Goal: Task Accomplishment & Management: Complete application form

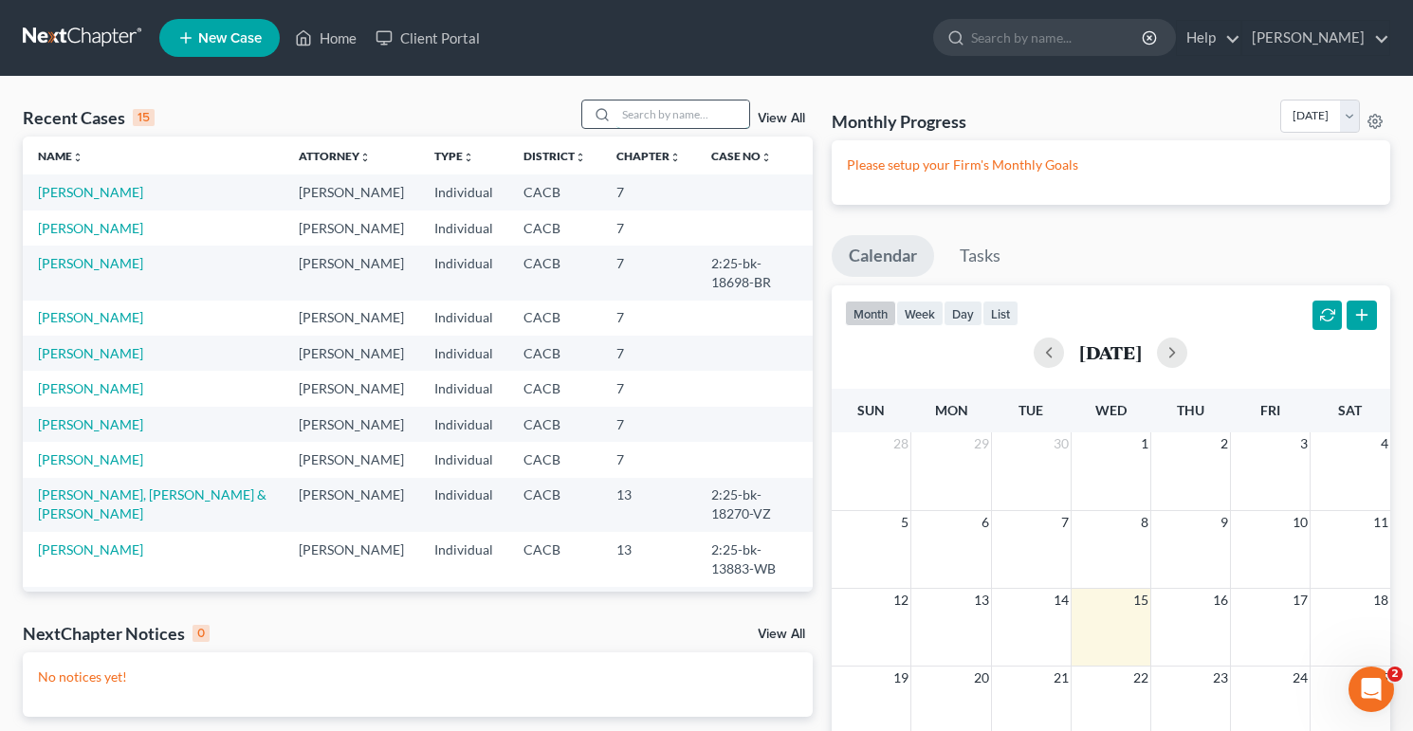
click at [708, 115] on input "search" at bounding box center [682, 114] width 133 height 27
type input "dominguez"
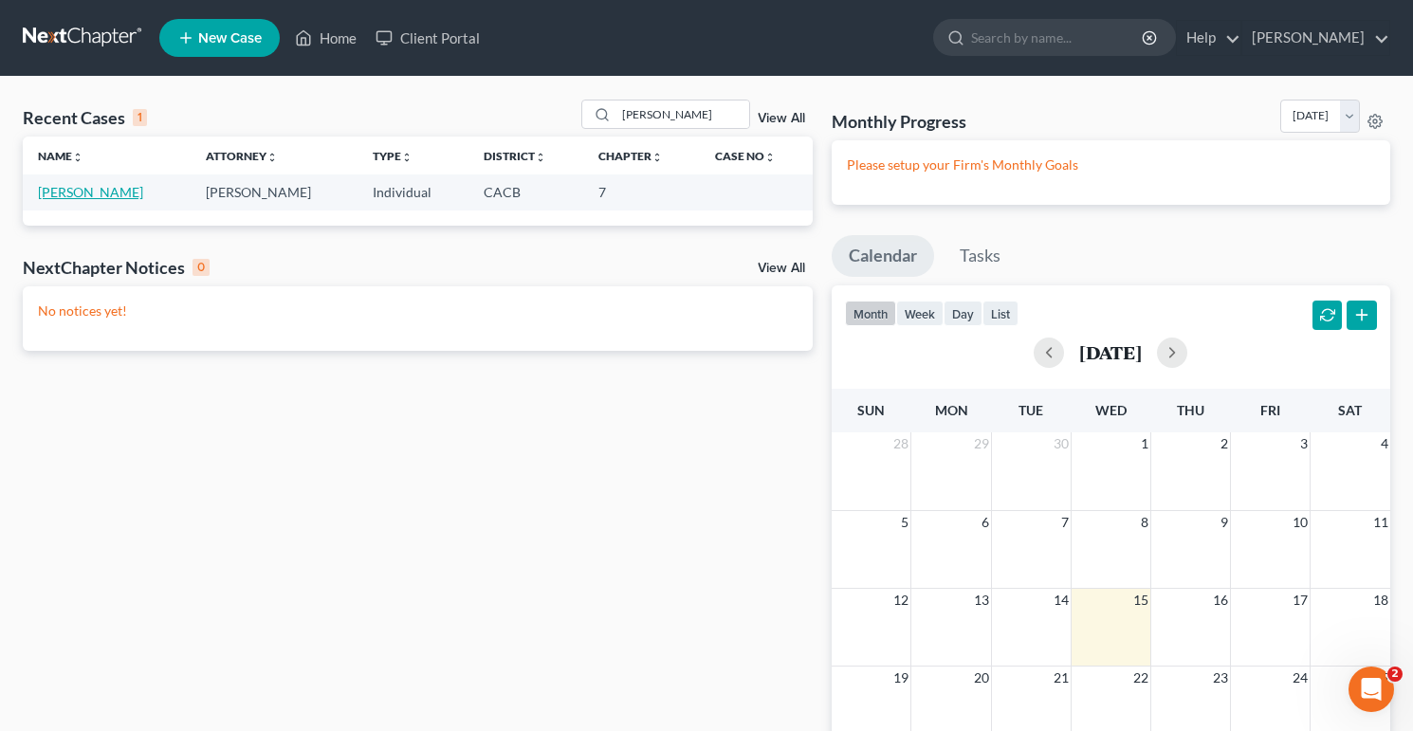
click at [78, 192] on link "[PERSON_NAME]" at bounding box center [90, 192] width 105 height 16
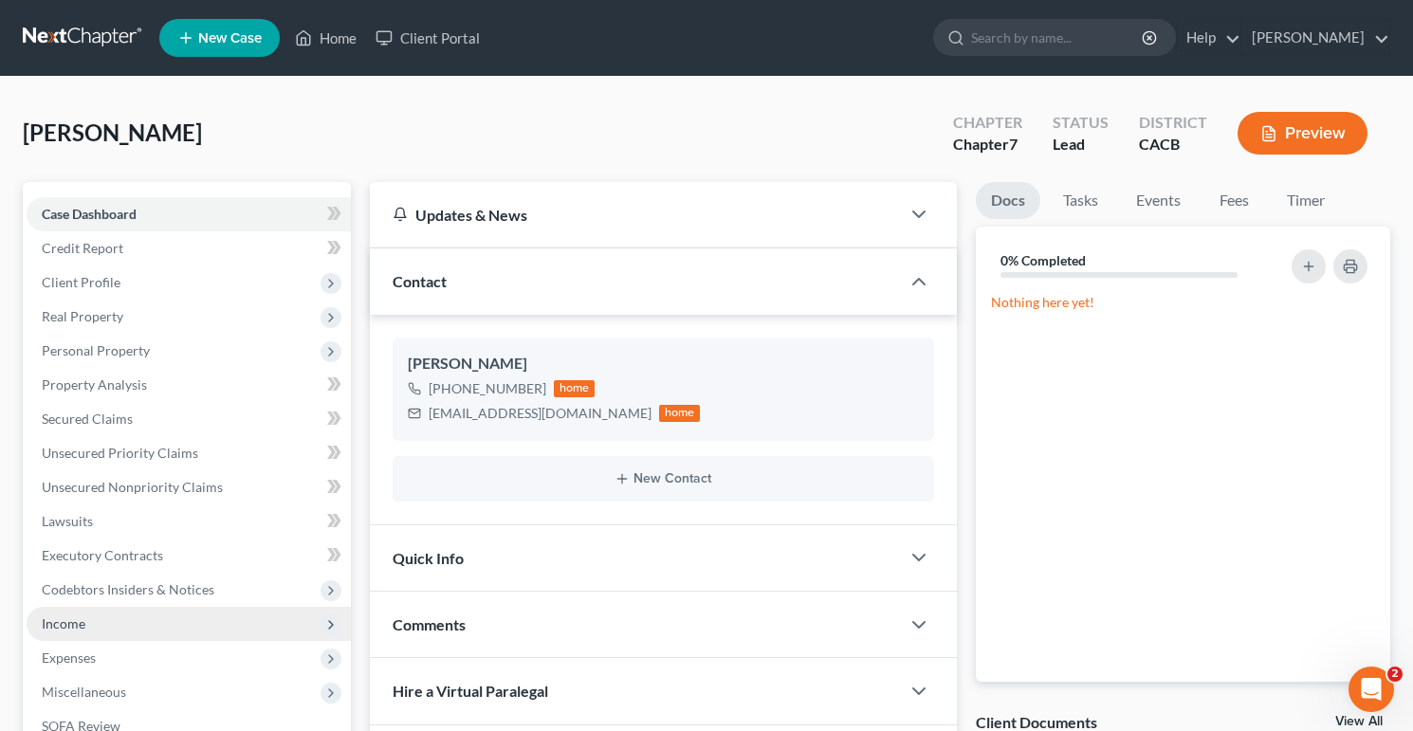
click at [105, 622] on span "Income" at bounding box center [189, 624] width 324 height 34
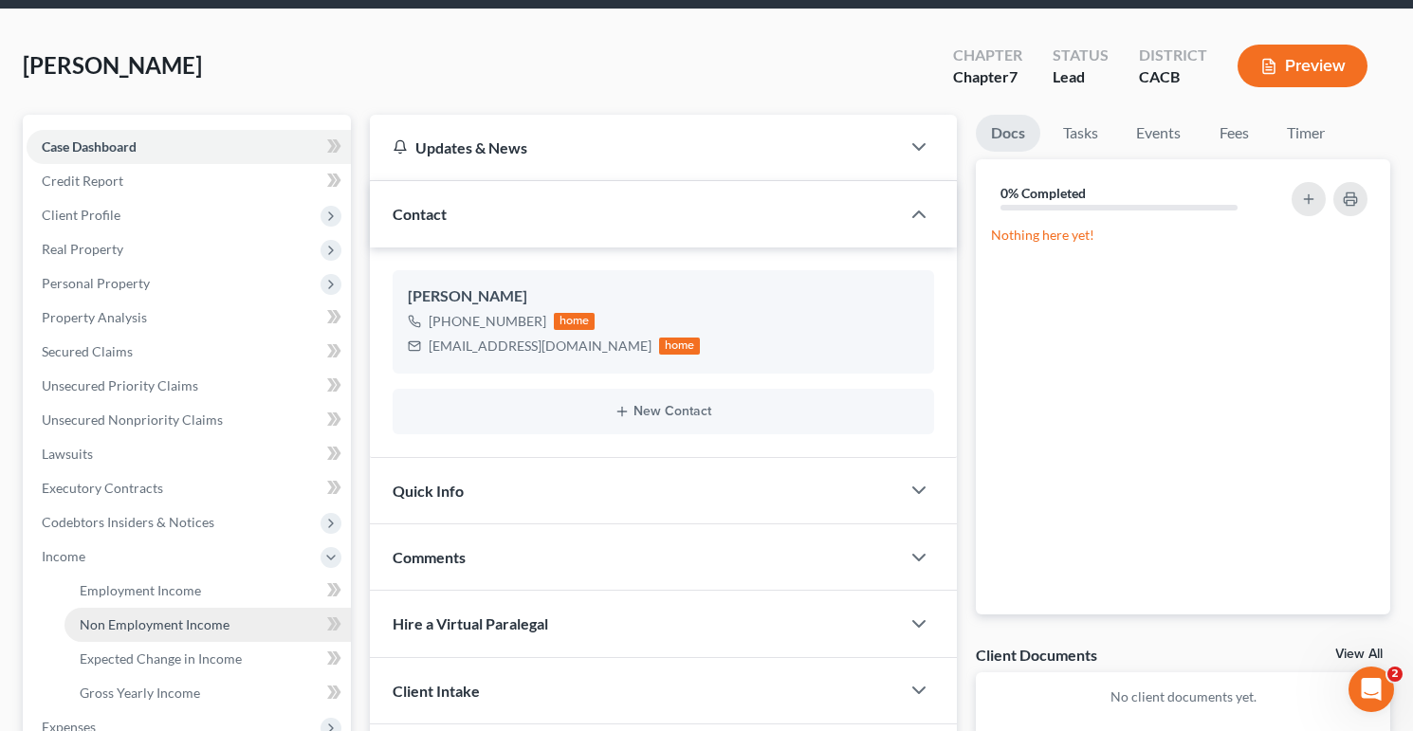
scroll to position [105, 0]
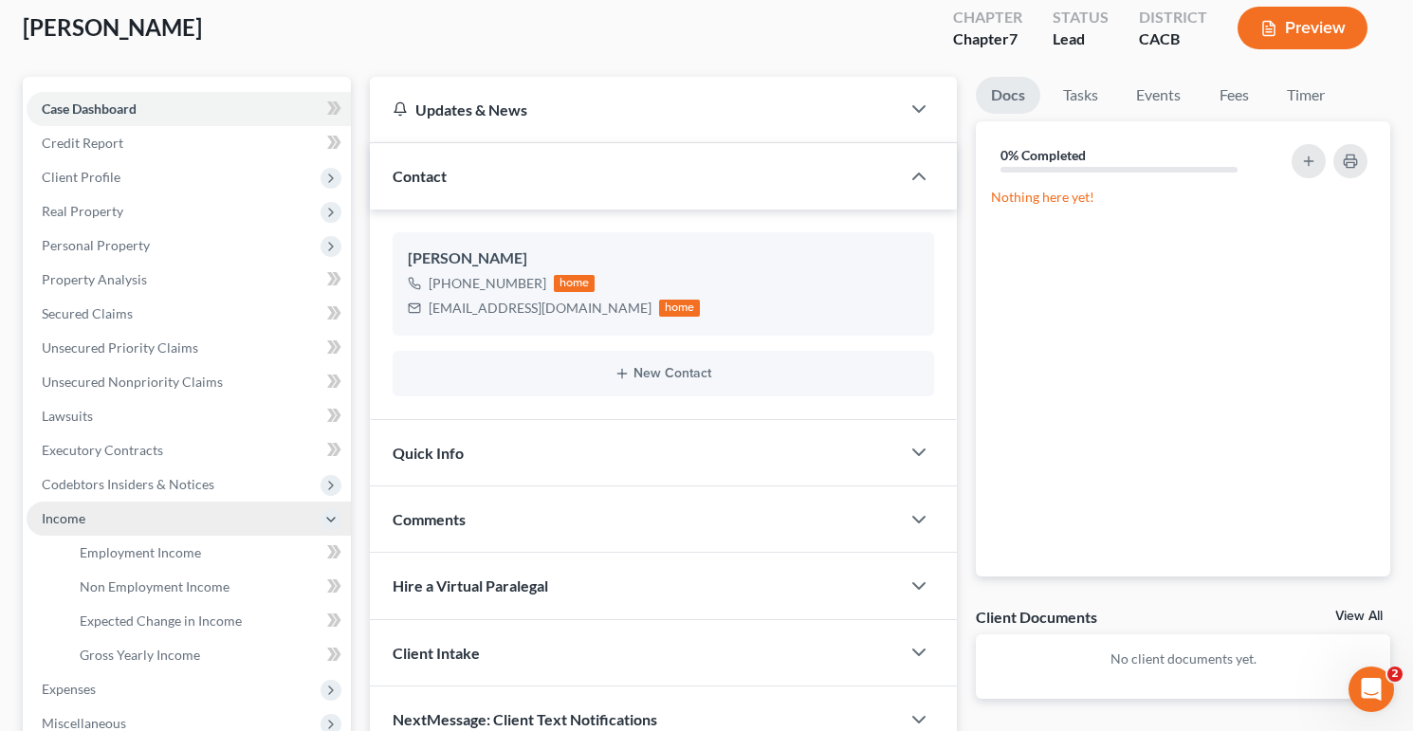
click at [174, 533] on span "Income" at bounding box center [189, 519] width 324 height 34
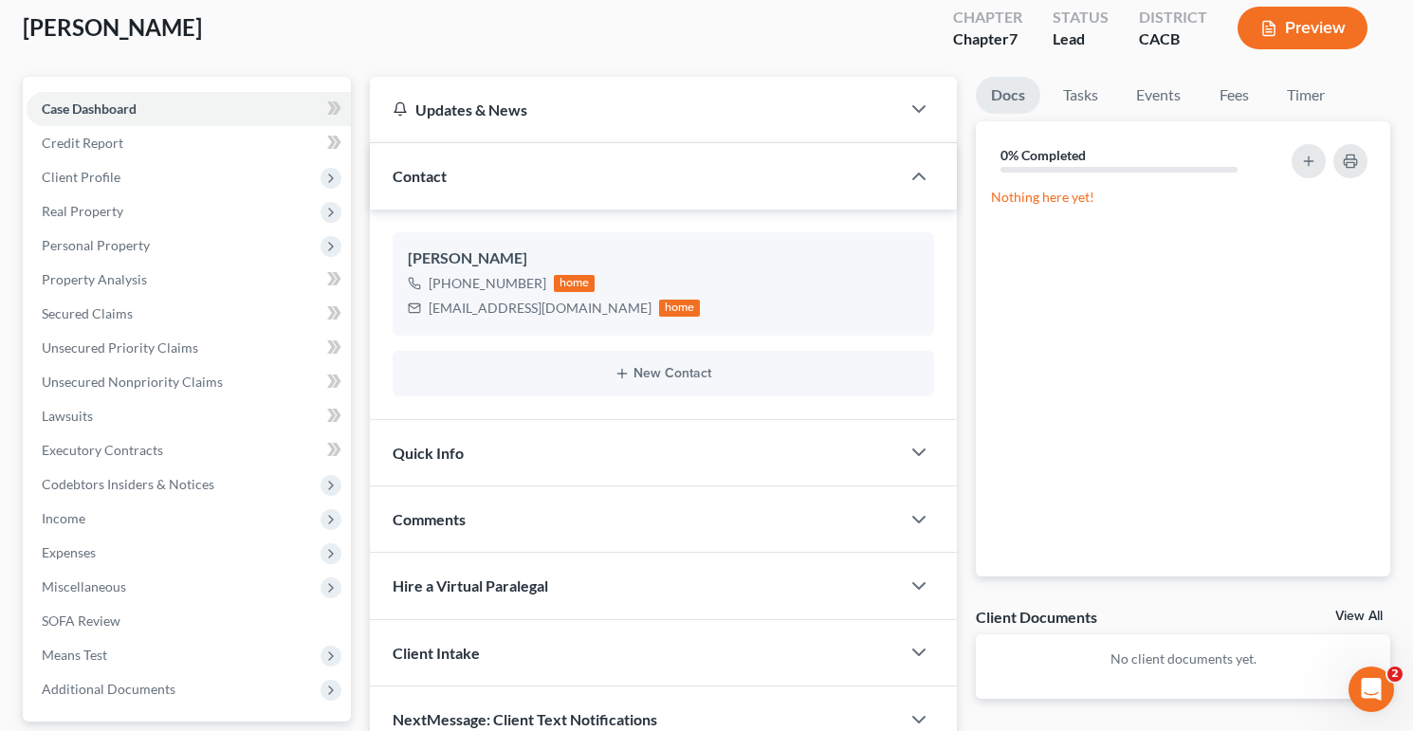
click at [171, 557] on span "Expenses" at bounding box center [189, 553] width 324 height 34
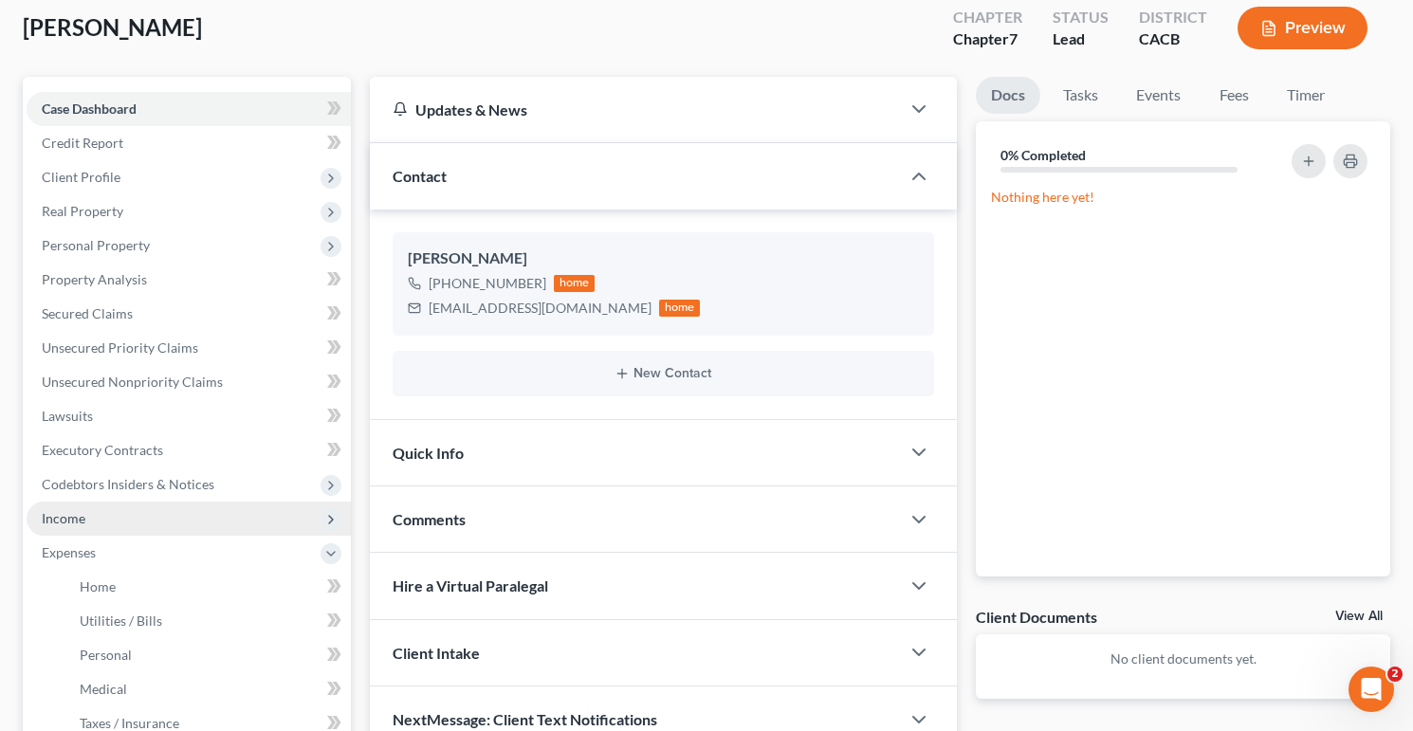
click at [149, 527] on span "Income" at bounding box center [189, 519] width 324 height 34
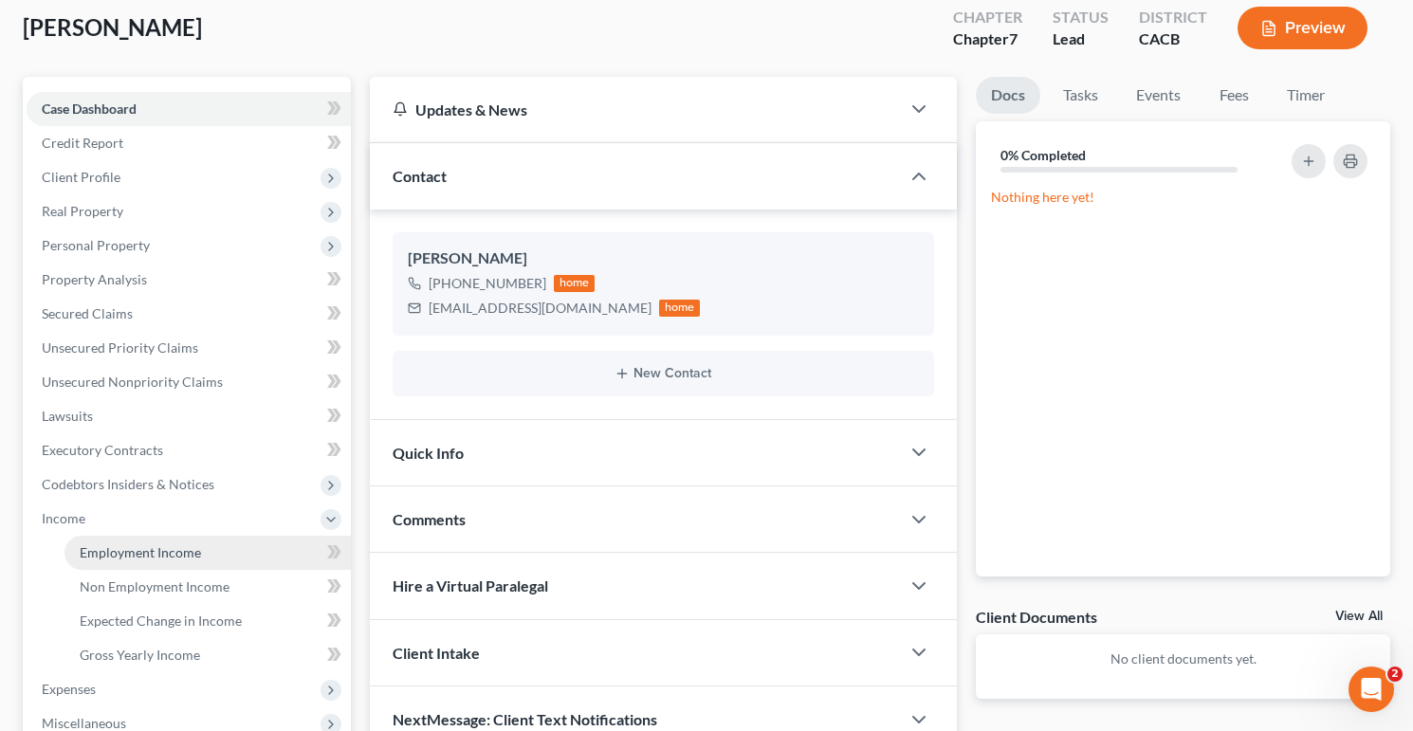
click at [166, 550] on span "Employment Income" at bounding box center [140, 552] width 121 height 16
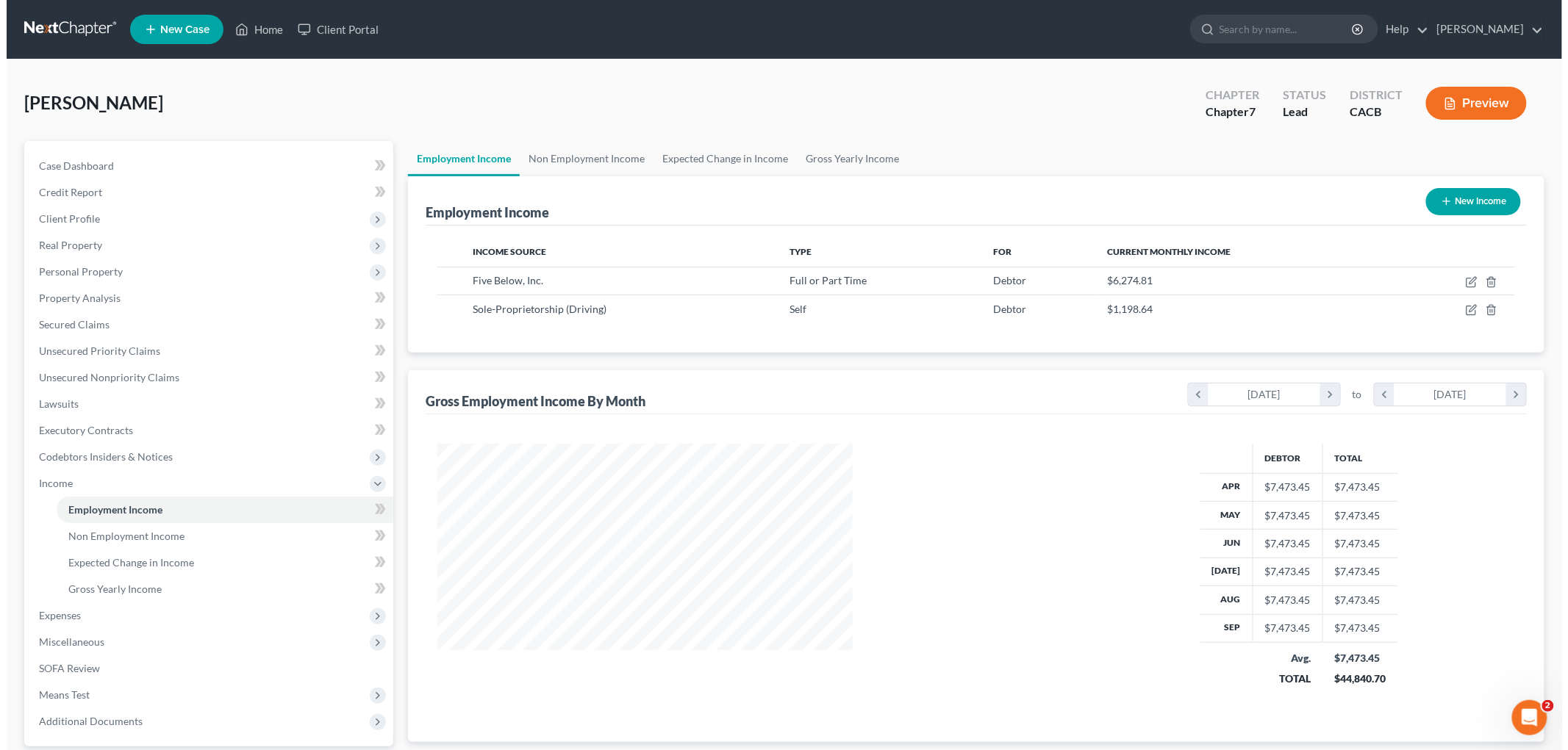
scroll to position [307, 646]
click at [1094, 280] on icon "button" at bounding box center [1464, 282] width 12 height 12
select select "0"
select select "4"
select select "0"
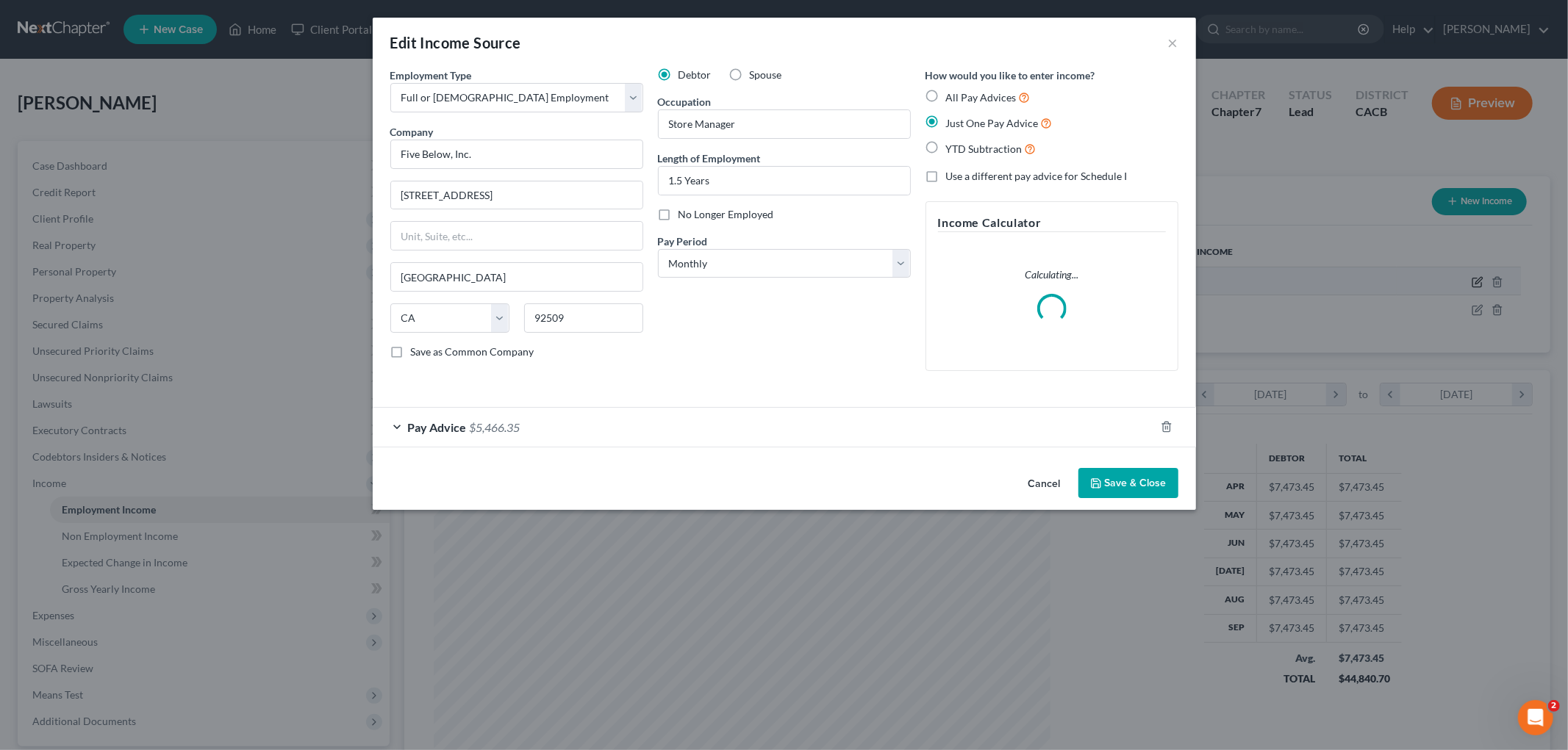
scroll to position [310, 651]
click at [640, 397] on form "Employment Type * Select Full or Part Time Employment Self Employment Company *…" at bounding box center [784, 257] width 787 height 380
click at [625, 421] on div "Pay Advice $5,466.35" at bounding box center [763, 427] width 782 height 39
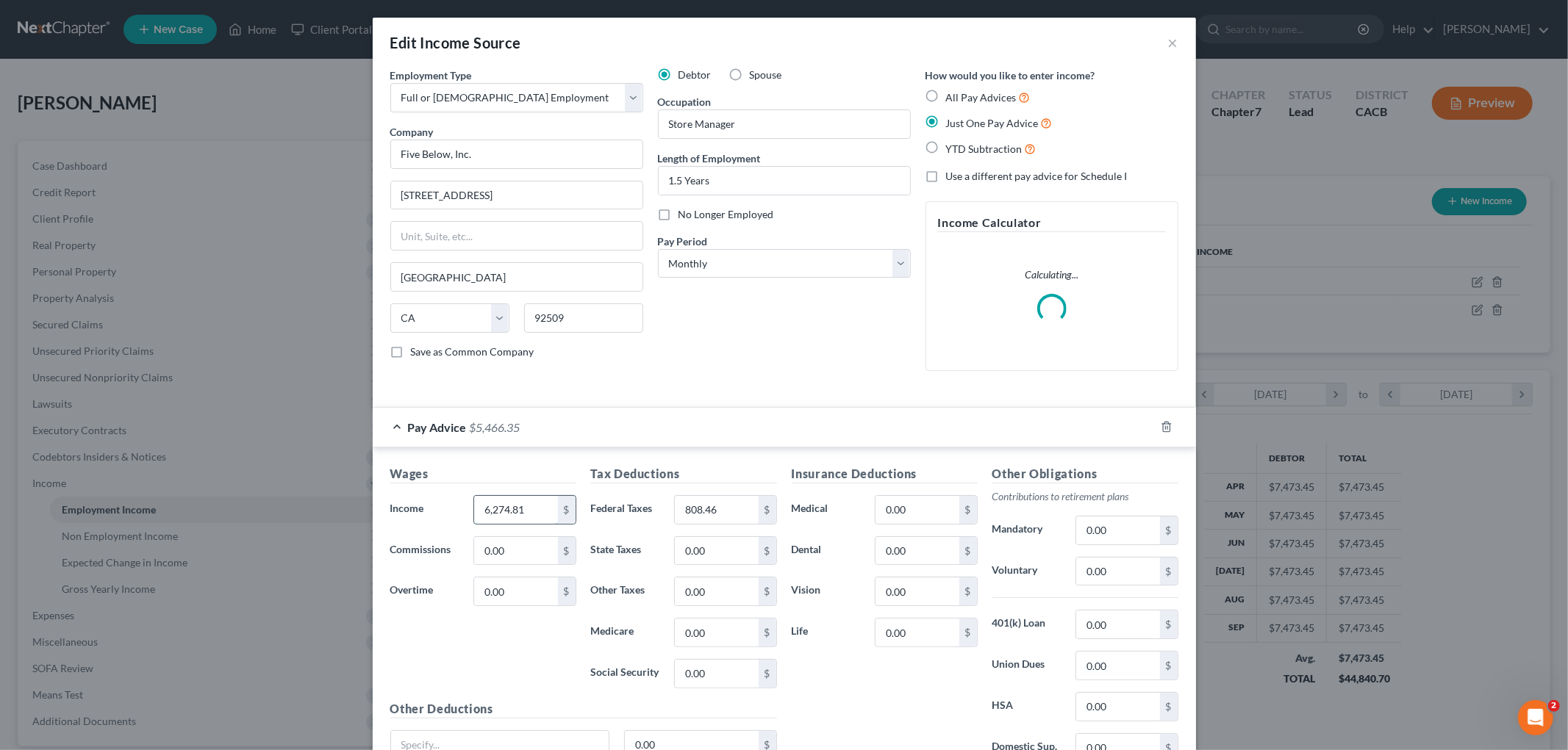
click at [528, 522] on input "6,274.81" at bounding box center [515, 510] width 83 height 28
type input "7,097.61"
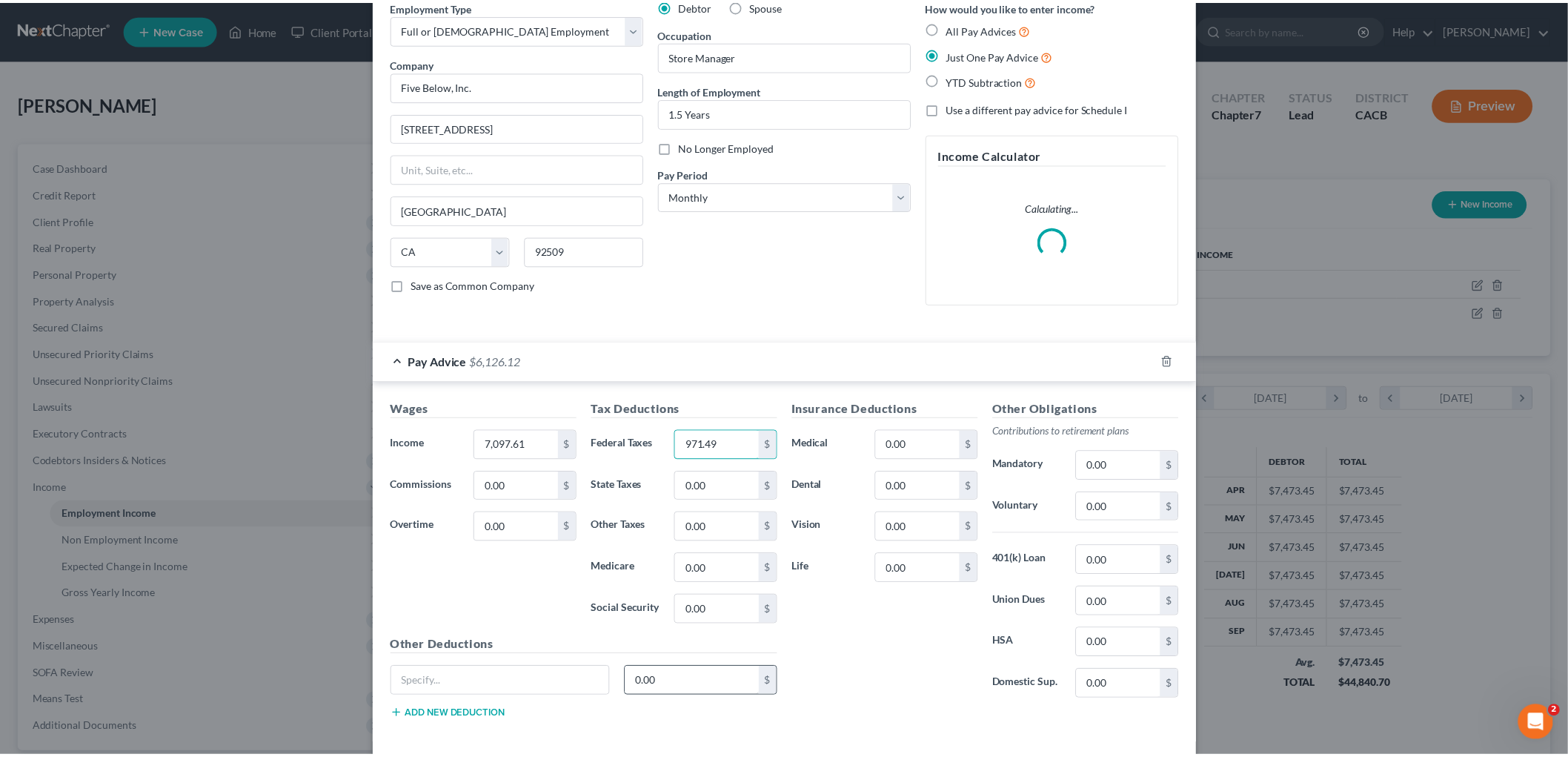
scroll to position [138, 0]
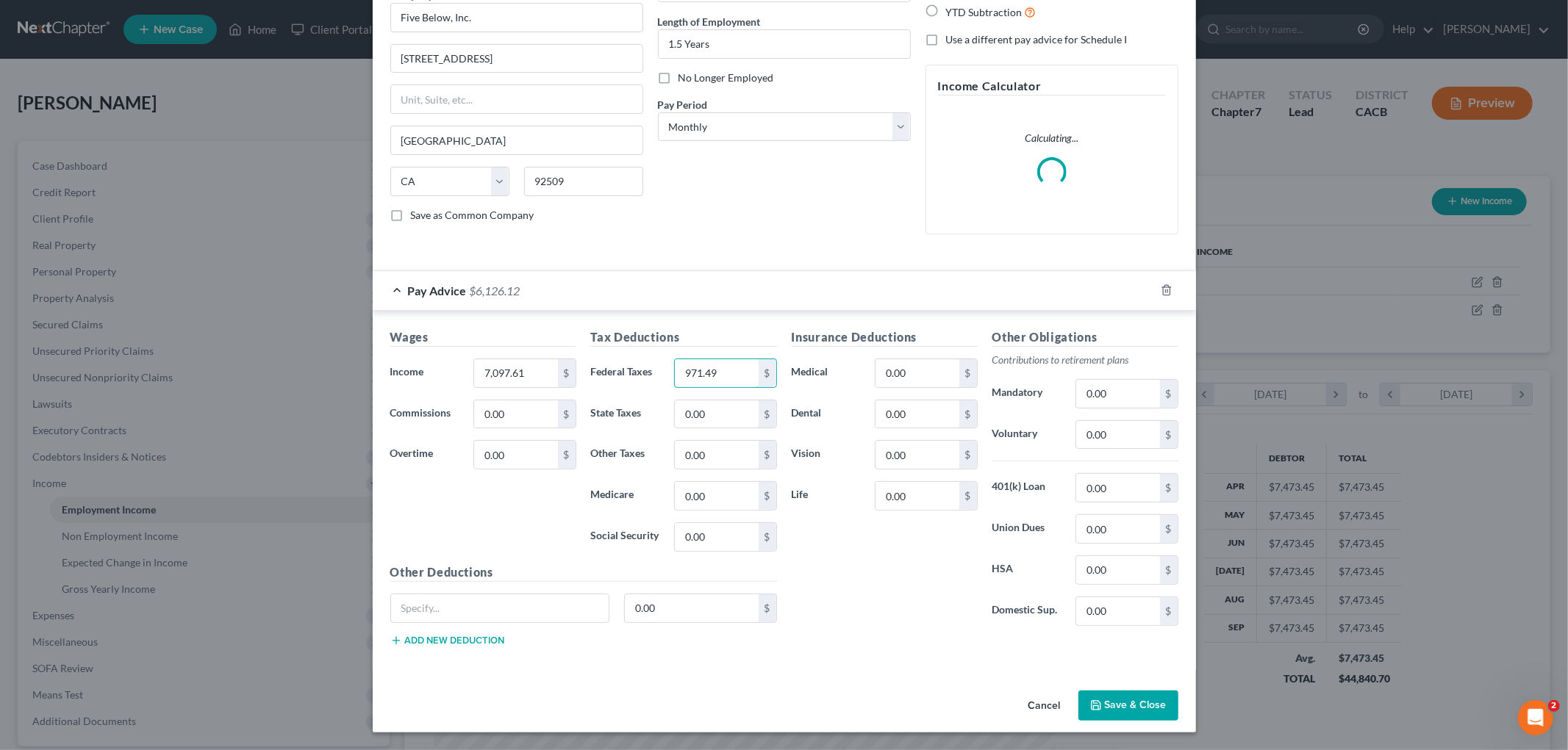
type input "971.49"
click at [1094, 566] on button "Save & Close" at bounding box center [1128, 706] width 100 height 31
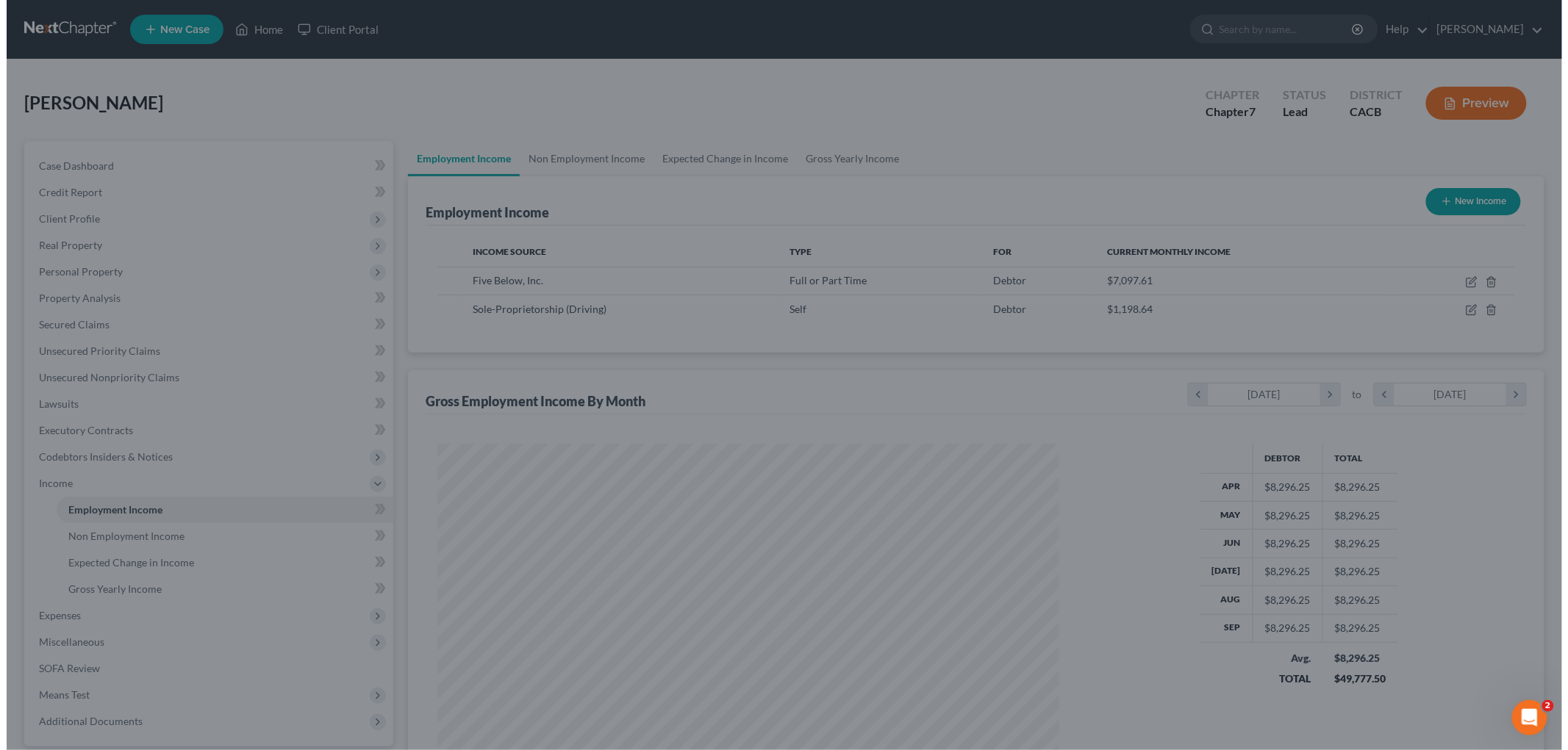
scroll to position [734353, 734292]
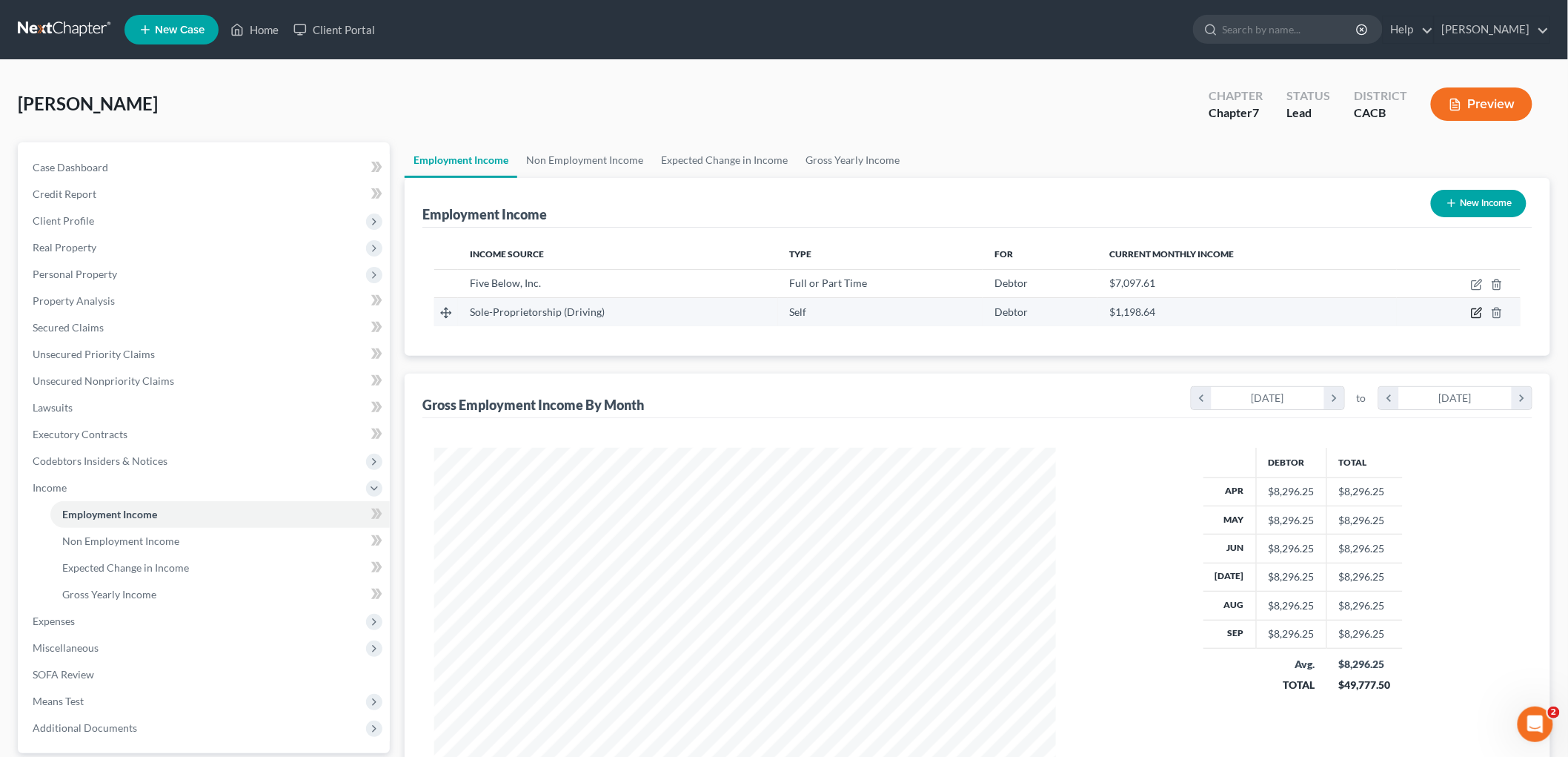
click at [1104, 312] on icon "button" at bounding box center [1477, 313] width 12 height 12
select select "1"
select select "4"
select select "0"
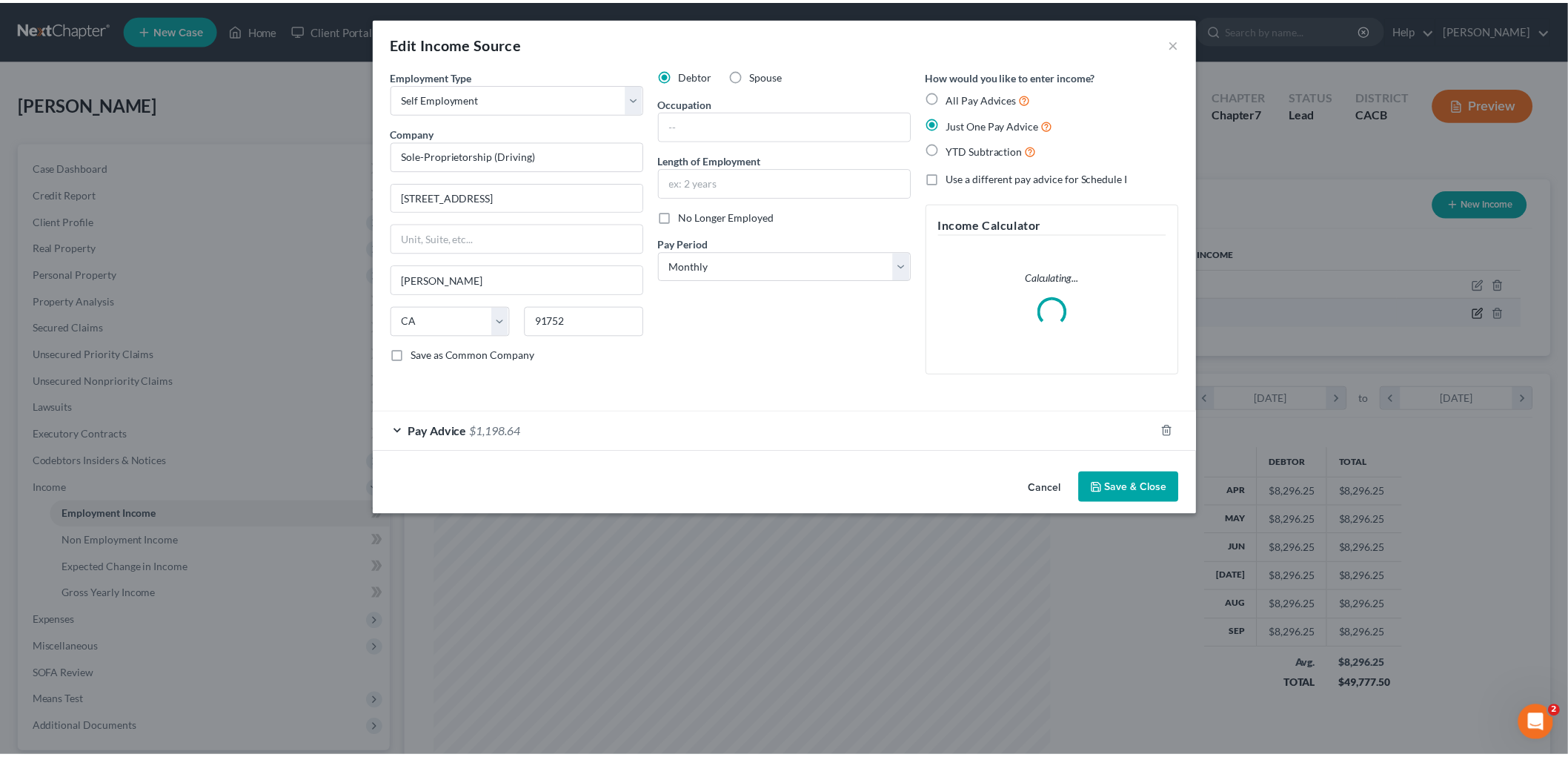
scroll to position [313, 657]
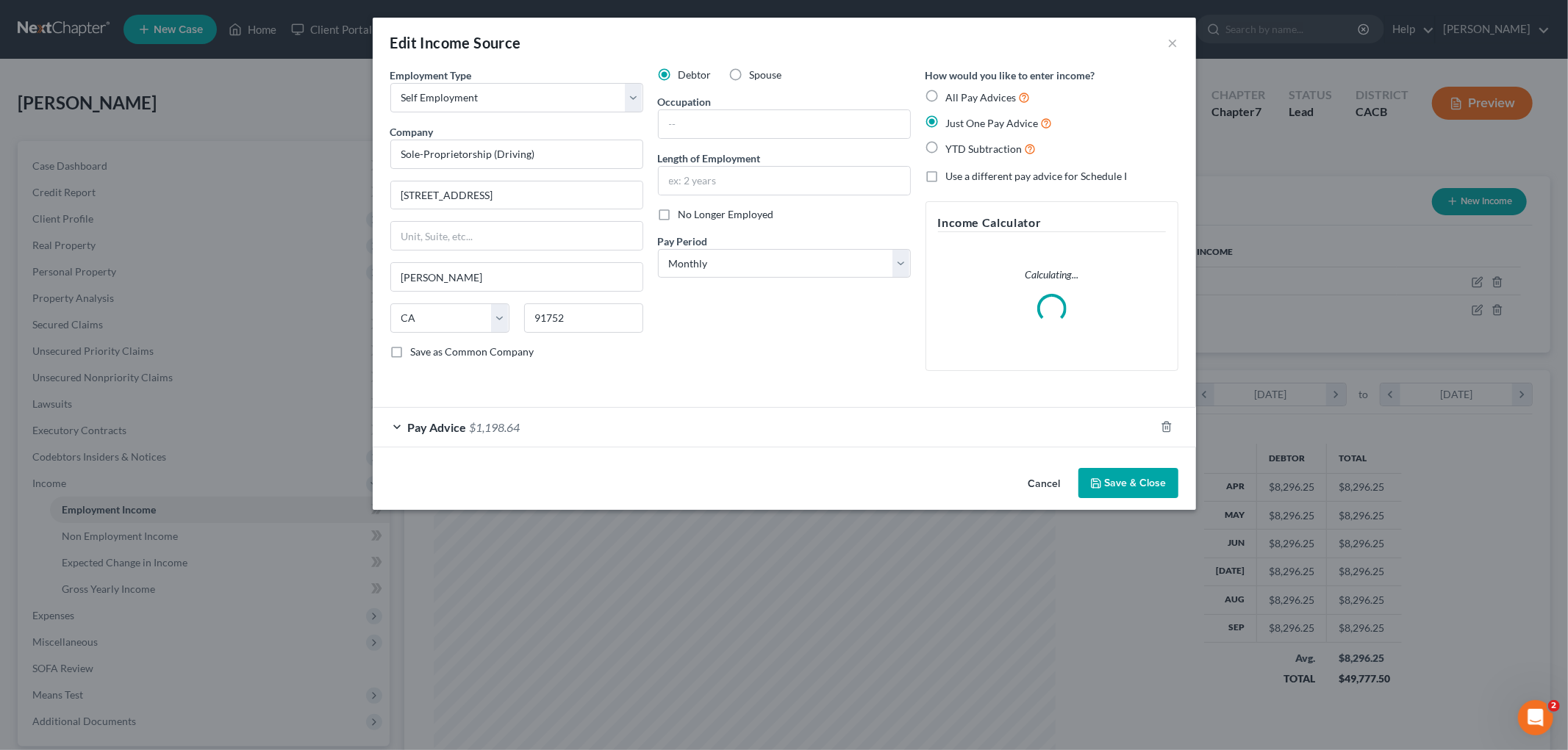
click at [716, 439] on div "Pay Advice $1,198.64" at bounding box center [763, 427] width 782 height 39
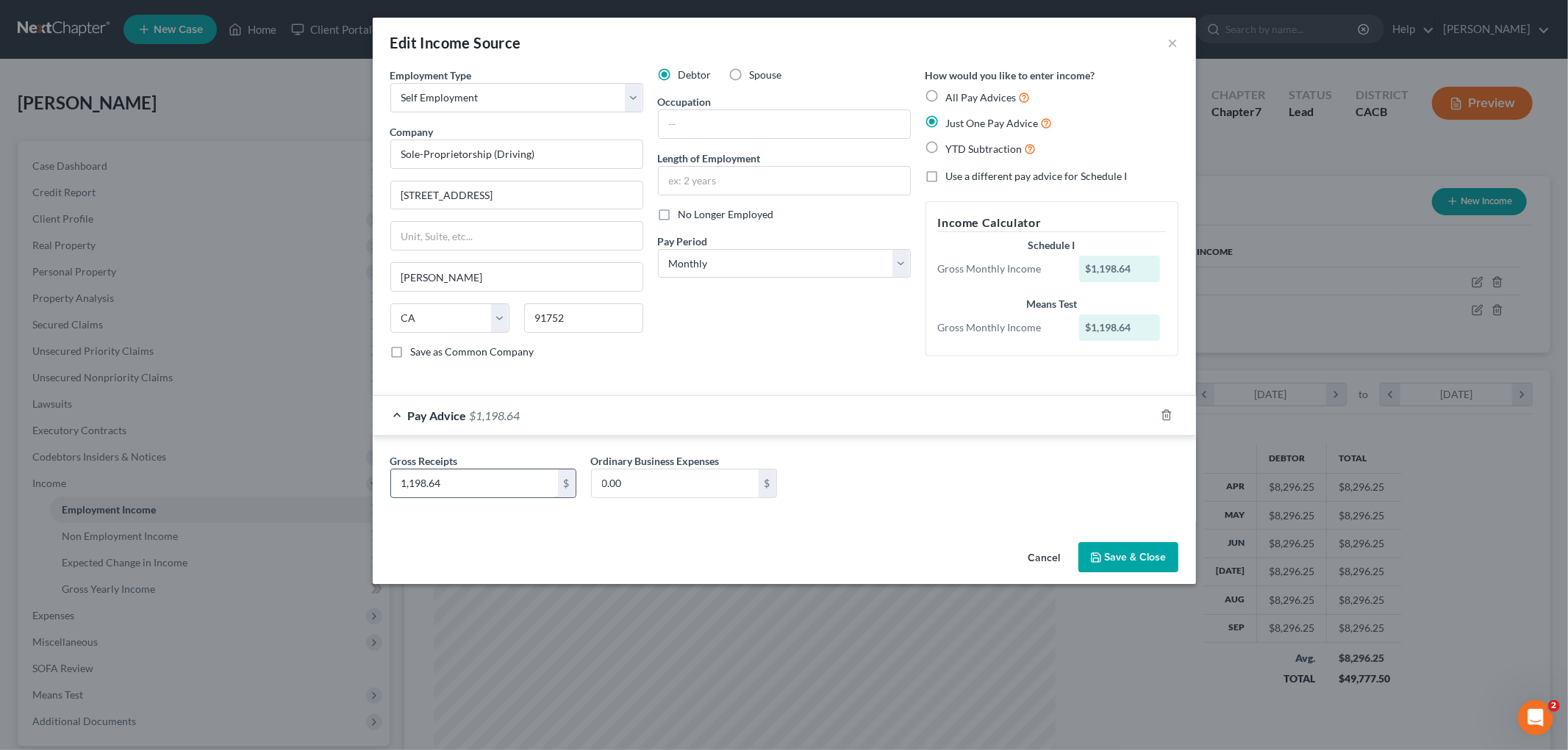
click at [483, 471] on input "1,198.64" at bounding box center [474, 483] width 167 height 28
type input "1,364.13"
click at [1094, 552] on button "Save & Close" at bounding box center [1128, 558] width 100 height 31
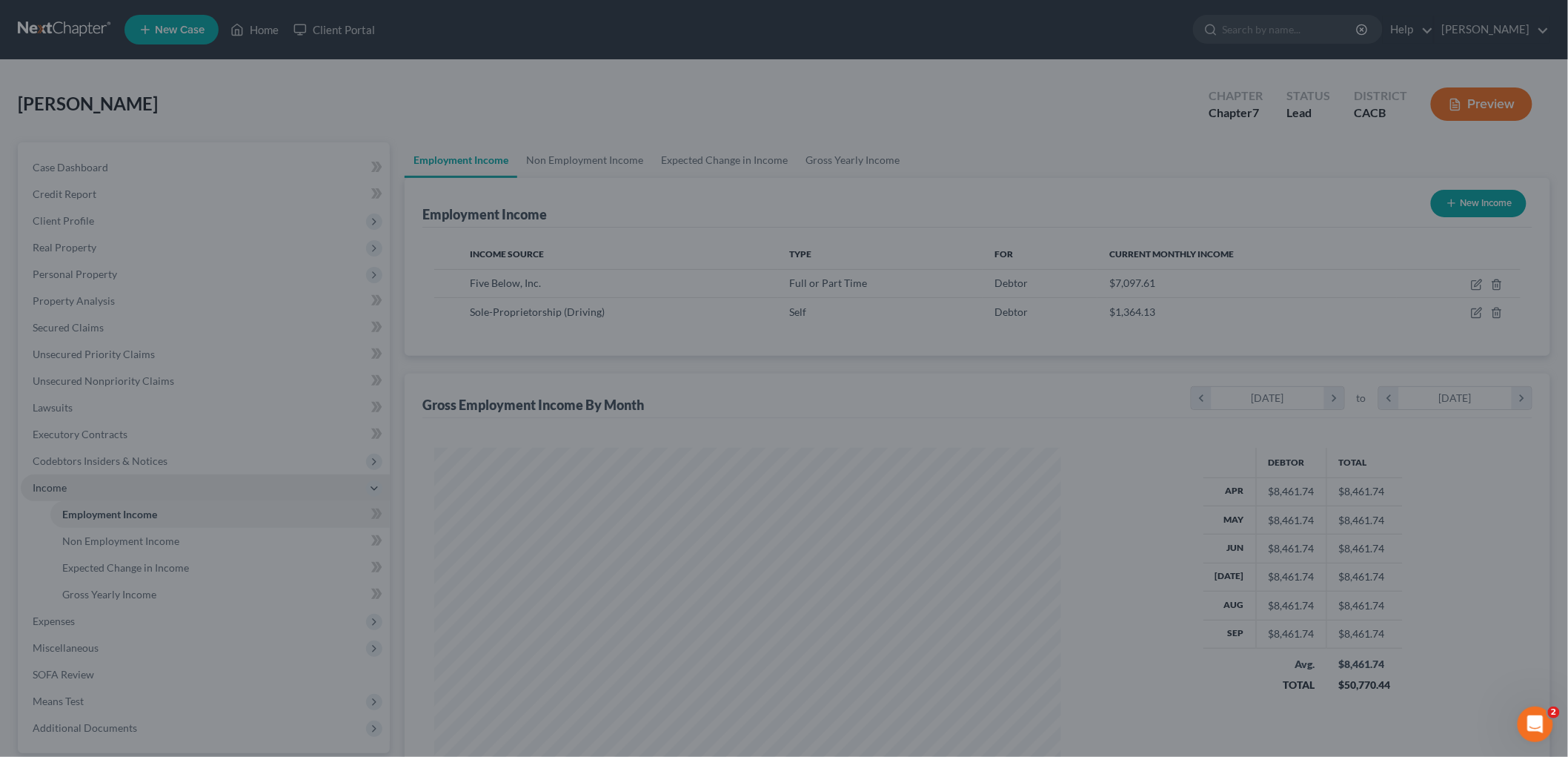
scroll to position [741207, 740515]
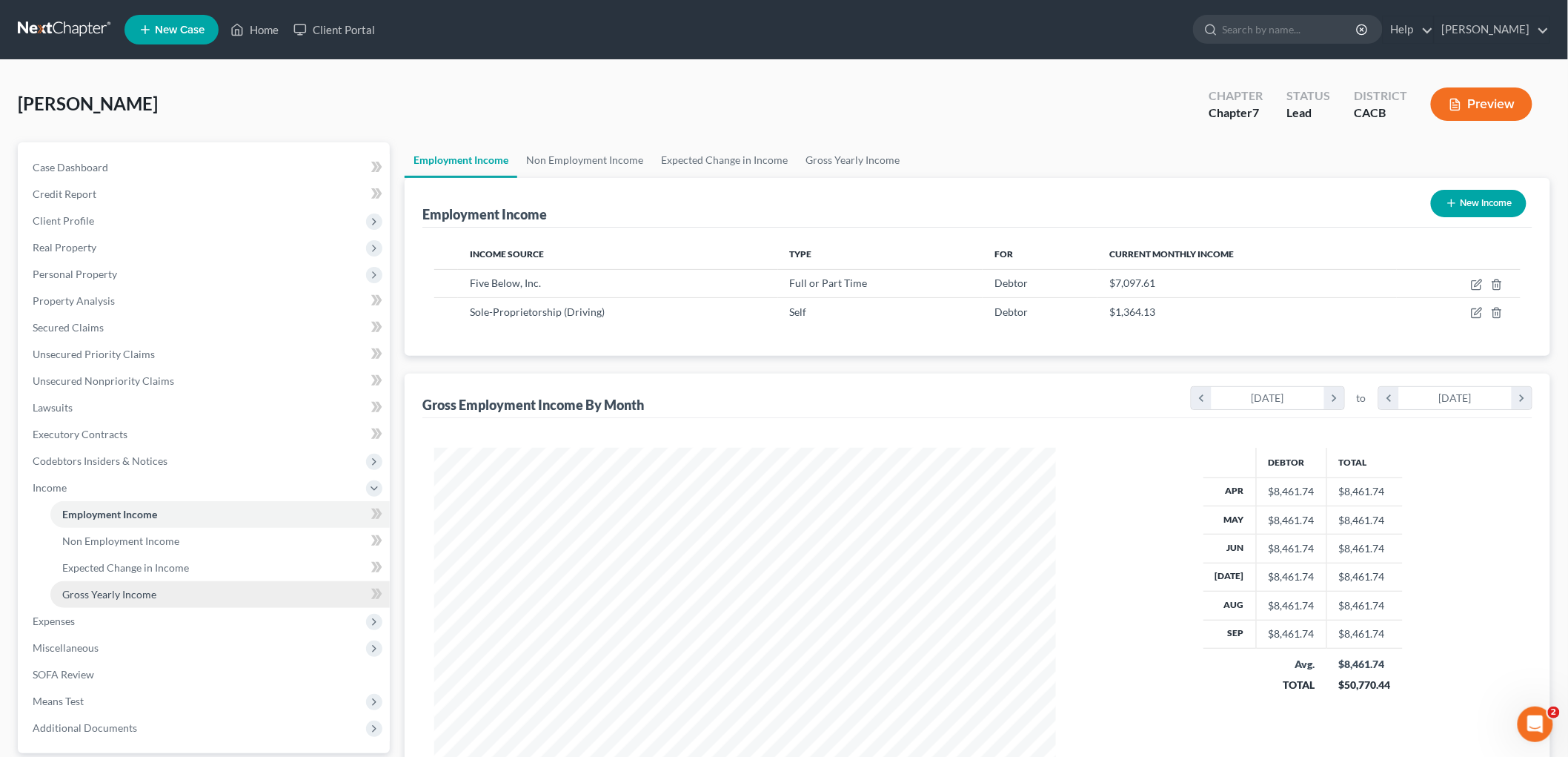
click at [147, 571] on span "Gross Yearly Income" at bounding box center [109, 594] width 94 height 13
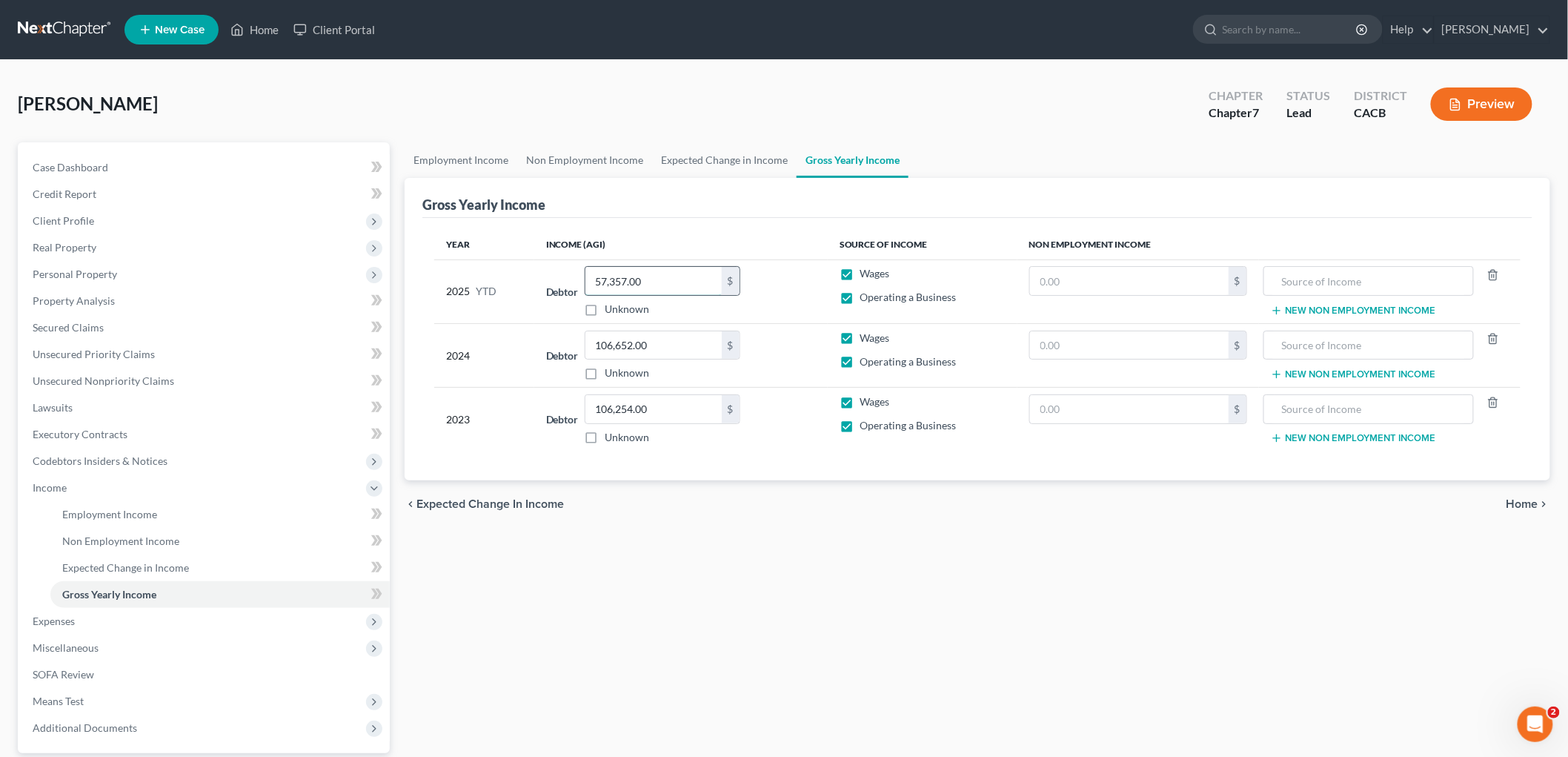
click at [679, 285] on input "57,357.00" at bounding box center [653, 281] width 136 height 28
type input "77,417"
click at [752, 553] on div "Employment Income Non Employment Income Expected Change in Income Gross Yearly …" at bounding box center [977, 490] width 1161 height 696
drag, startPoint x: 608, startPoint y: 691, endPoint x: 577, endPoint y: 663, distance: 41.8
click at [608, 571] on div "Employment Income Non Employment Income Expected Change in Income Gross Yearly …" at bounding box center [977, 490] width 1161 height 696
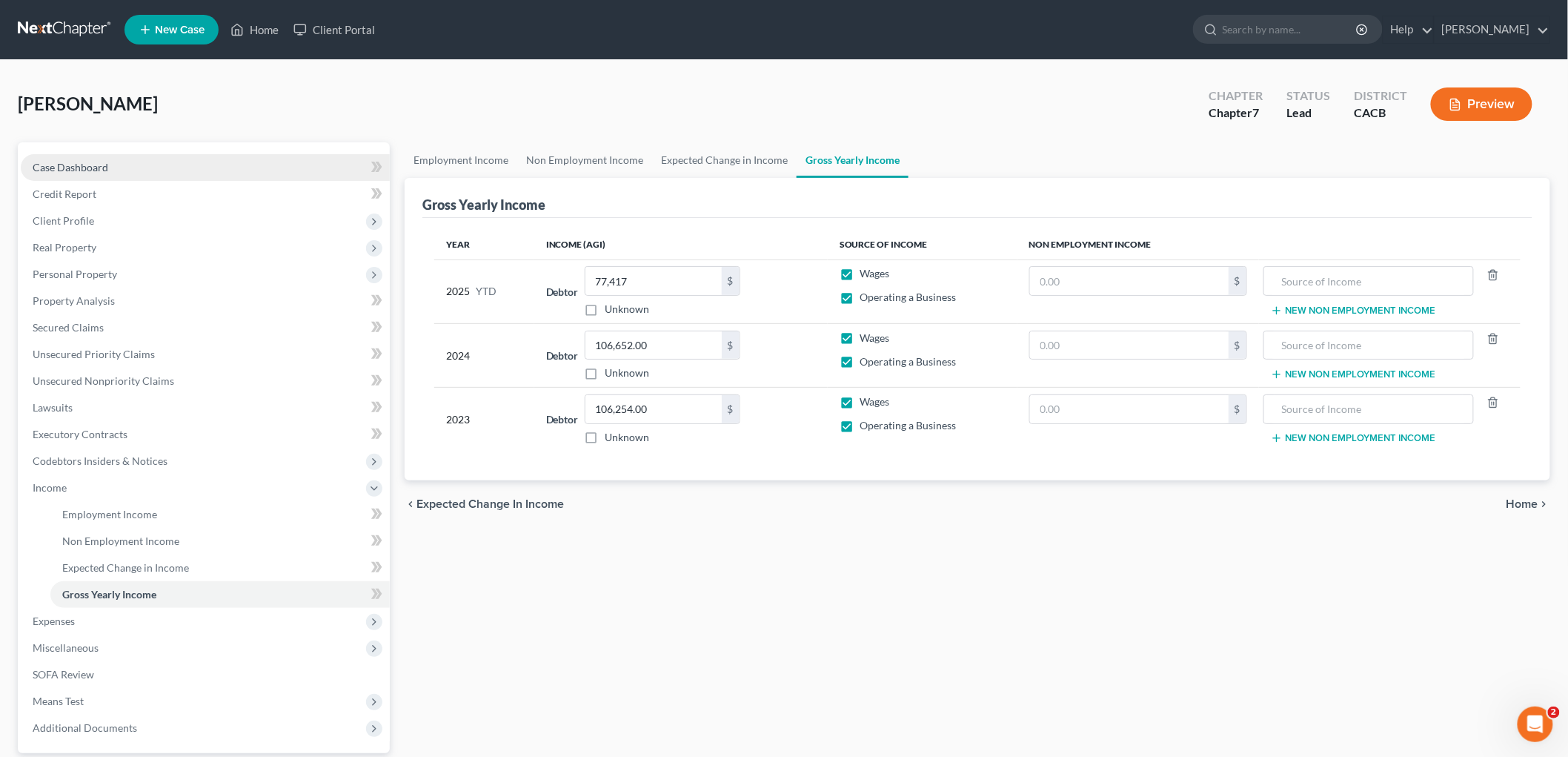
click at [35, 158] on link "Case Dashboard" at bounding box center [206, 167] width 369 height 27
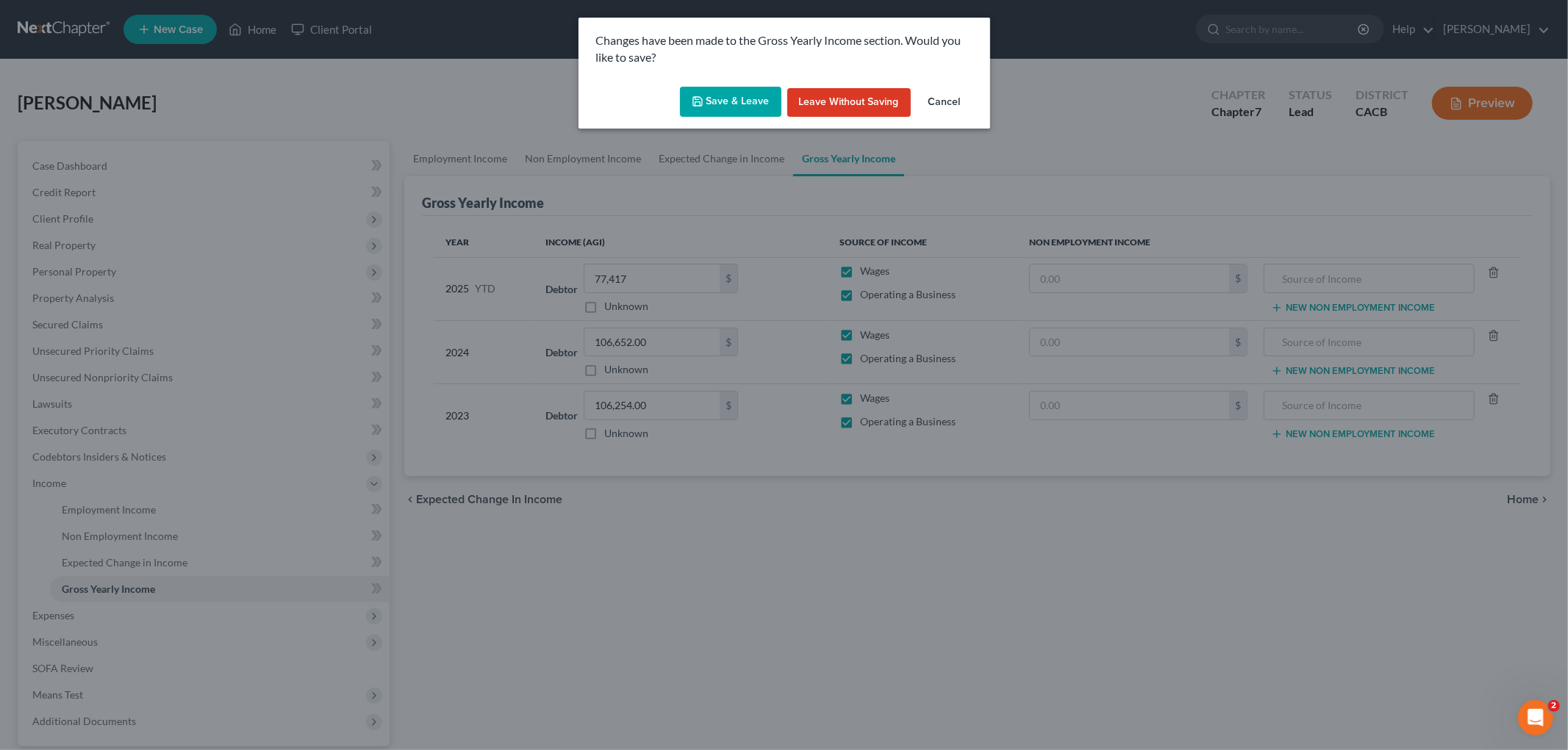
click at [760, 94] on button "Save & Leave" at bounding box center [730, 102] width 102 height 31
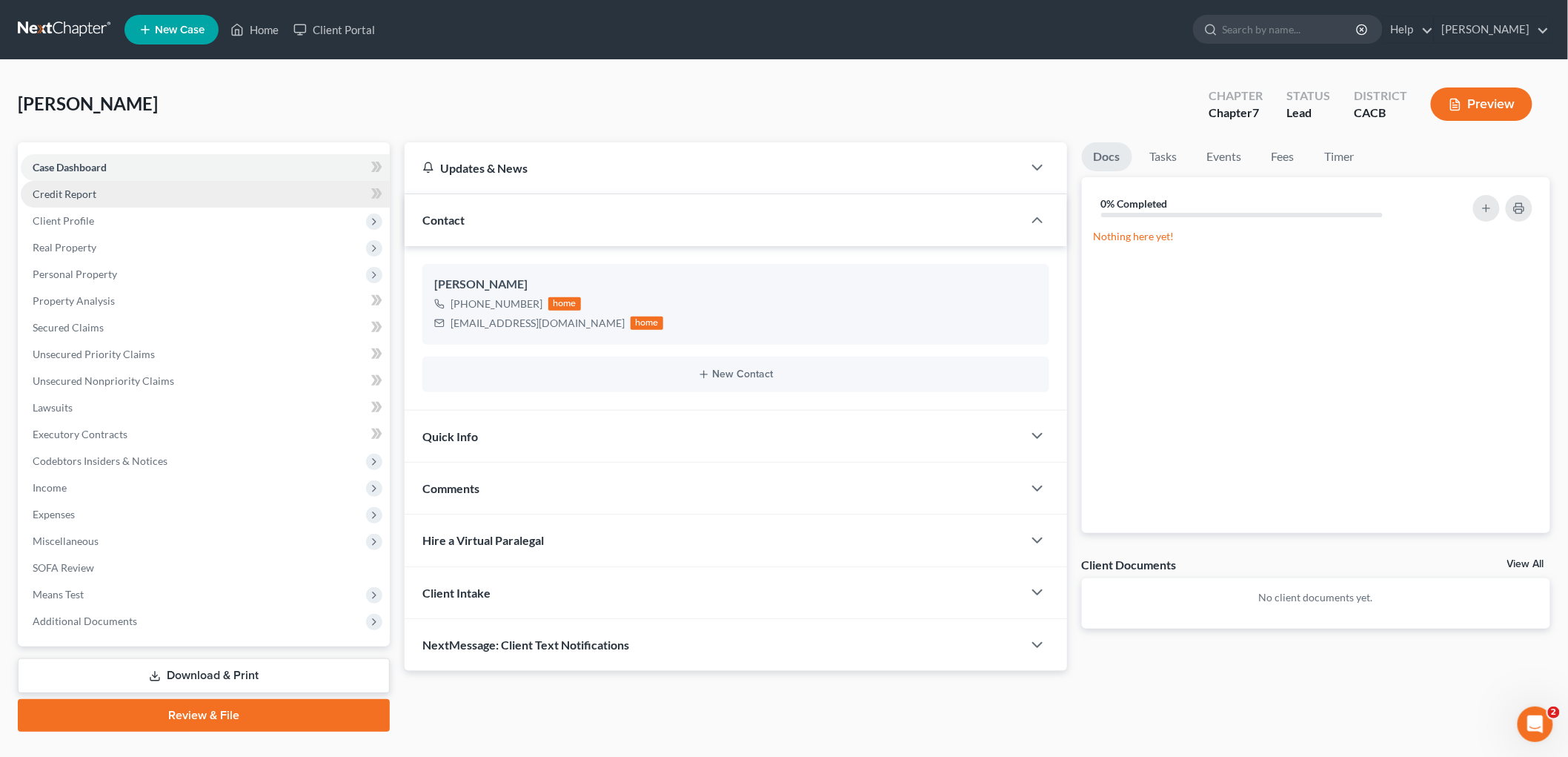
click at [123, 193] on link "Credit Report" at bounding box center [206, 194] width 369 height 27
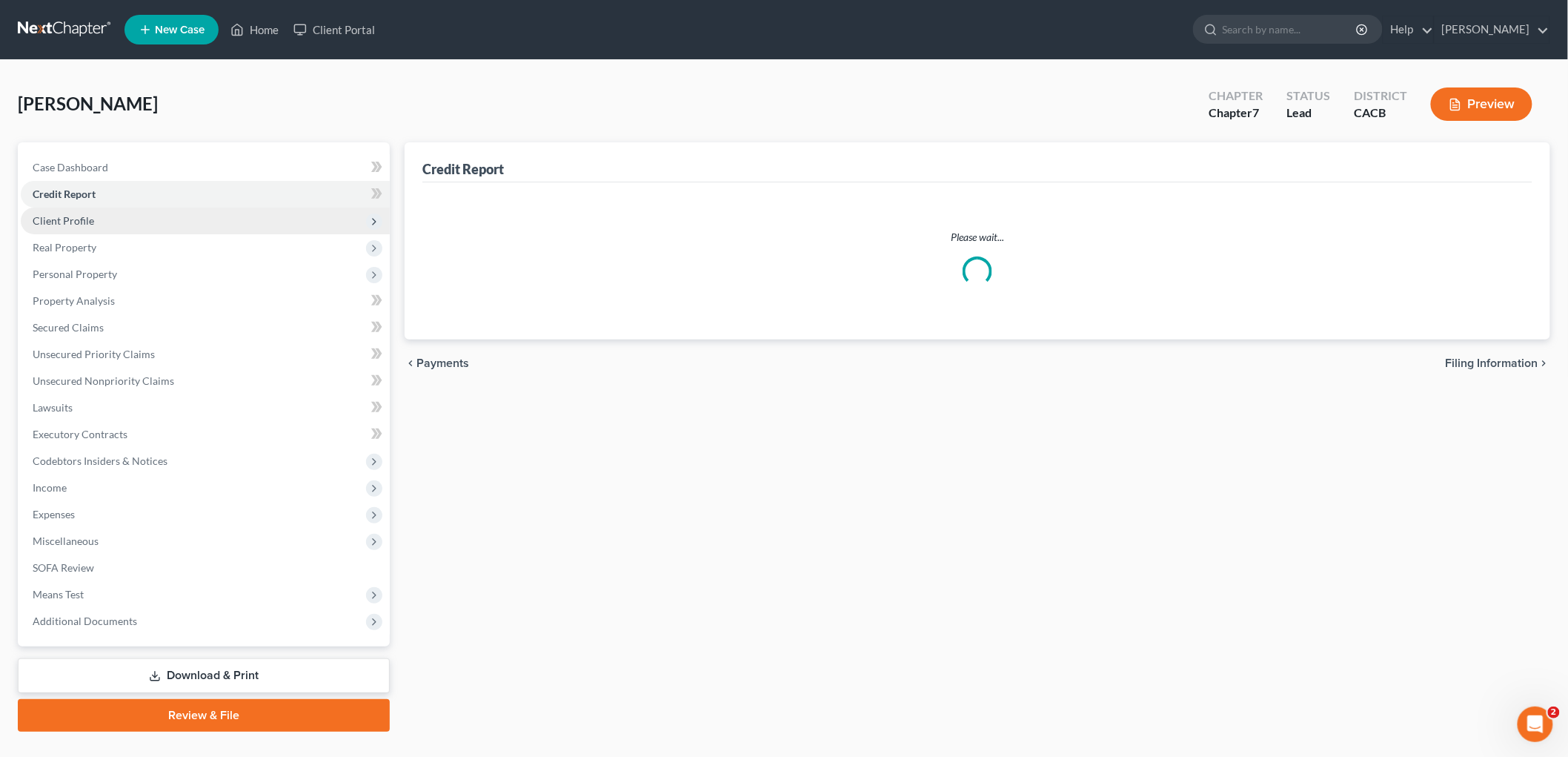
click at [124, 223] on span "Client Profile" at bounding box center [206, 221] width 369 height 27
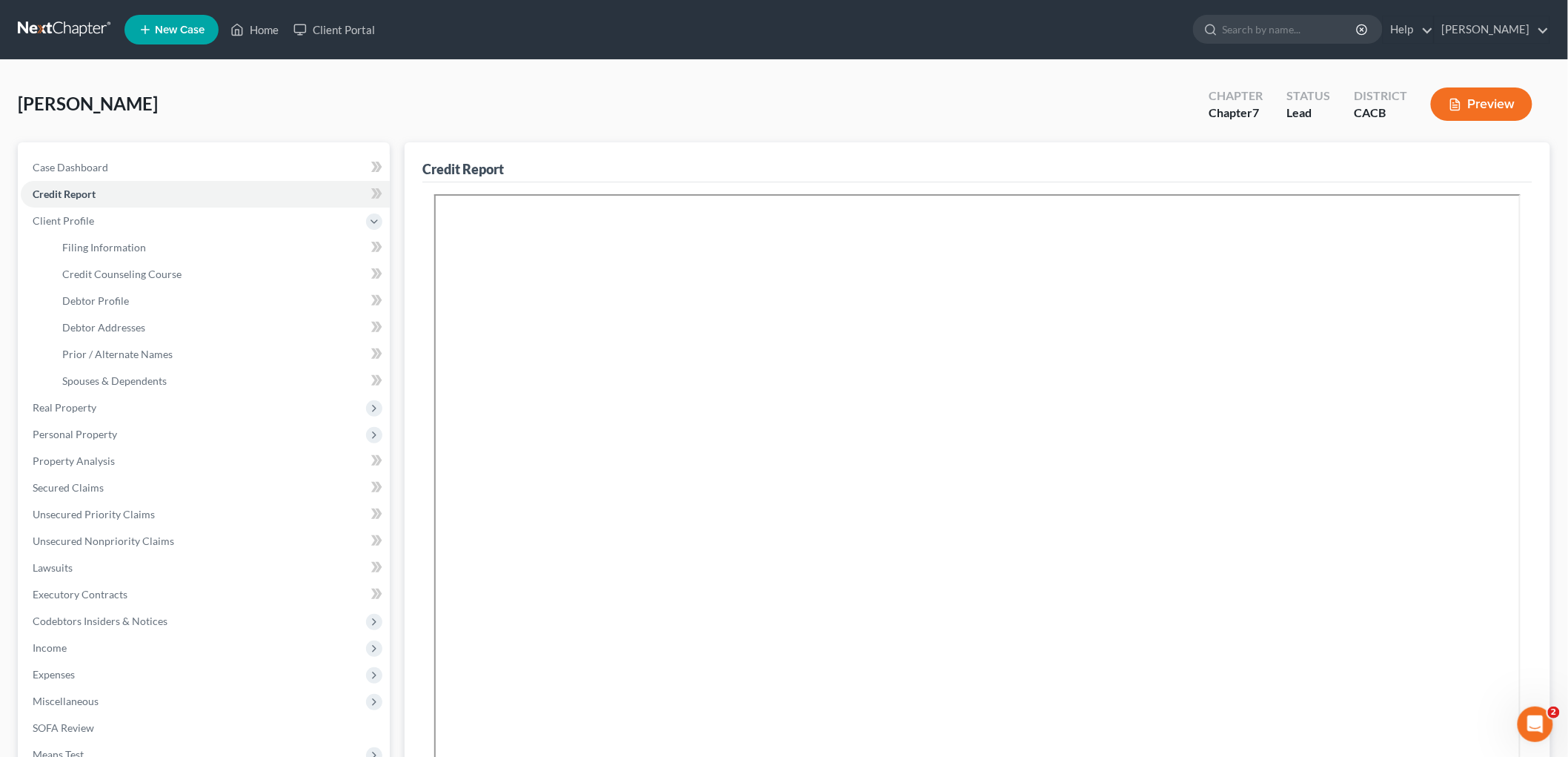
click at [1104, 109] on button "Preview" at bounding box center [1482, 104] width 102 height 34
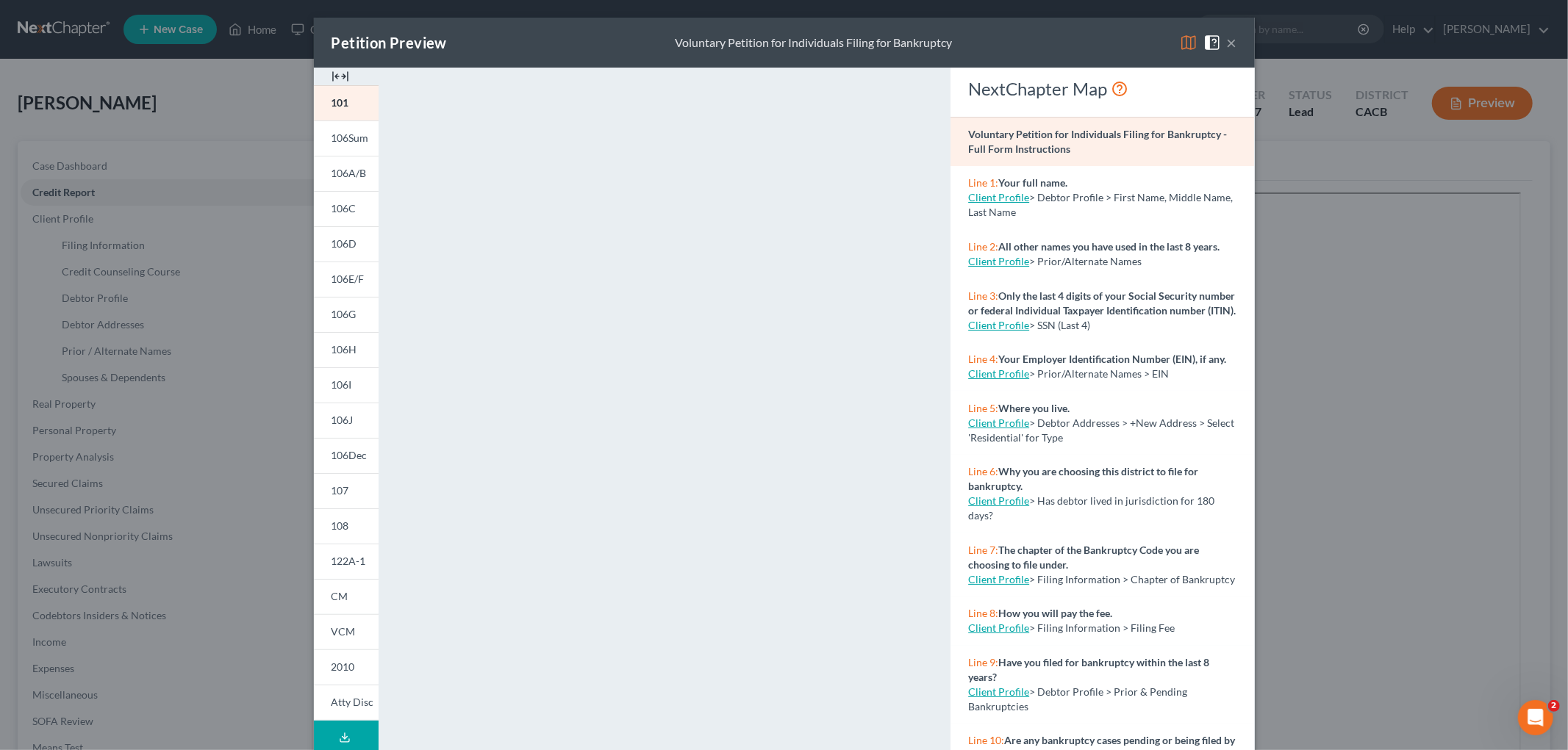
drag, startPoint x: 1226, startPoint y: 38, endPoint x: 1151, endPoint y: 45, distance: 75.3
click at [1094, 49] on div "Petition Preview Voluntary Petition for Individuals Filing for Bankruptcy ×" at bounding box center [784, 43] width 941 height 50
click at [1094, 37] on img at bounding box center [1188, 43] width 18 height 18
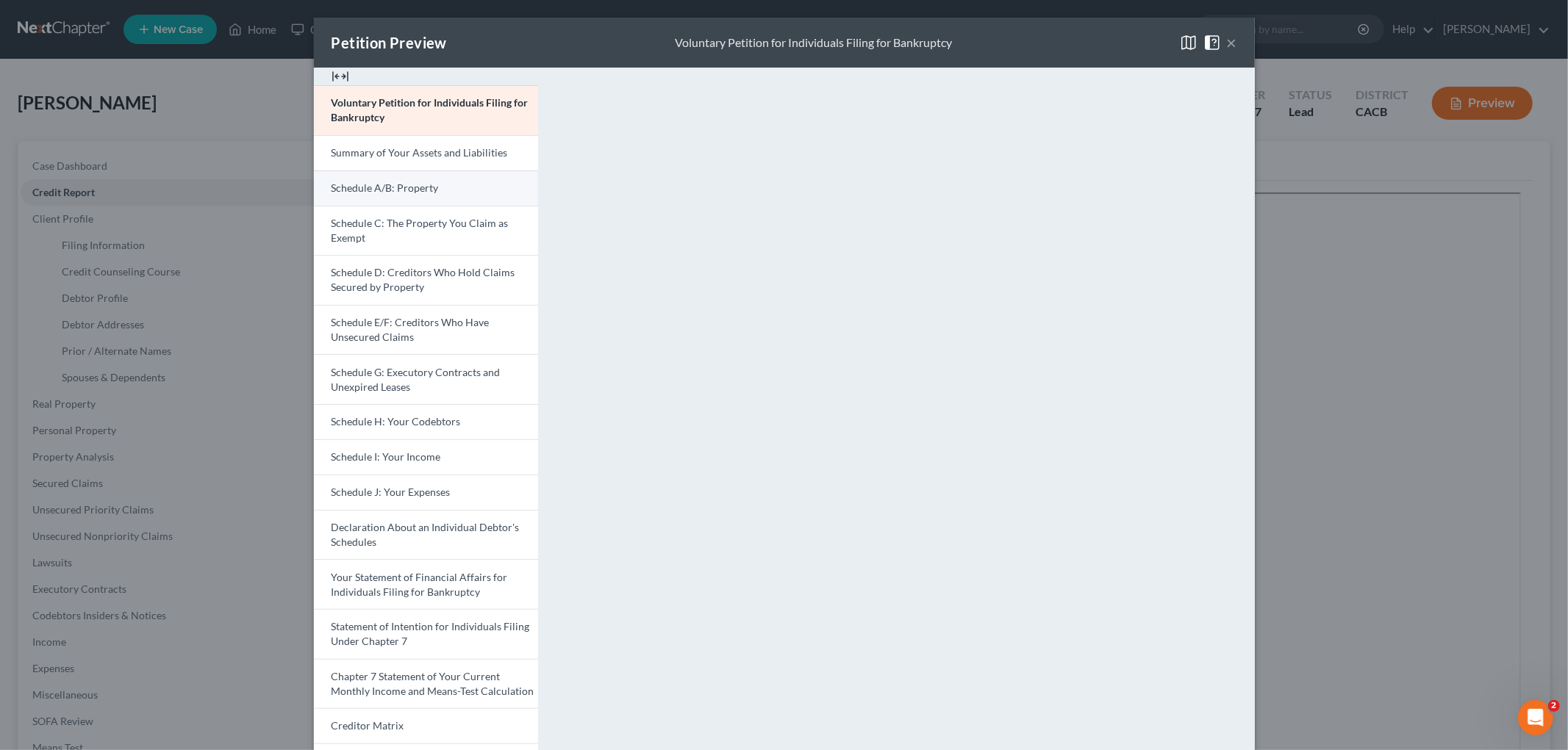
click at [354, 184] on span "Schedule A/B: Property" at bounding box center [385, 188] width 107 height 12
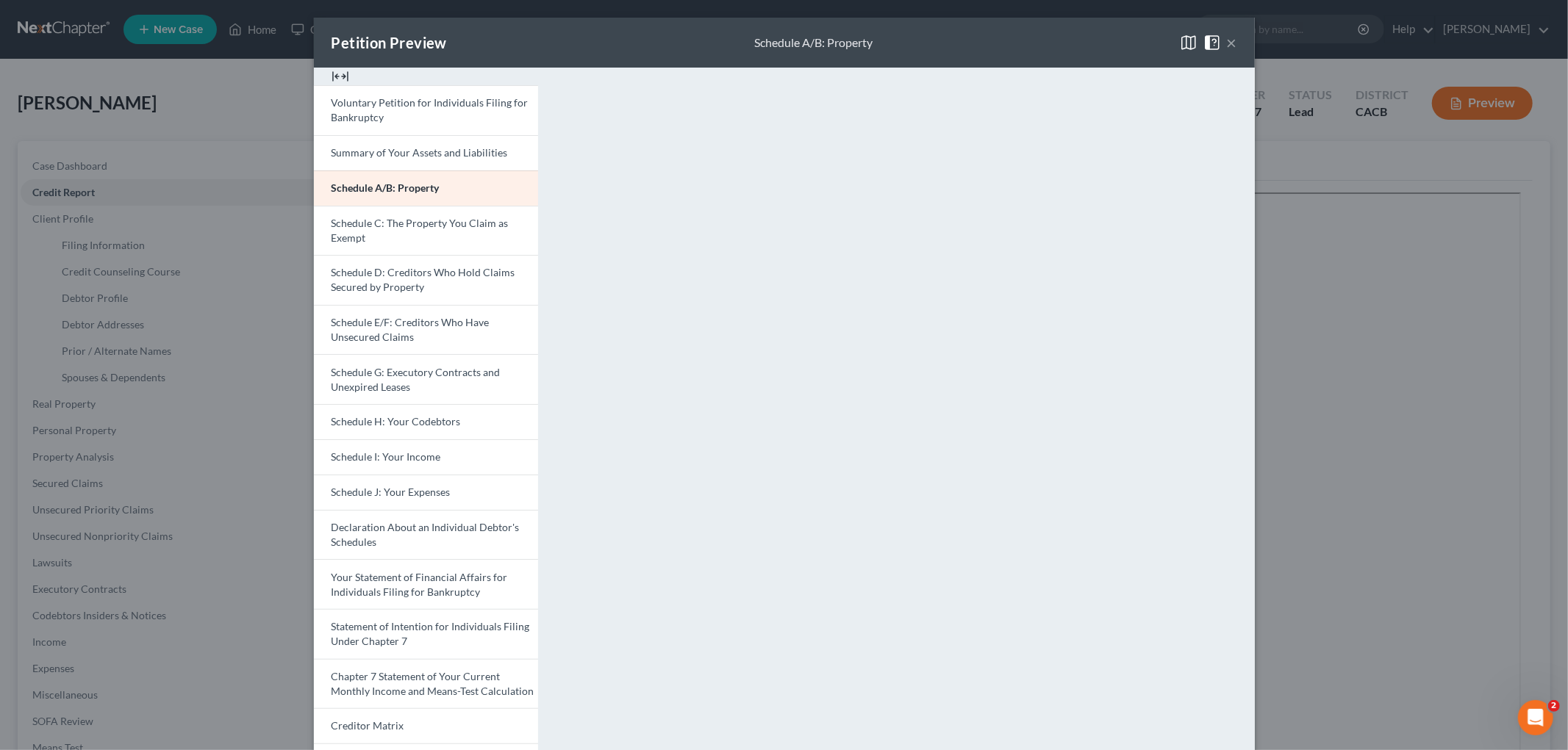
click at [1094, 394] on div "Petition Preview Schedule A/B: Property × Voluntary Petition for Individuals Fi…" at bounding box center [784, 375] width 1568 height 750
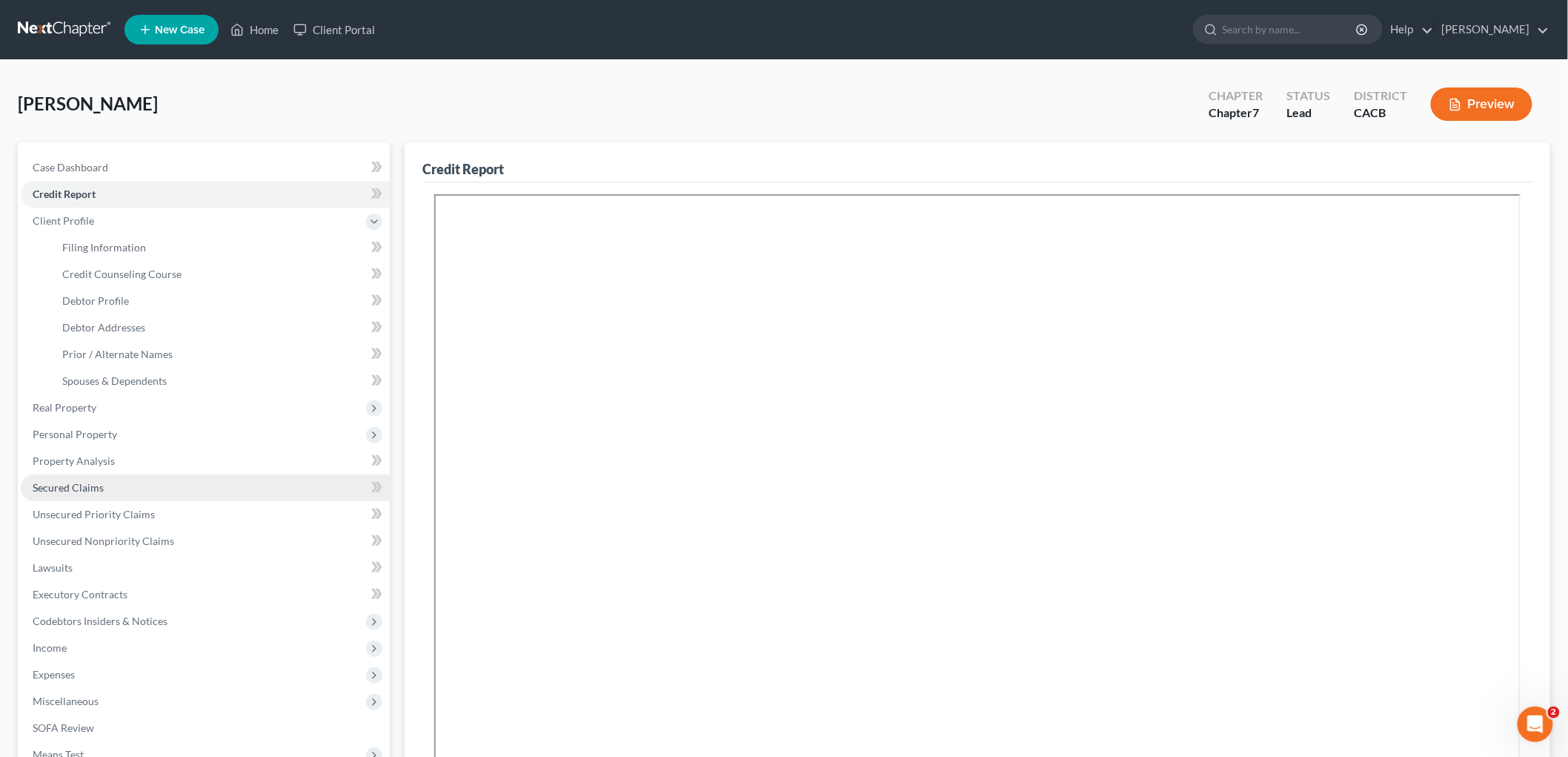
click at [94, 483] on span "Secured Claims" at bounding box center [68, 487] width 71 height 13
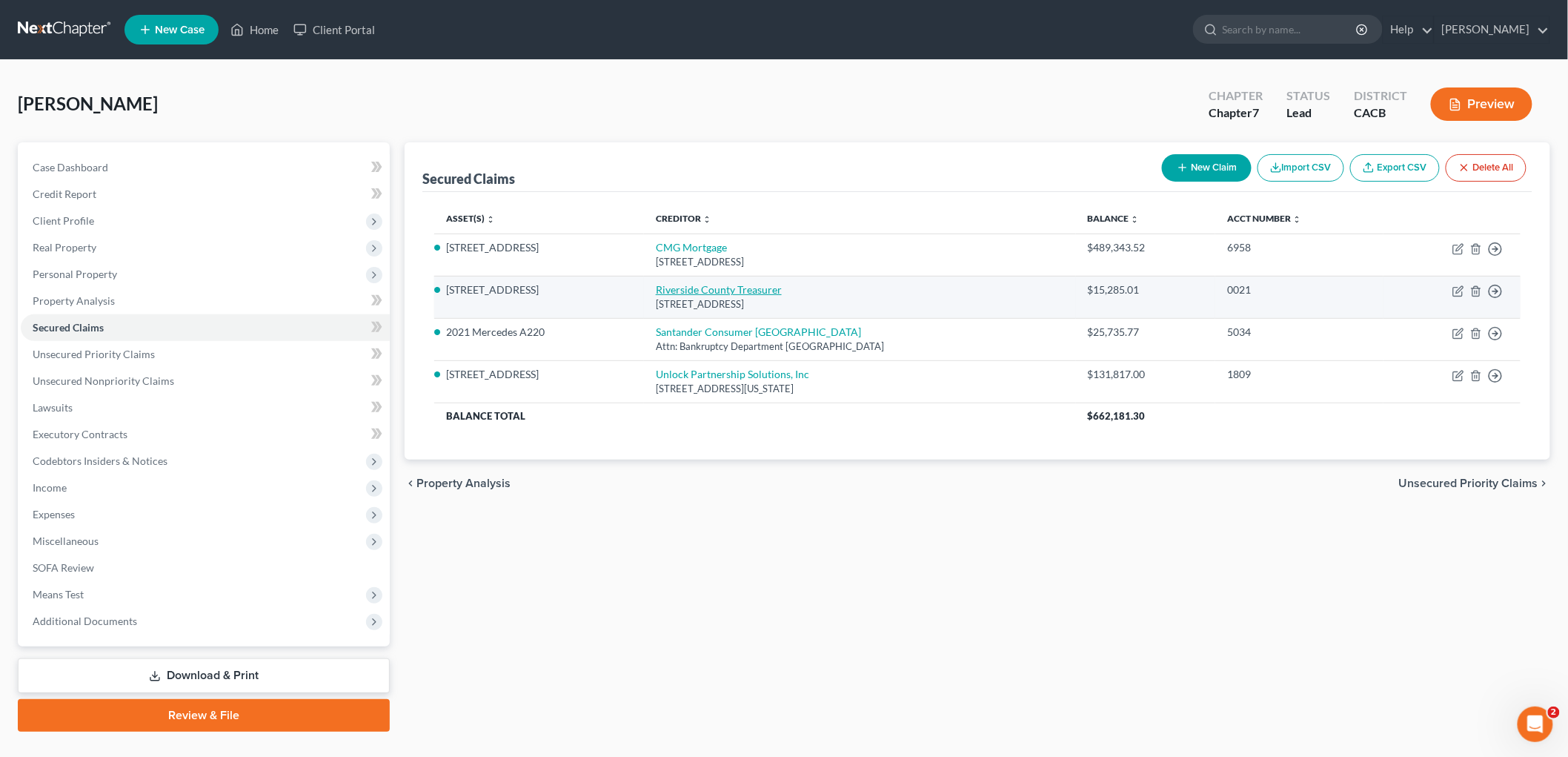
click at [688, 290] on link "Riverside County Treasurer" at bounding box center [718, 289] width 126 height 13
select select "4"
select select "0"
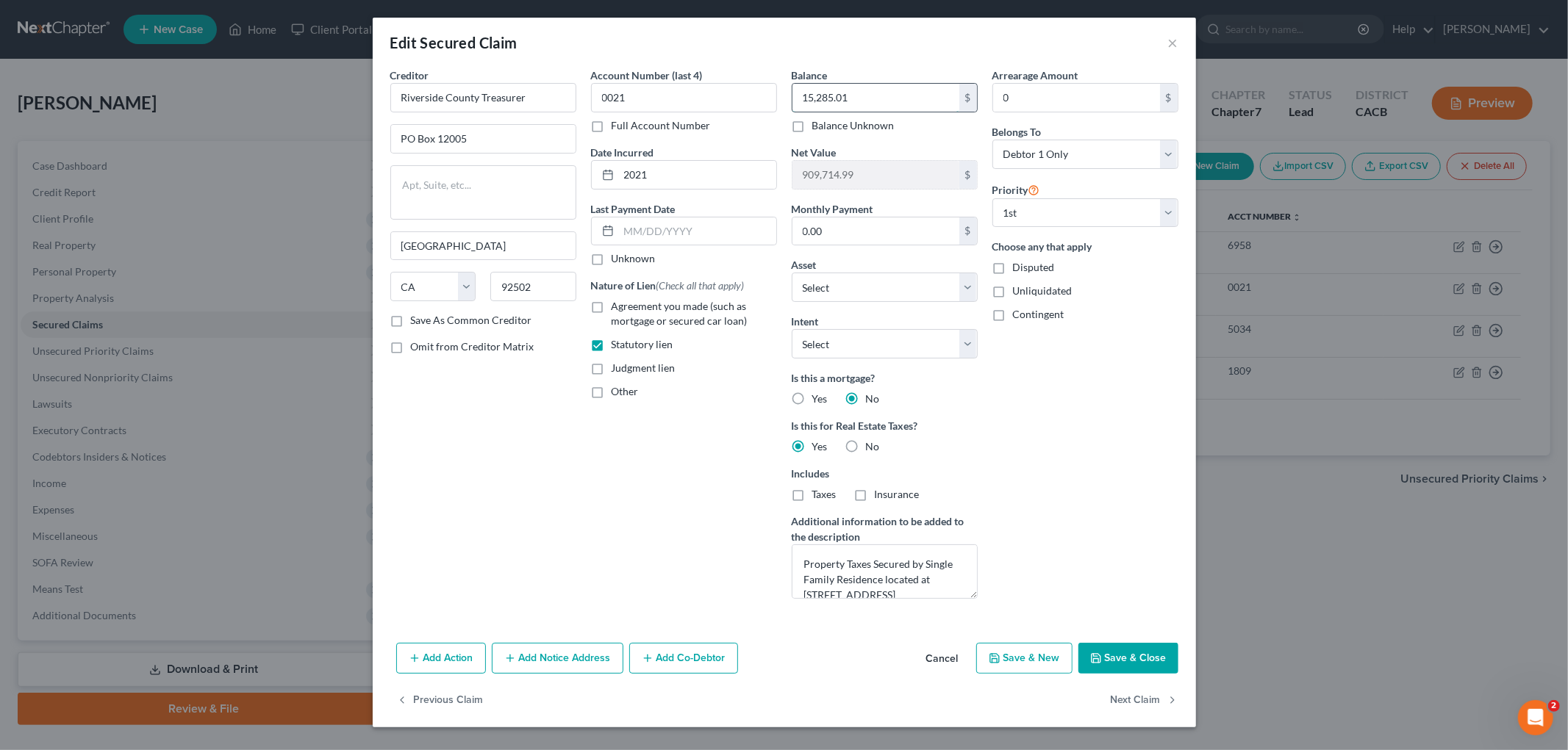
click at [873, 92] on input "15,285.01" at bounding box center [875, 98] width 167 height 28
type input "12,220.95"
drag, startPoint x: 1139, startPoint y: 632, endPoint x: 1151, endPoint y: 647, distance: 19.2
click at [1094, 566] on div "Creditor * Riverside County Treasurer PO Box 12005 Riverside State AL AK AR AZ …" at bounding box center [784, 352] width 823 height 569
click at [1094, 566] on button "Save & Close" at bounding box center [1128, 659] width 100 height 31
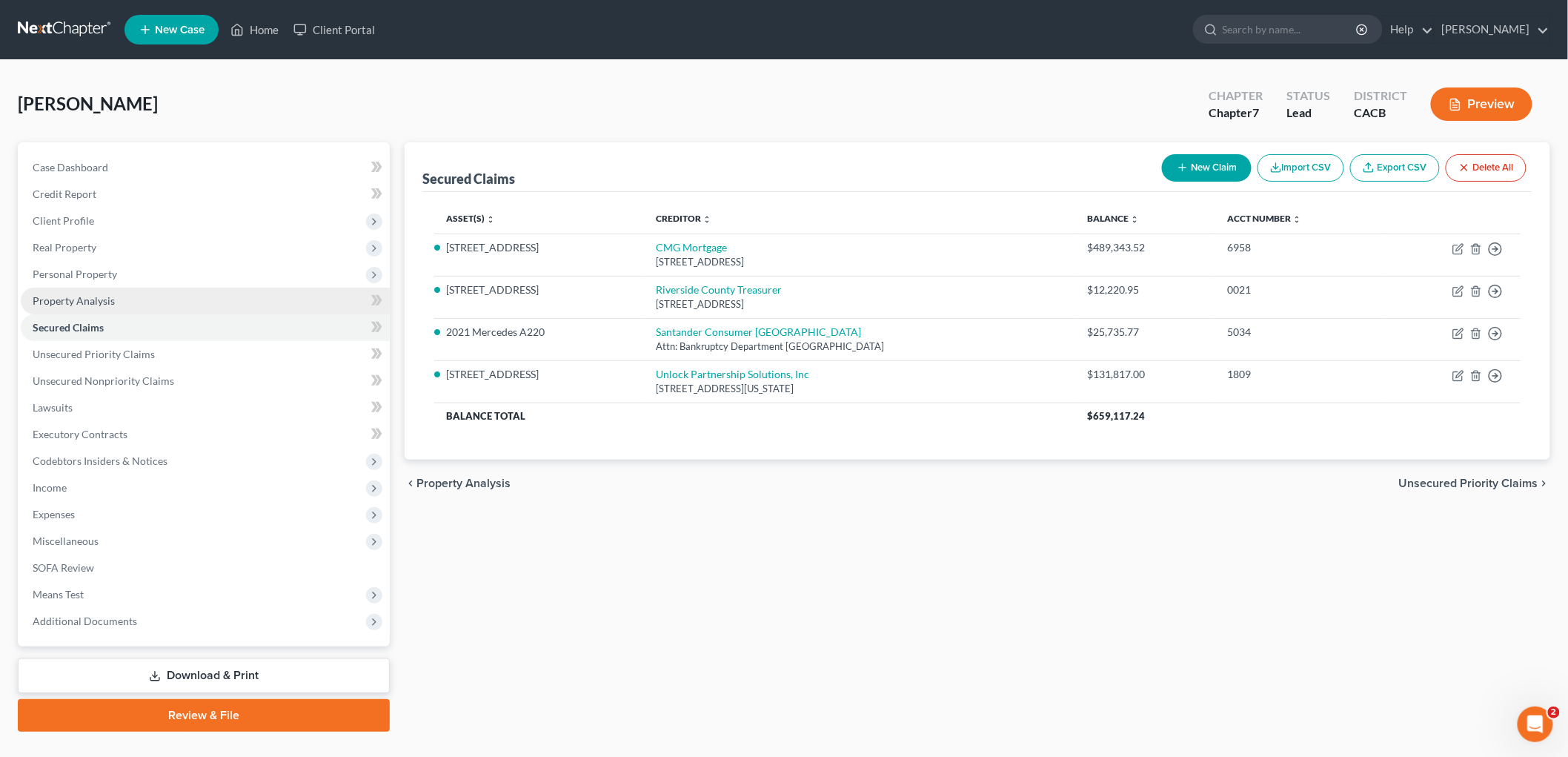
click at [57, 288] on link "Property Analysis" at bounding box center [206, 301] width 369 height 27
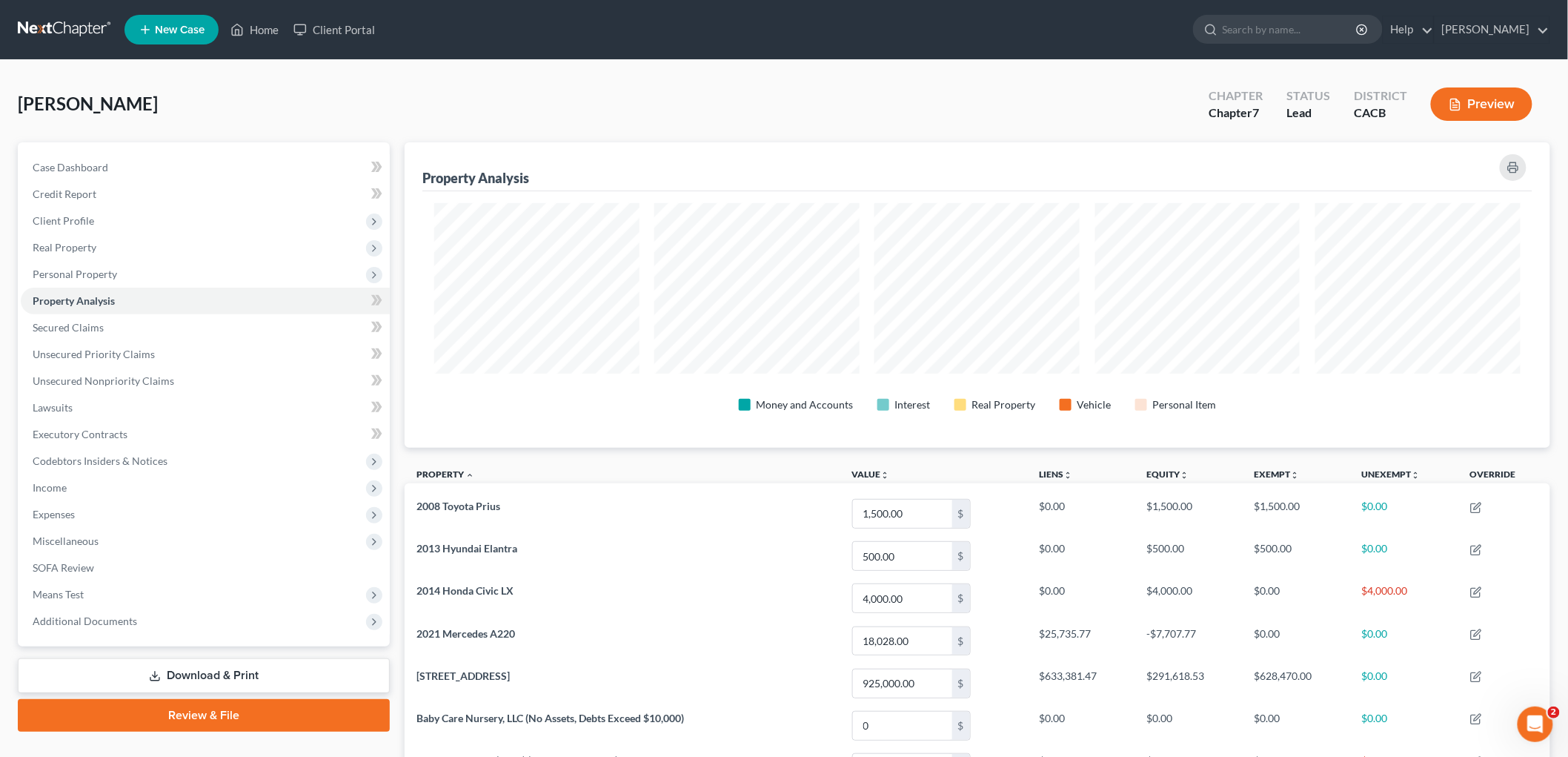
click at [1104, 99] on button "Preview" at bounding box center [1482, 104] width 102 height 34
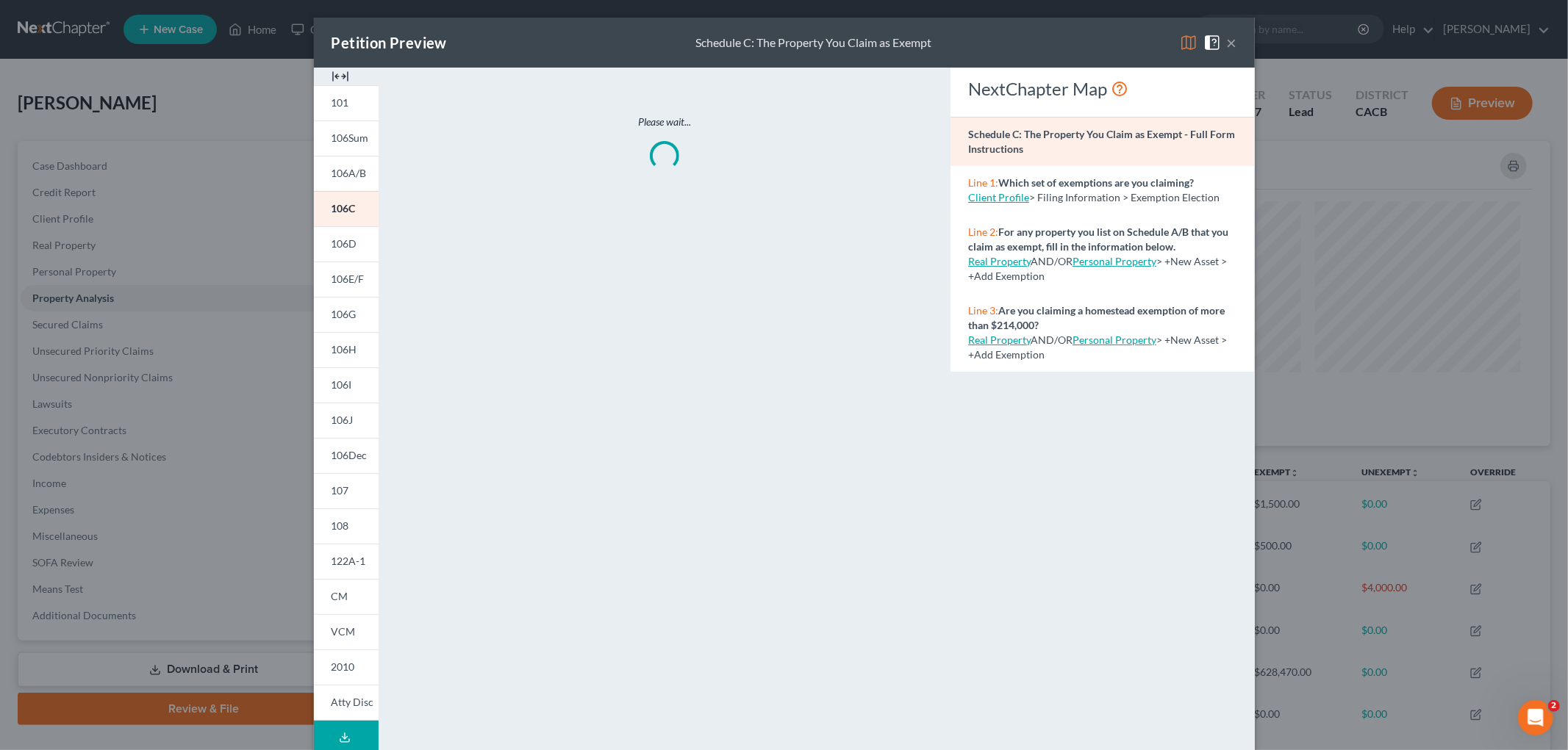
click at [1094, 40] on img at bounding box center [1188, 43] width 18 height 18
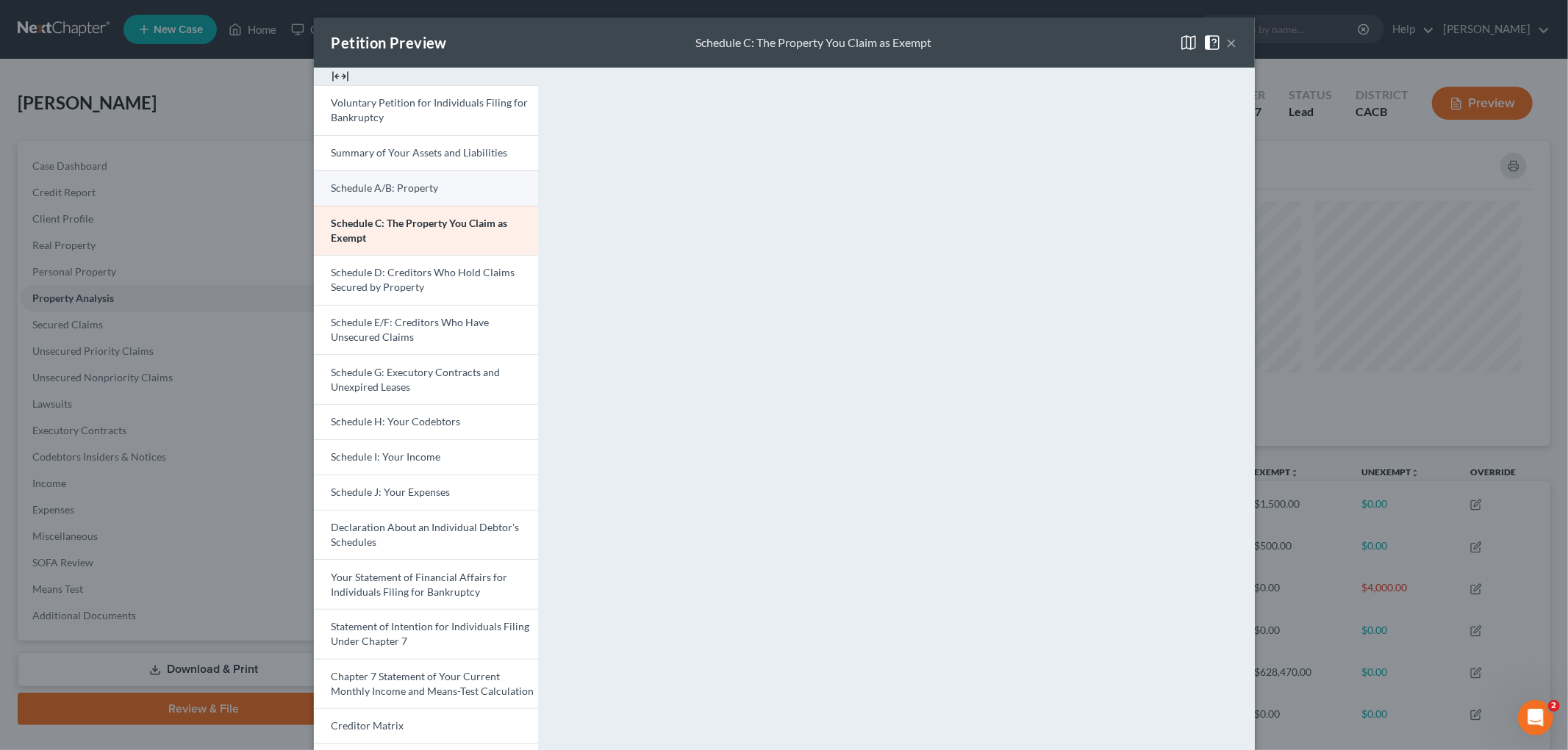
click at [412, 179] on link "Schedule A/B: Property" at bounding box center [426, 188] width 224 height 36
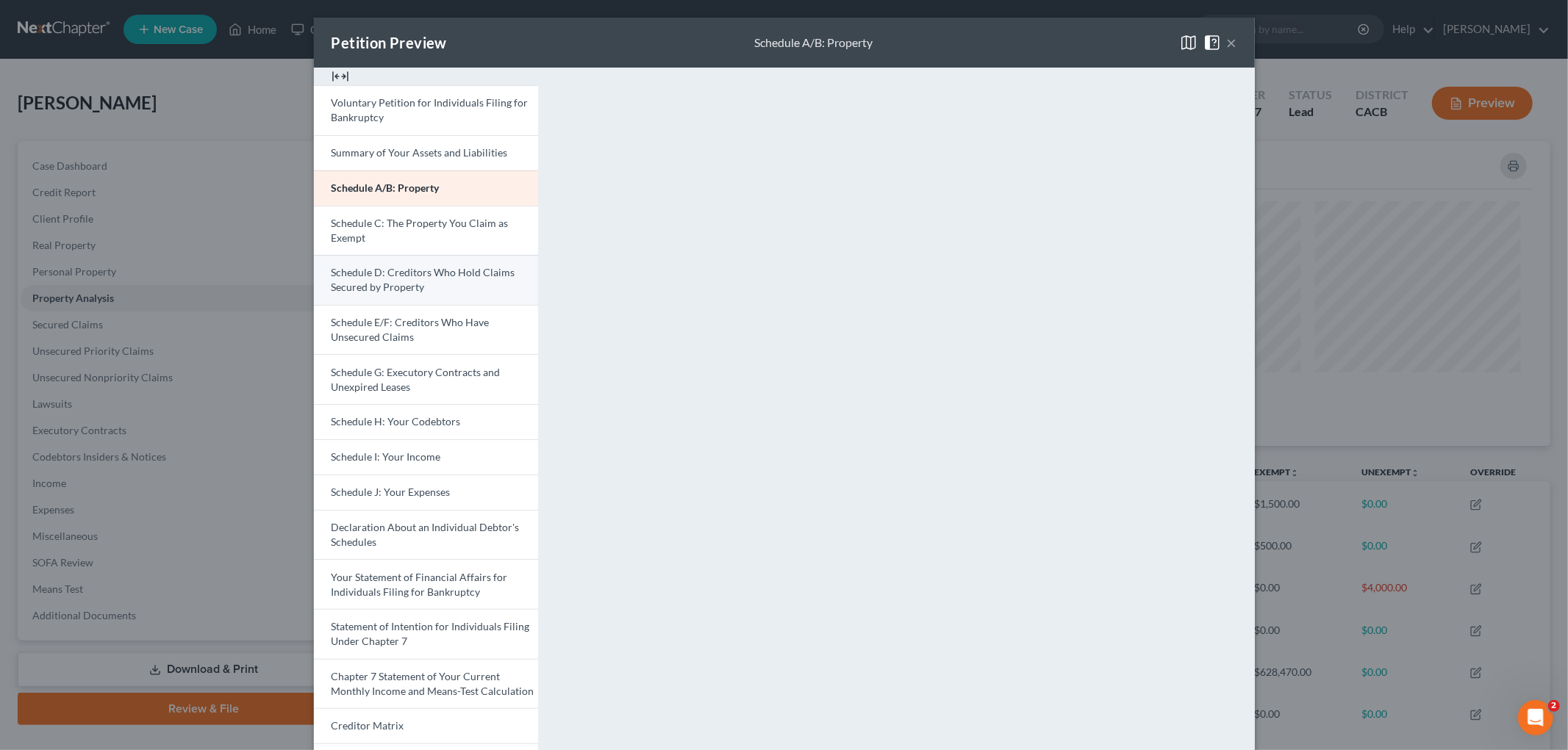
click at [394, 269] on span "Schedule D: Creditors Who Hold Claims Secured by Property" at bounding box center [423, 279] width 184 height 27
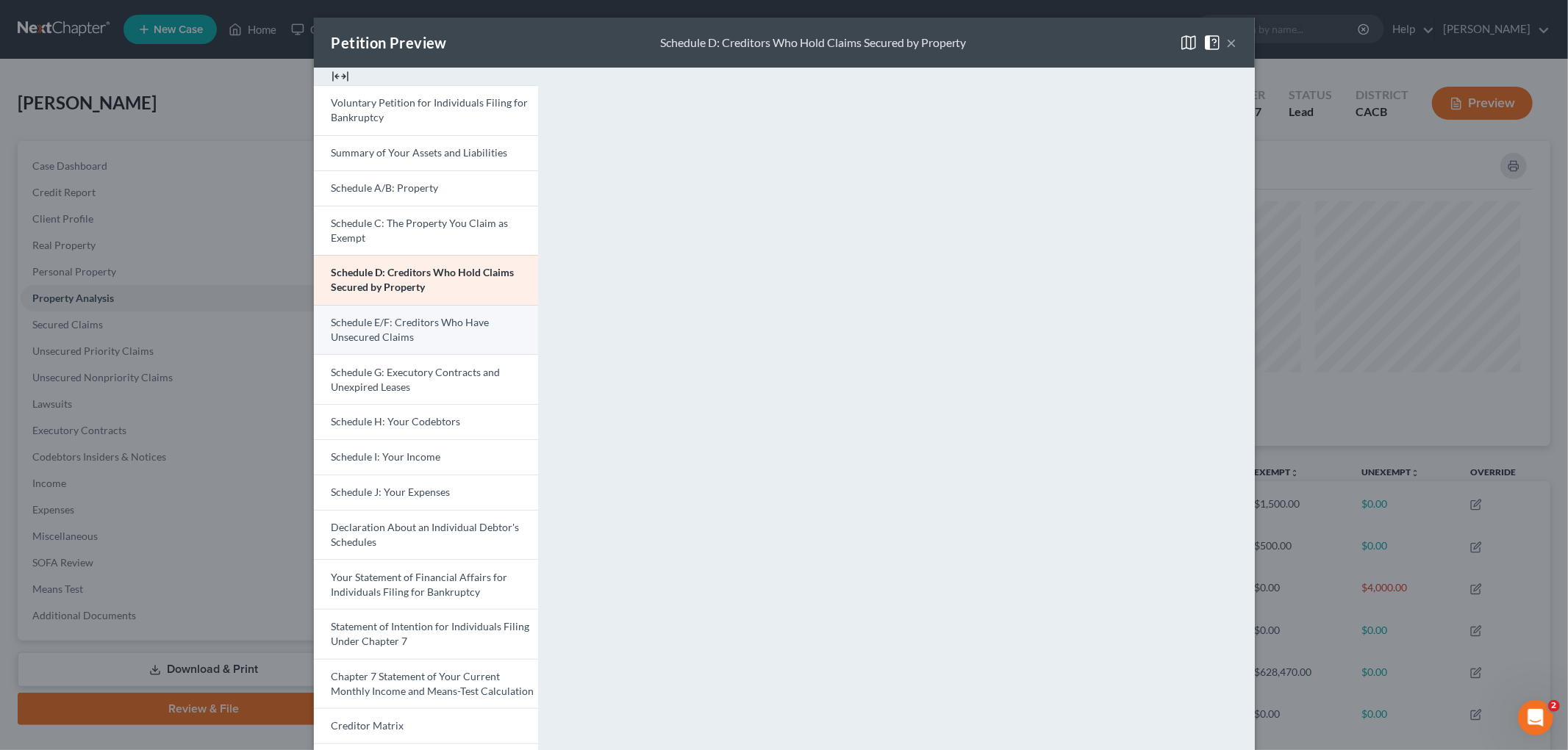
click at [439, 317] on span "Schedule E/F: Creditors Who Have Unsecured Claims" at bounding box center [411, 329] width 158 height 27
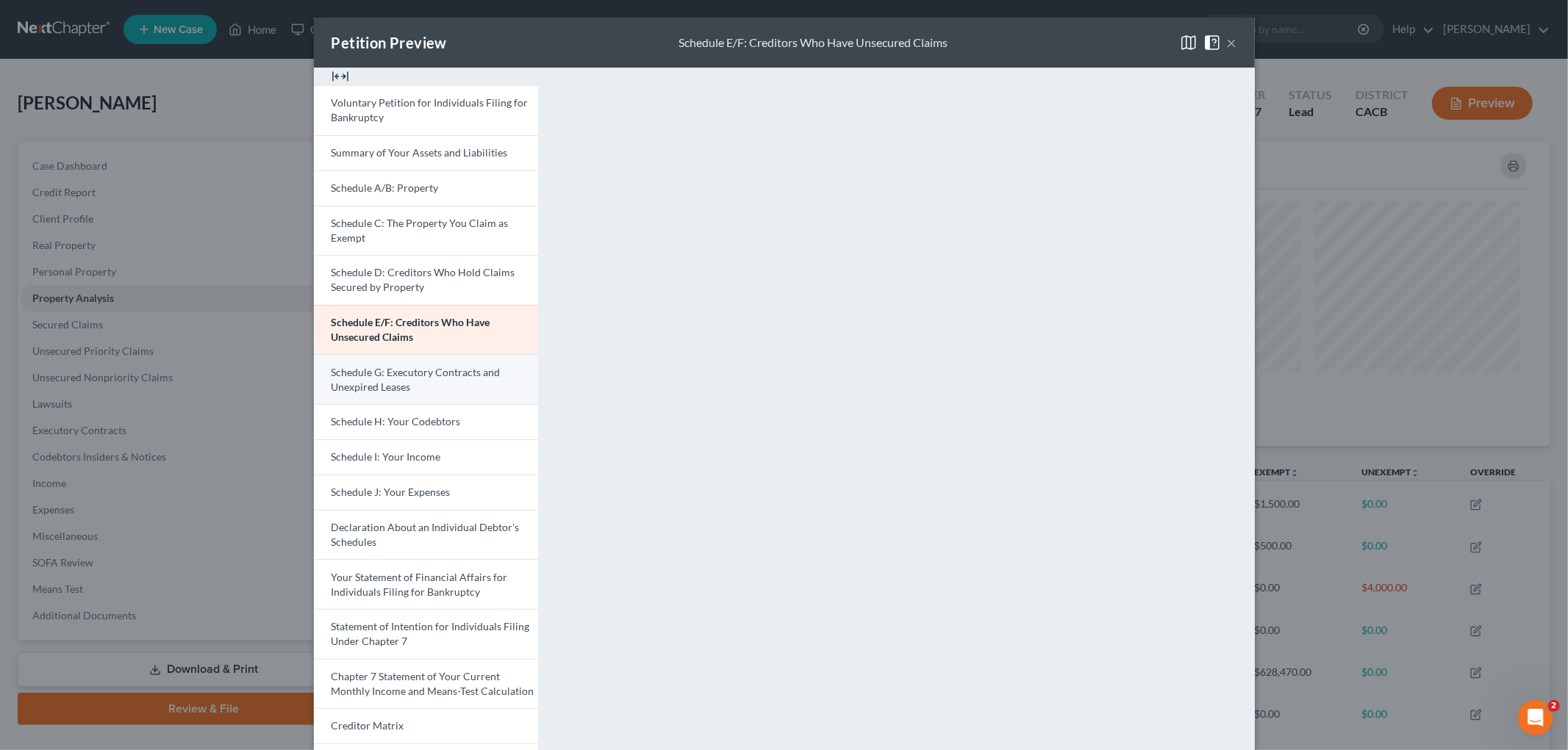
click at [458, 358] on link "Schedule G: Executory Contracts and Unexpired Leases" at bounding box center [426, 379] width 224 height 50
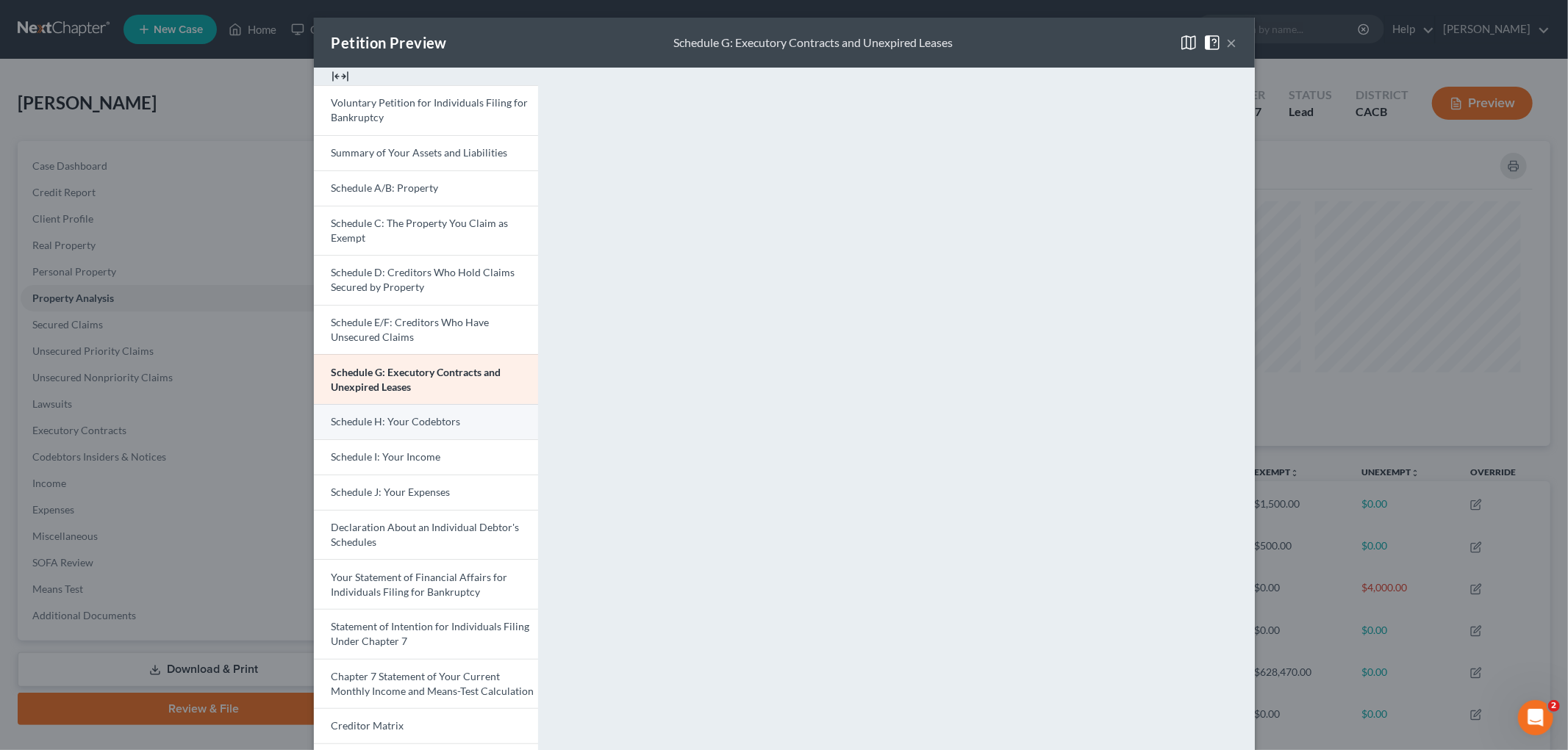
click at [460, 410] on link "Schedule H: Your Codebtors" at bounding box center [426, 422] width 224 height 36
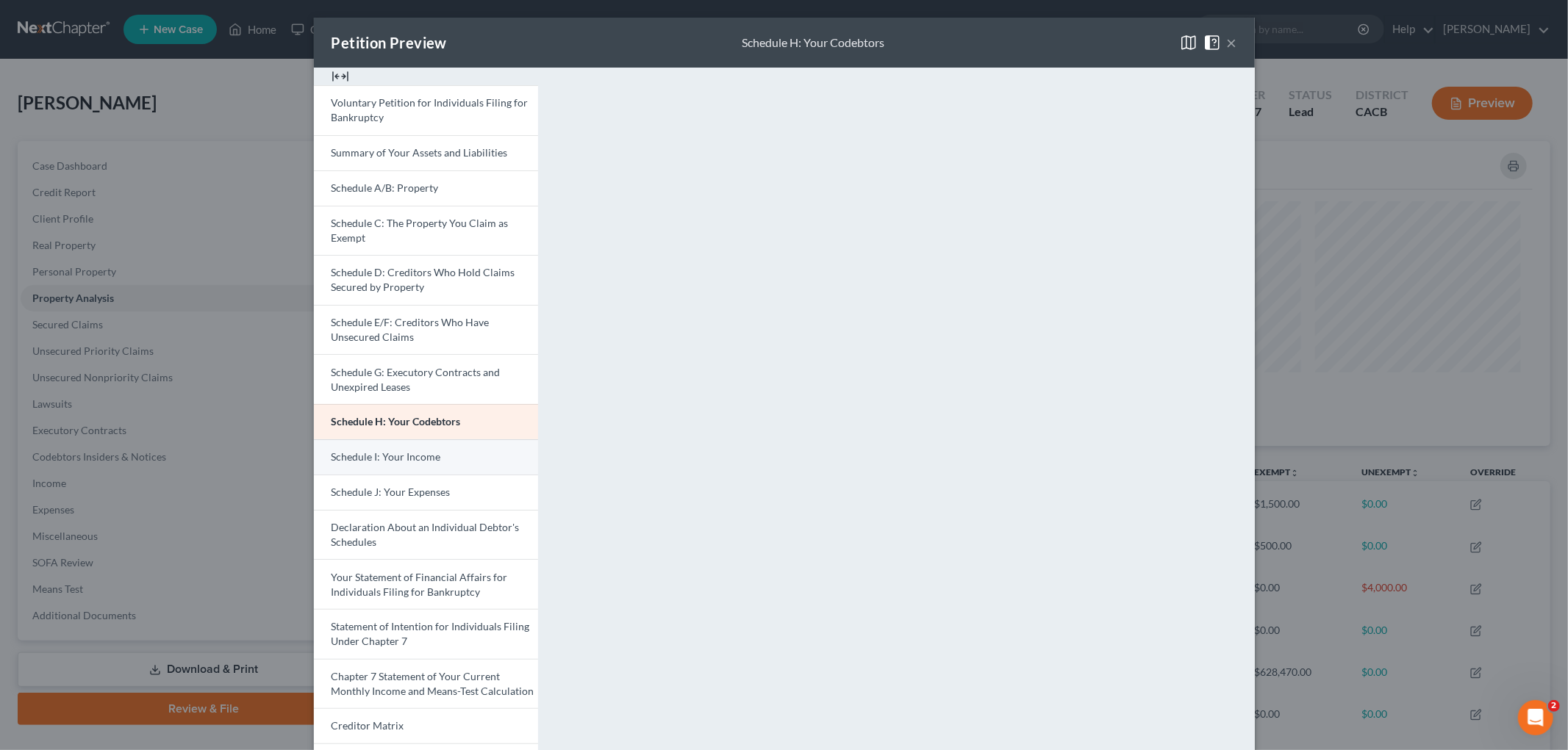
click at [368, 452] on span "Schedule I: Your Income" at bounding box center [386, 456] width 109 height 12
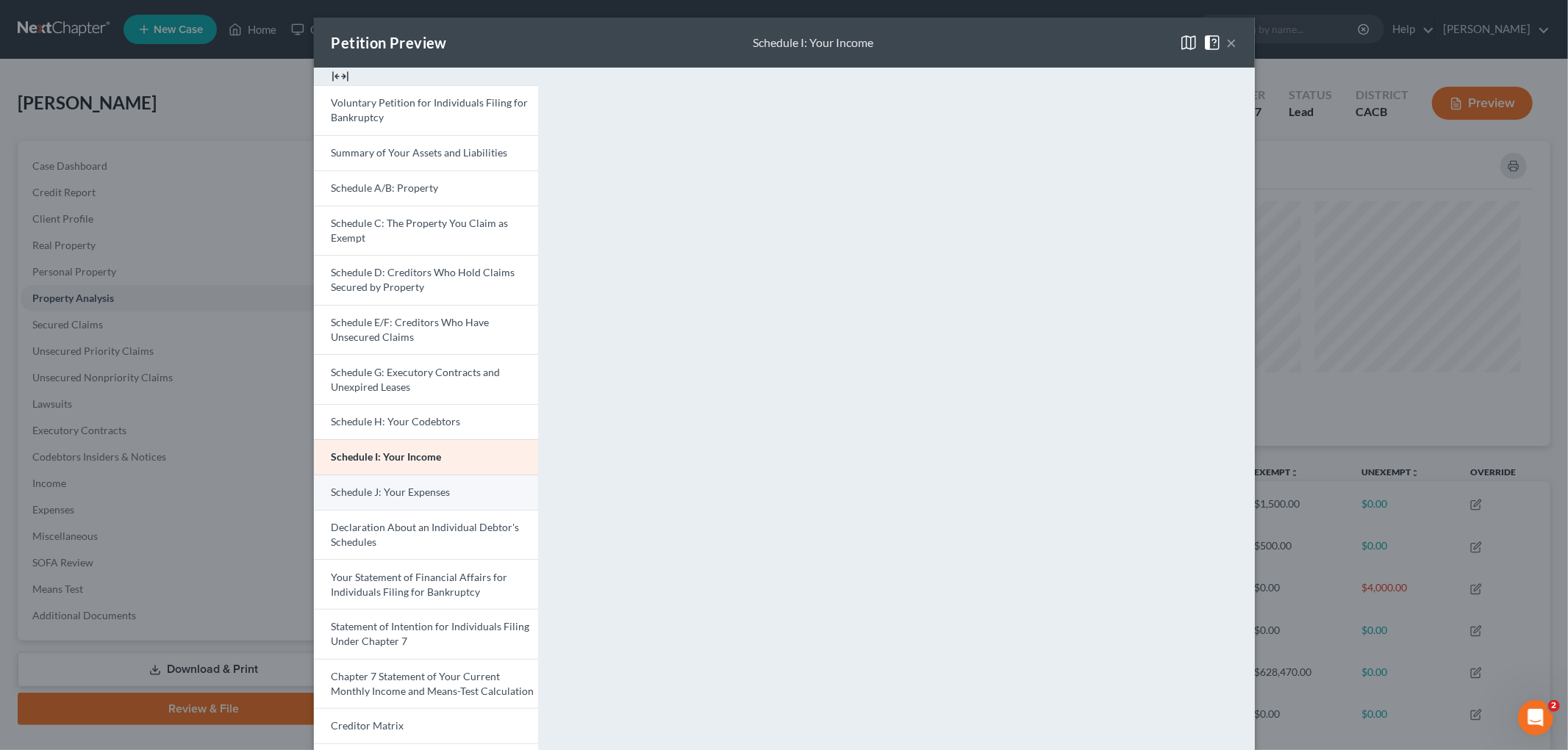
click at [436, 487] on span "Schedule J: Your Expenses" at bounding box center [391, 492] width 119 height 12
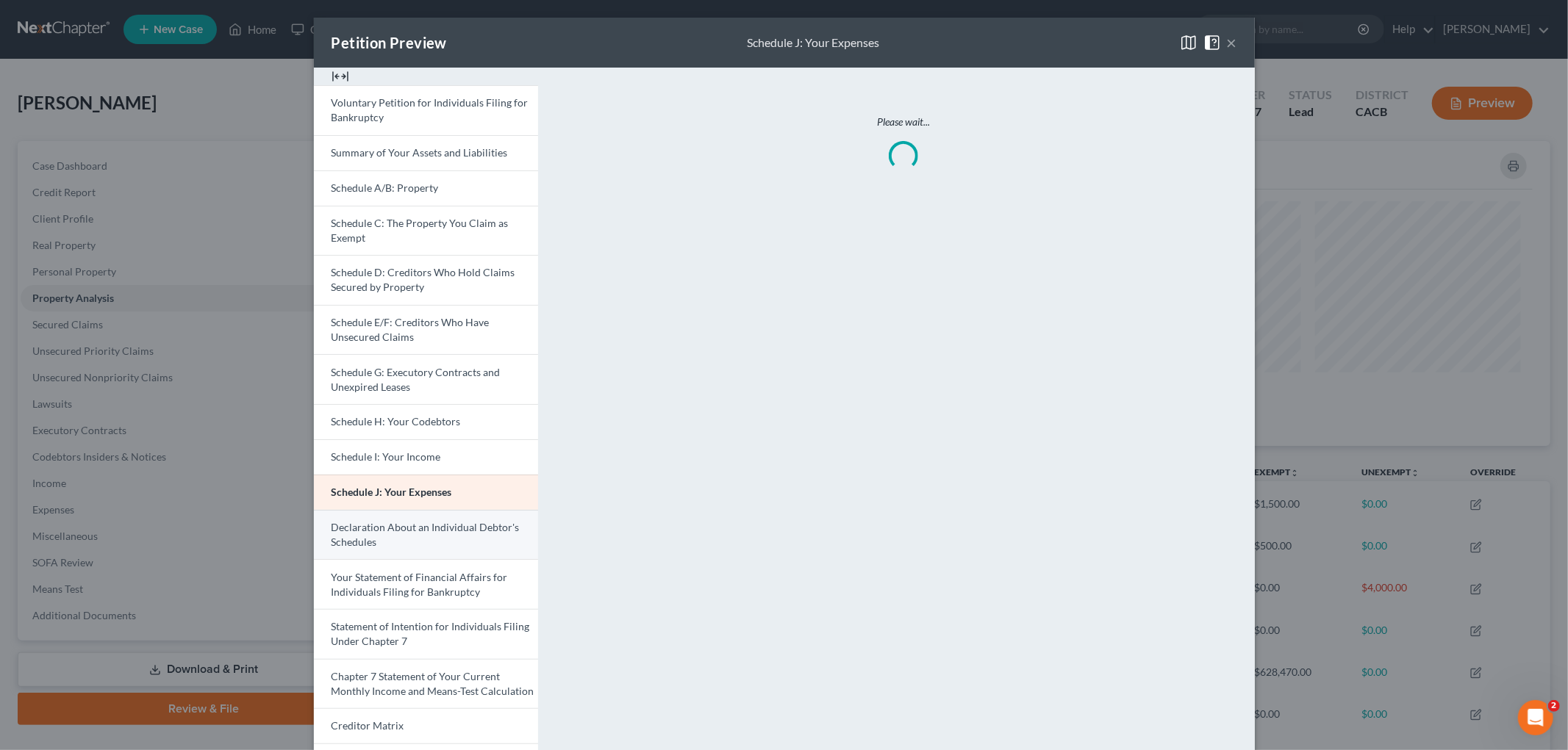
click at [444, 533] on link "Declaration About an Individual Debtor's Schedules" at bounding box center [426, 535] width 224 height 50
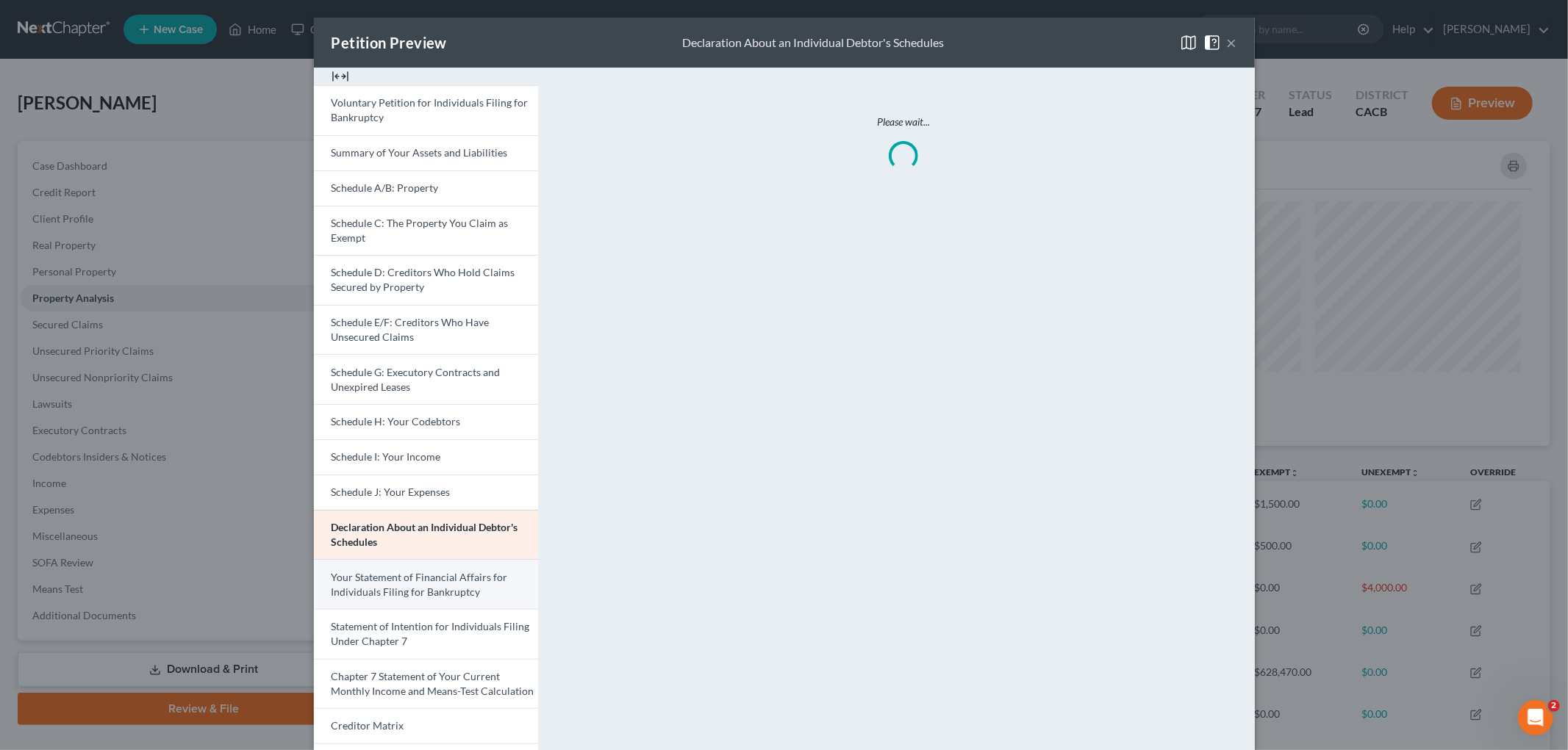
click at [469, 566] on span "Your Statement of Financial Affairs for Individuals Filing for Bankruptcy" at bounding box center [420, 584] width 177 height 27
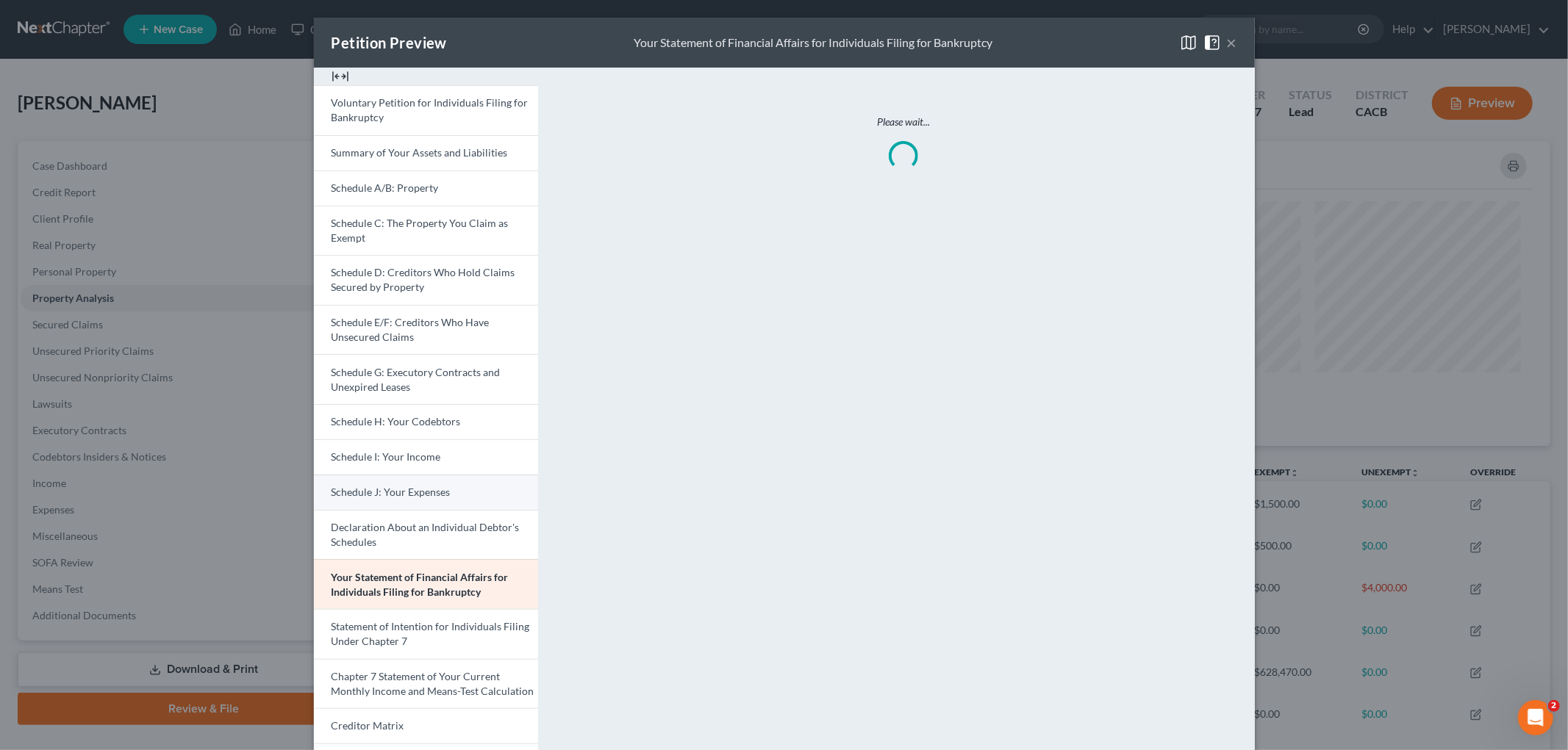
click at [452, 489] on link "Schedule J: Your Expenses" at bounding box center [426, 493] width 224 height 36
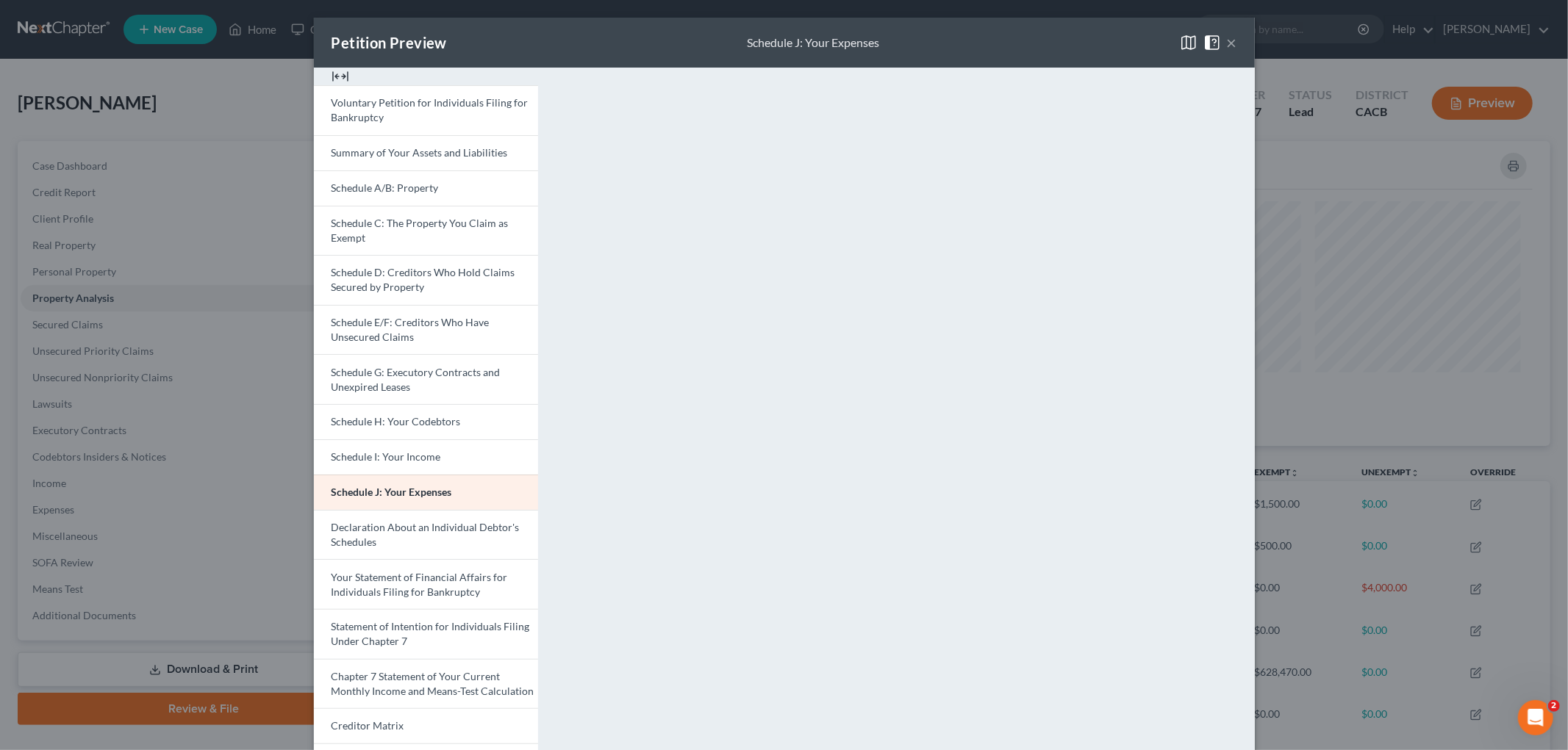
click at [1094, 246] on div "Petition Preview Schedule J: Your Expenses × Voluntary Petition for Individuals…" at bounding box center [784, 375] width 1568 height 750
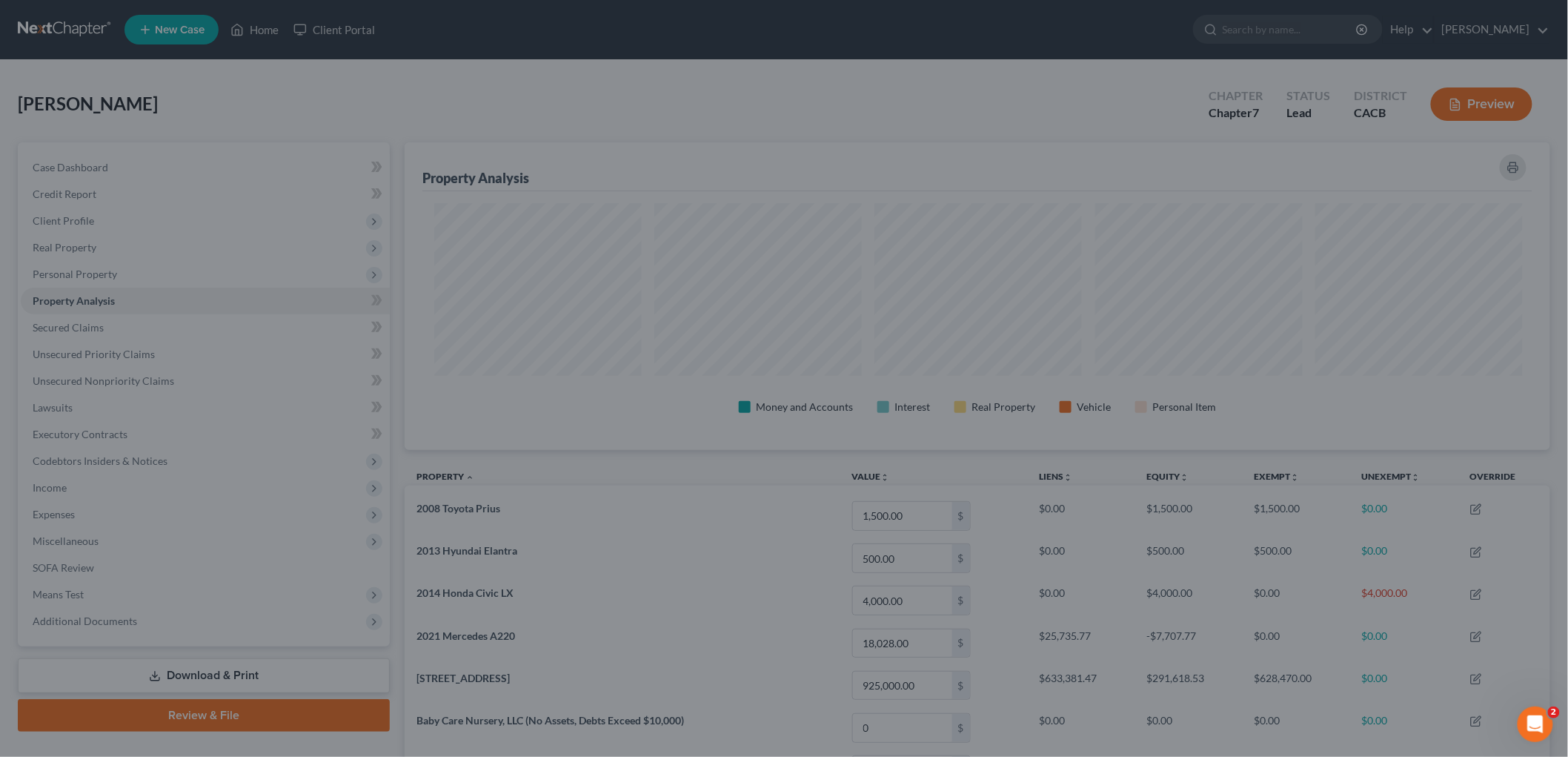
scroll to position [741211, 740020]
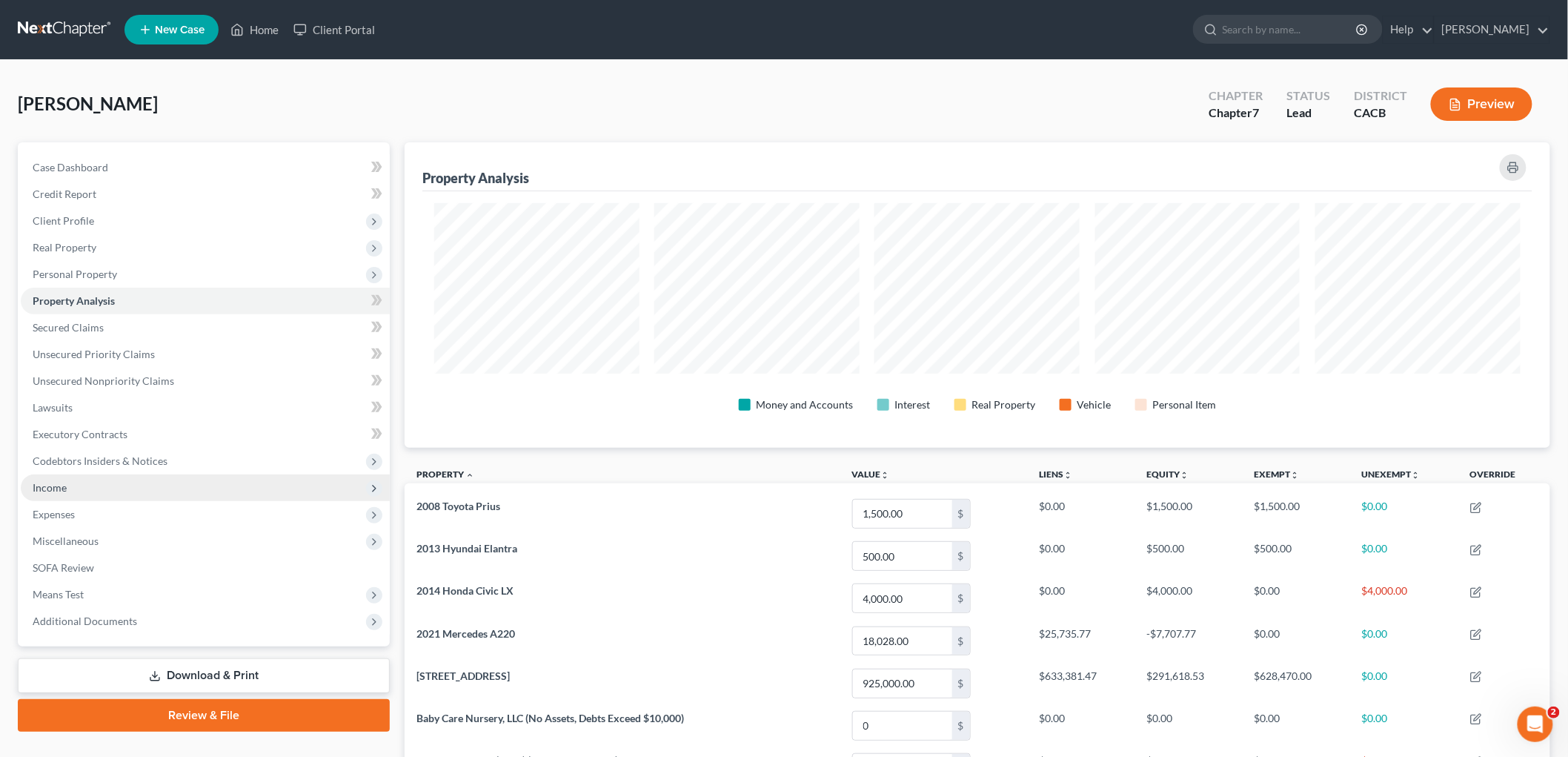
click at [81, 491] on span "Income" at bounding box center [206, 488] width 369 height 27
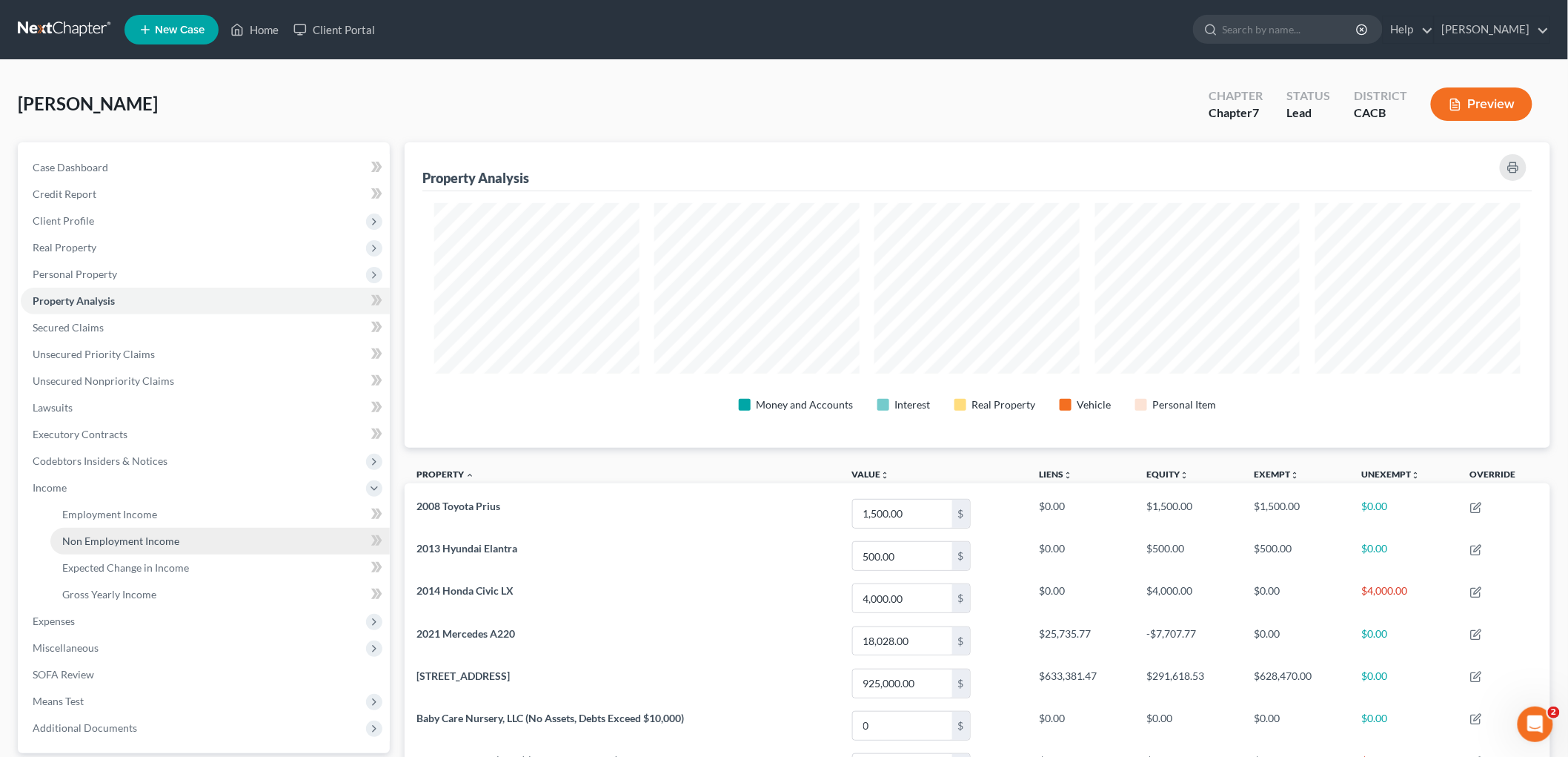
click at [112, 529] on link "Non Employment Income" at bounding box center [220, 541] width 339 height 27
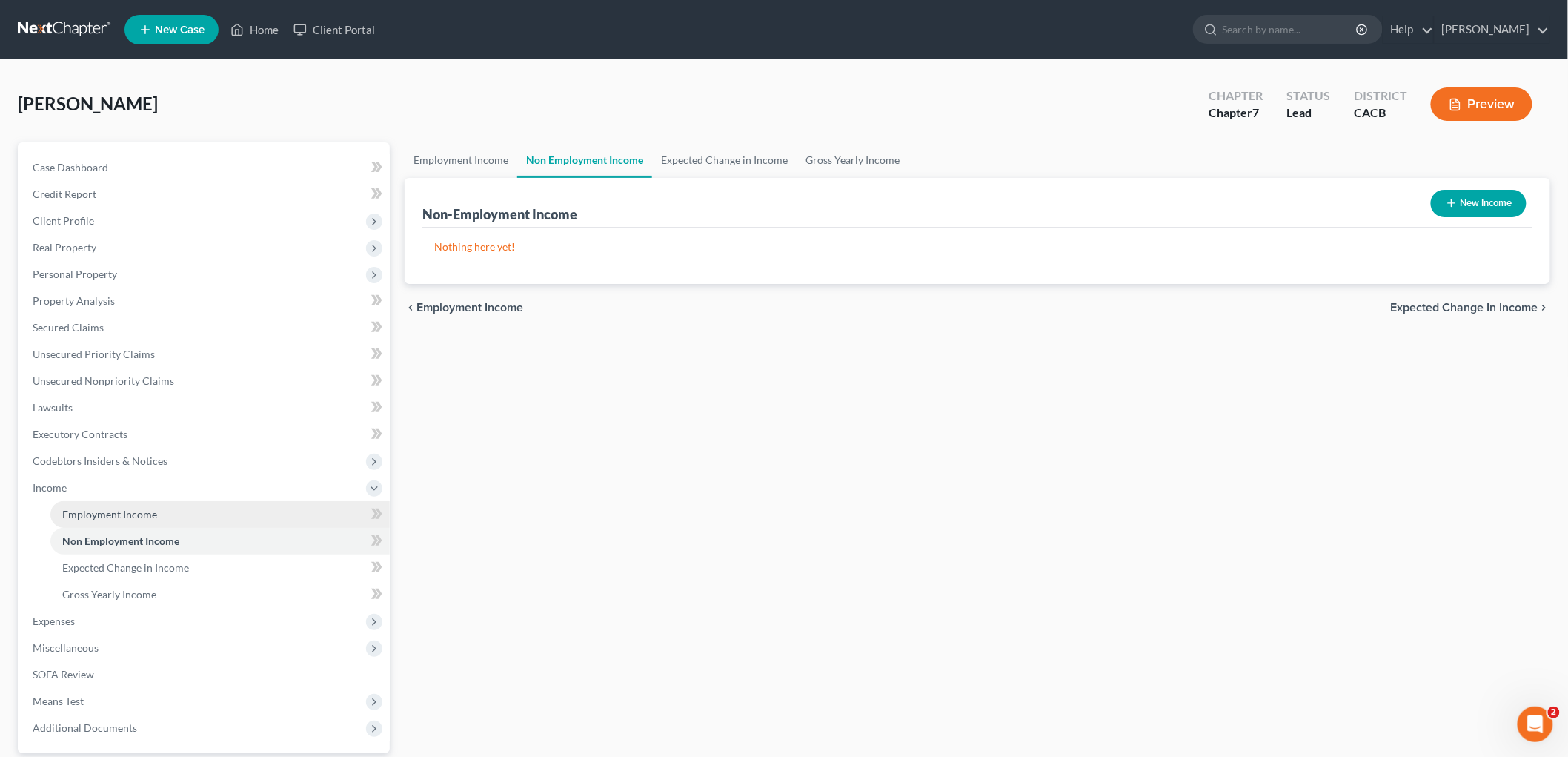
click at [119, 511] on span "Employment Income" at bounding box center [109, 515] width 95 height 13
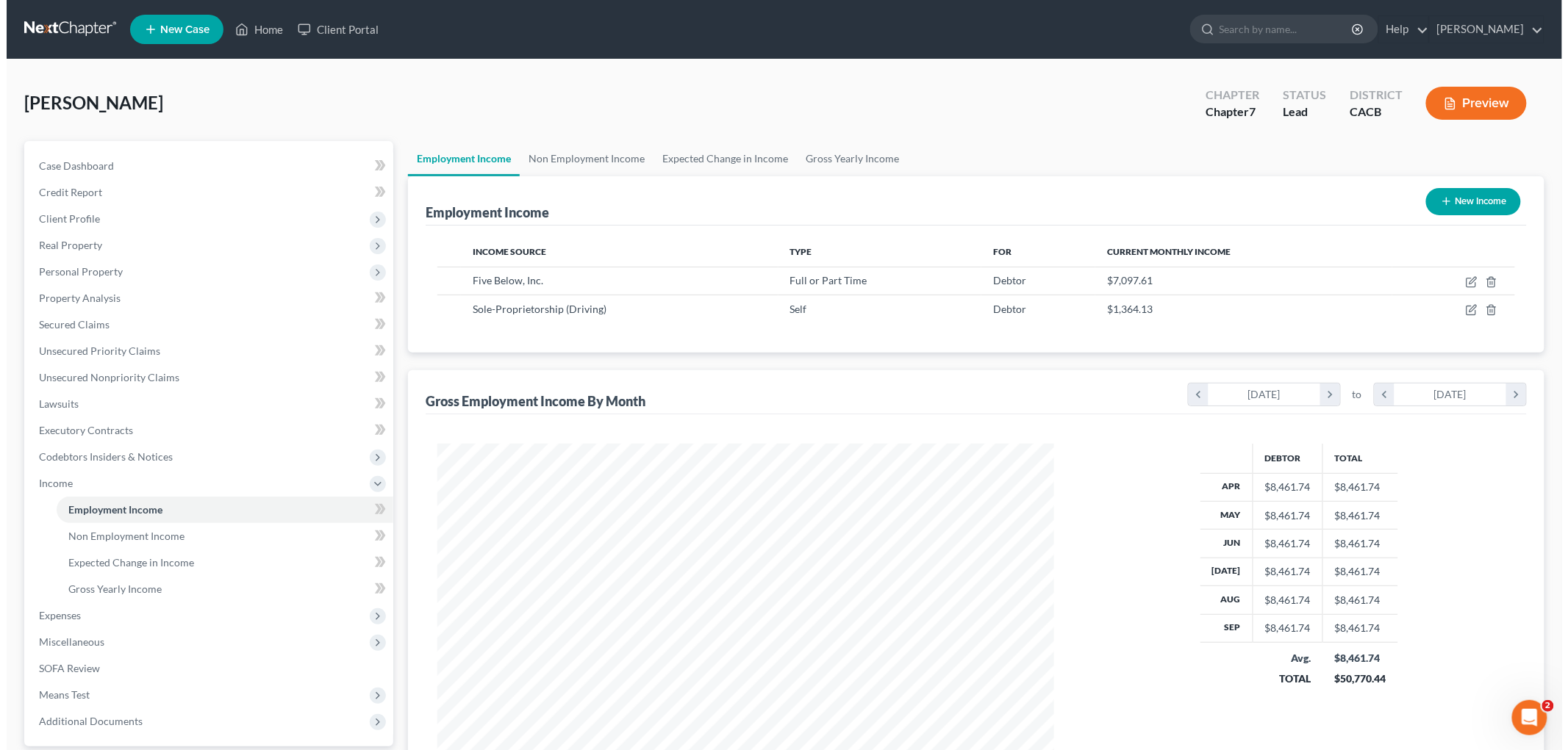
scroll to position [307, 646]
drag, startPoint x: 1472, startPoint y: 310, endPoint x: 1464, endPoint y: 311, distance: 8.1
click at [1094, 311] on td at bounding box center [1446, 309] width 122 height 28
click at [1094, 311] on icon "button" at bounding box center [1464, 310] width 12 height 12
select select "1"
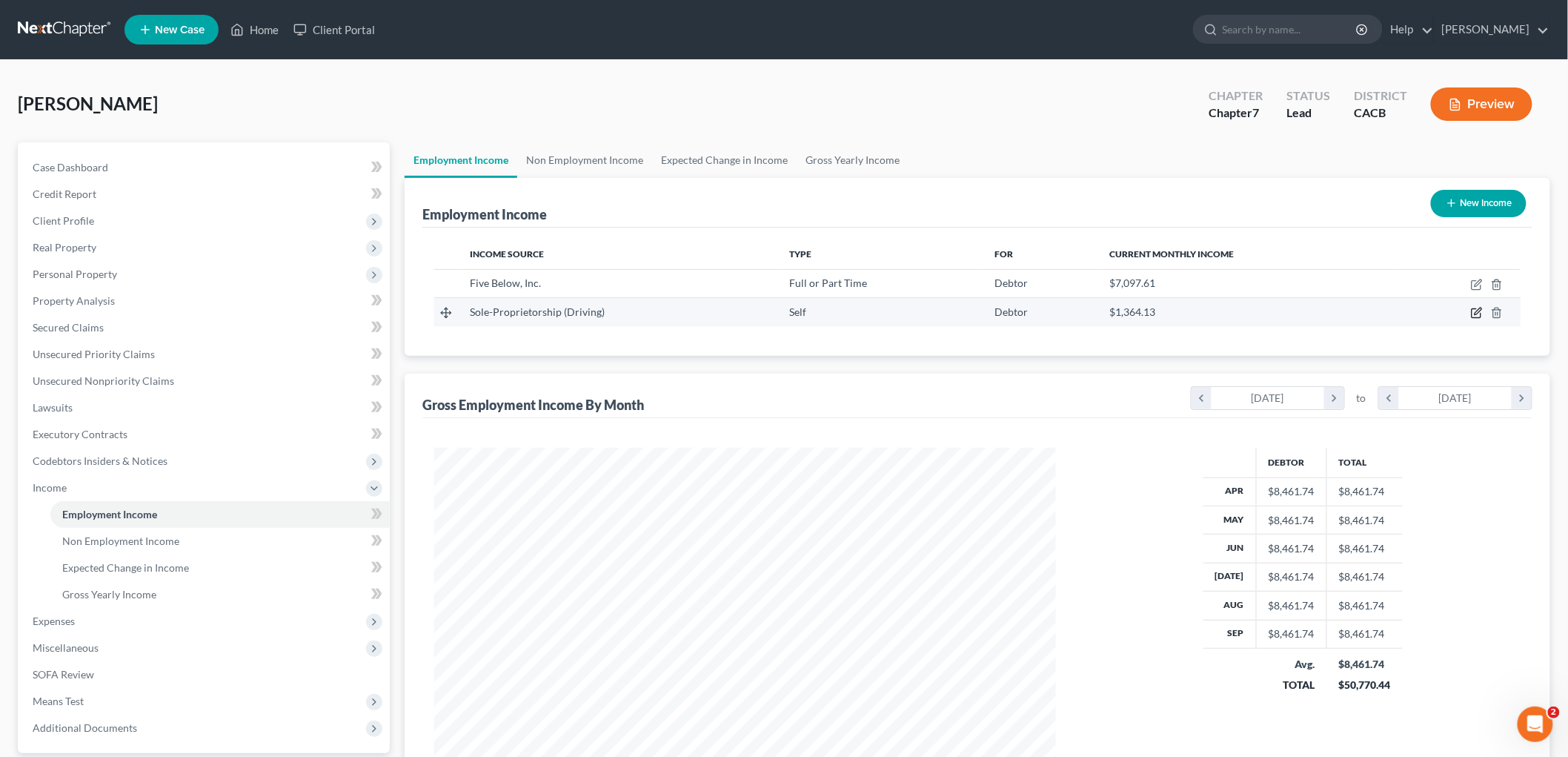
select select "4"
select select "0"
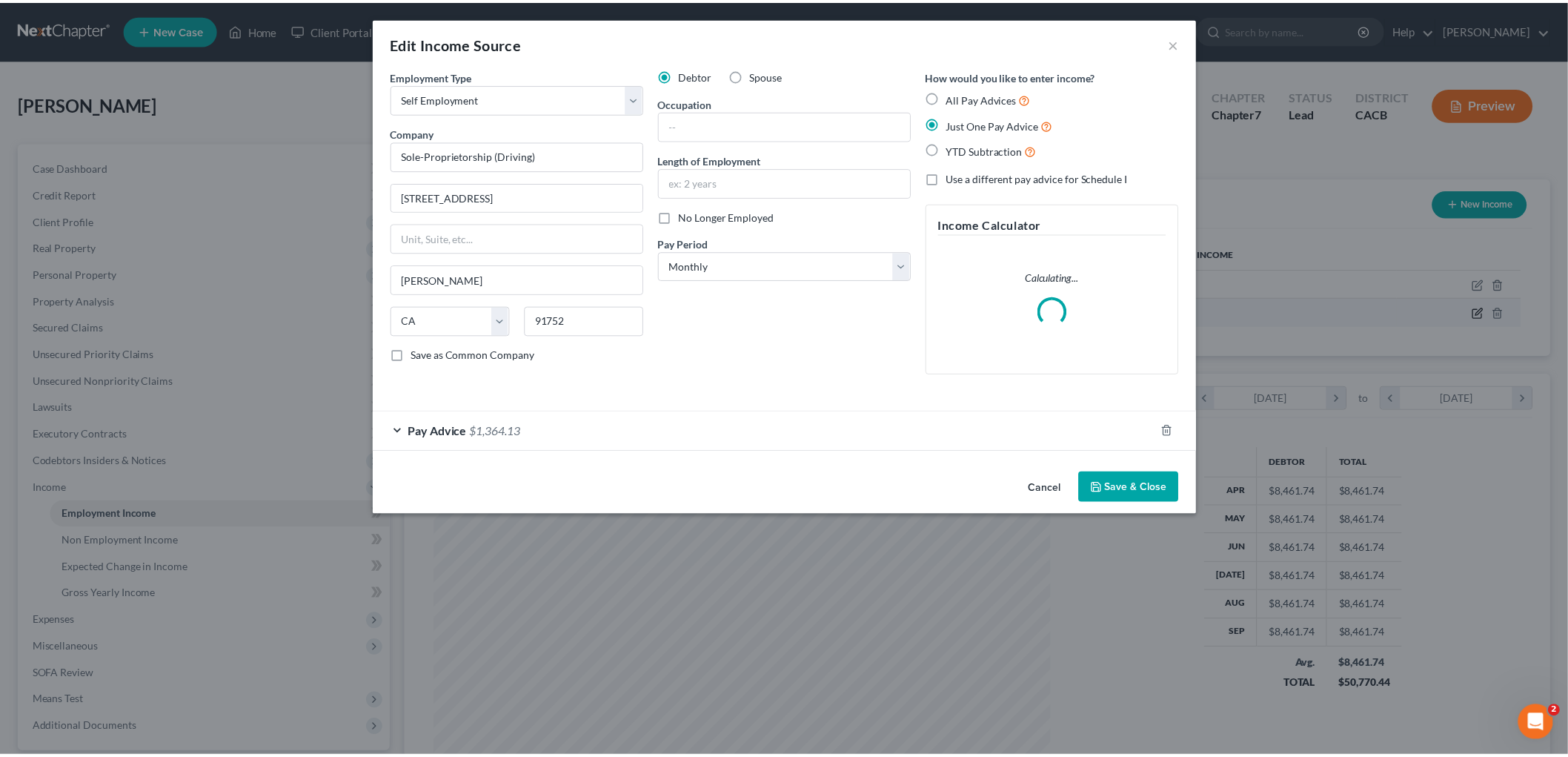
scroll to position [313, 657]
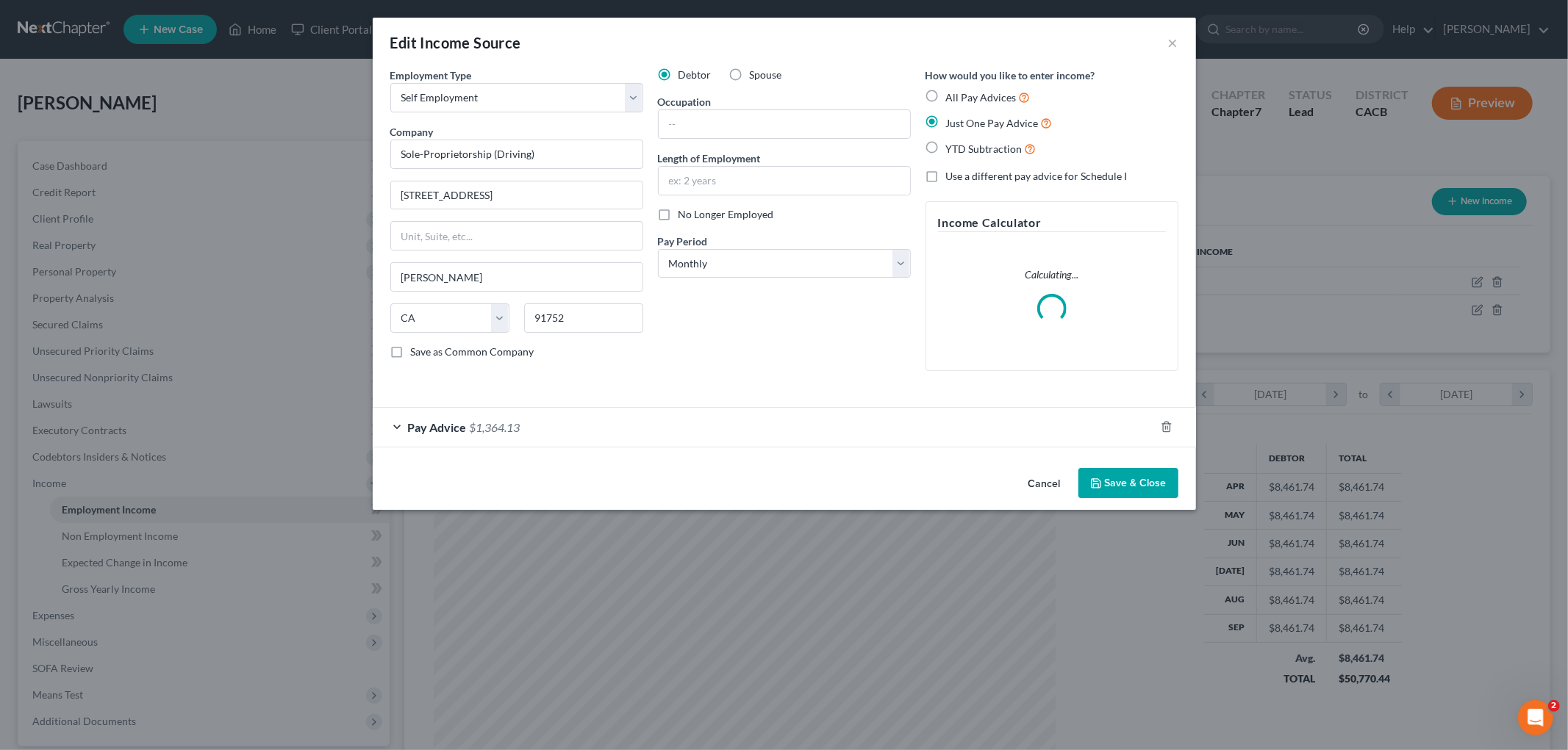
click at [574, 428] on div "Pay Advice $1,364.13" at bounding box center [763, 427] width 782 height 39
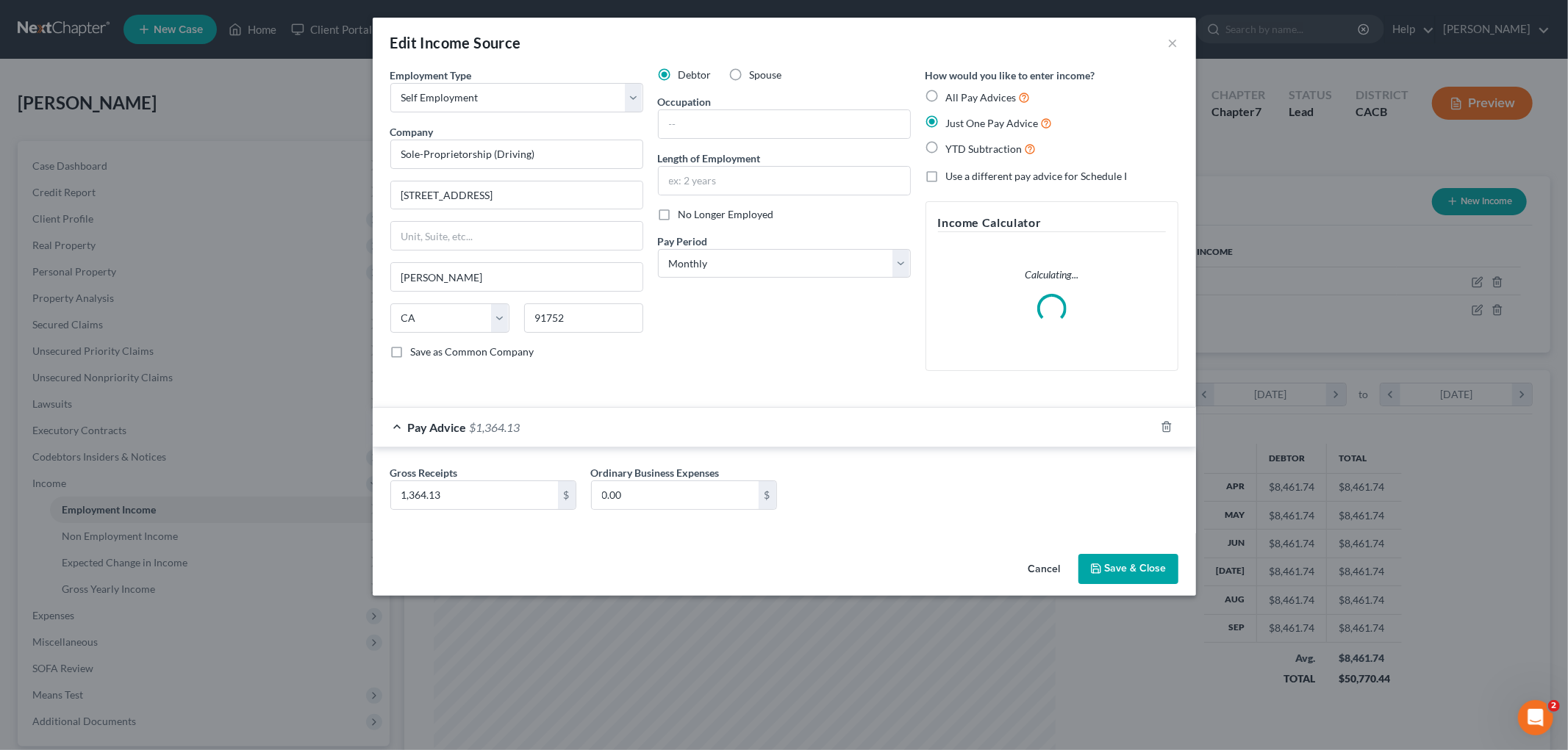
drag, startPoint x: 523, startPoint y: 511, endPoint x: 512, endPoint y: 495, distance: 19.4
click at [522, 510] on div "Gross Receipts 1,364.13 $ Ordinary Business Expenses 0.00 $" at bounding box center [784, 493] width 802 height 57
click at [512, 494] on input "1,364.13" at bounding box center [474, 495] width 167 height 28
type input "1,587.06"
click at [1094, 562] on button "Save & Close" at bounding box center [1128, 569] width 100 height 31
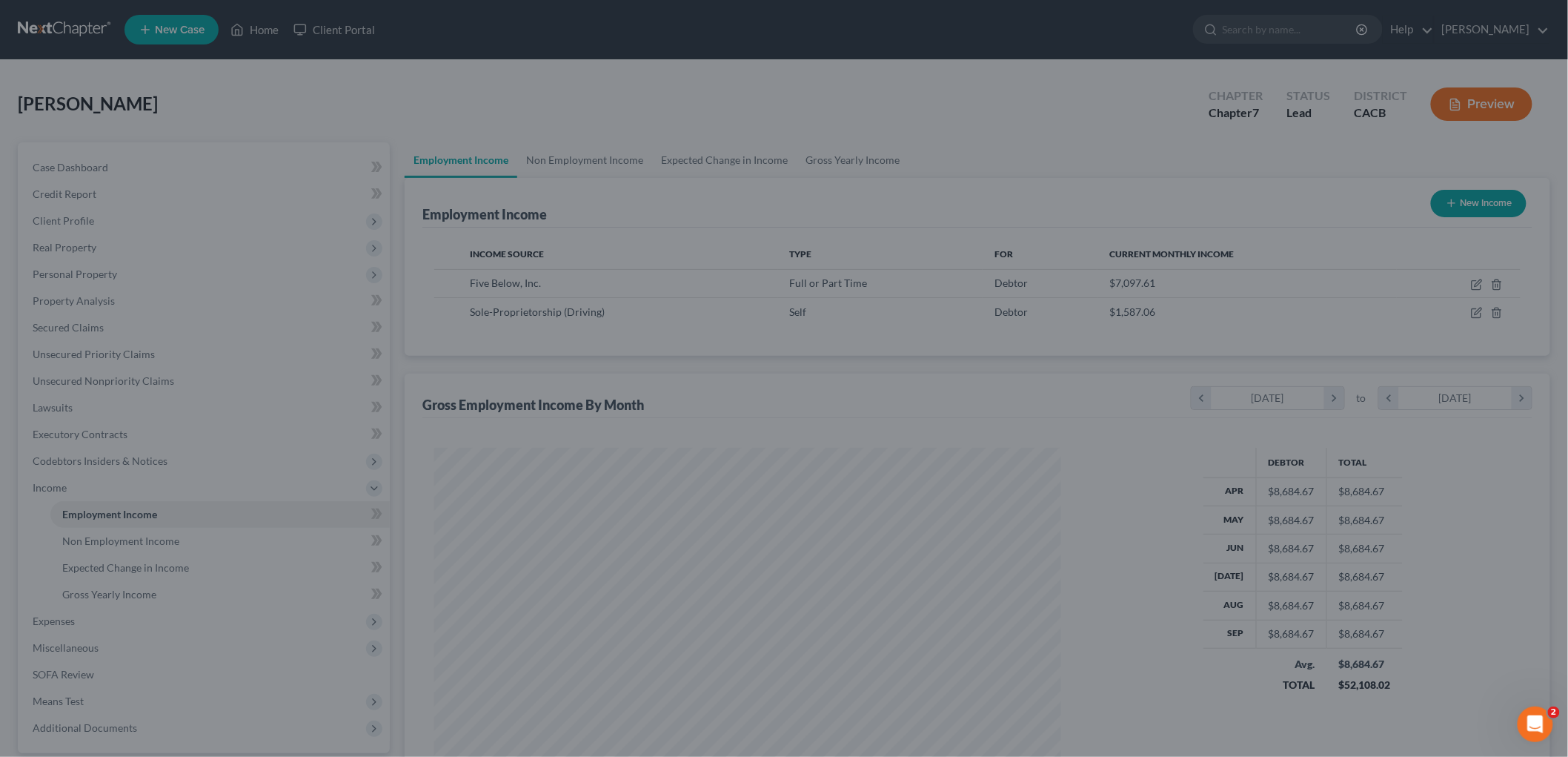
scroll to position [741207, 740515]
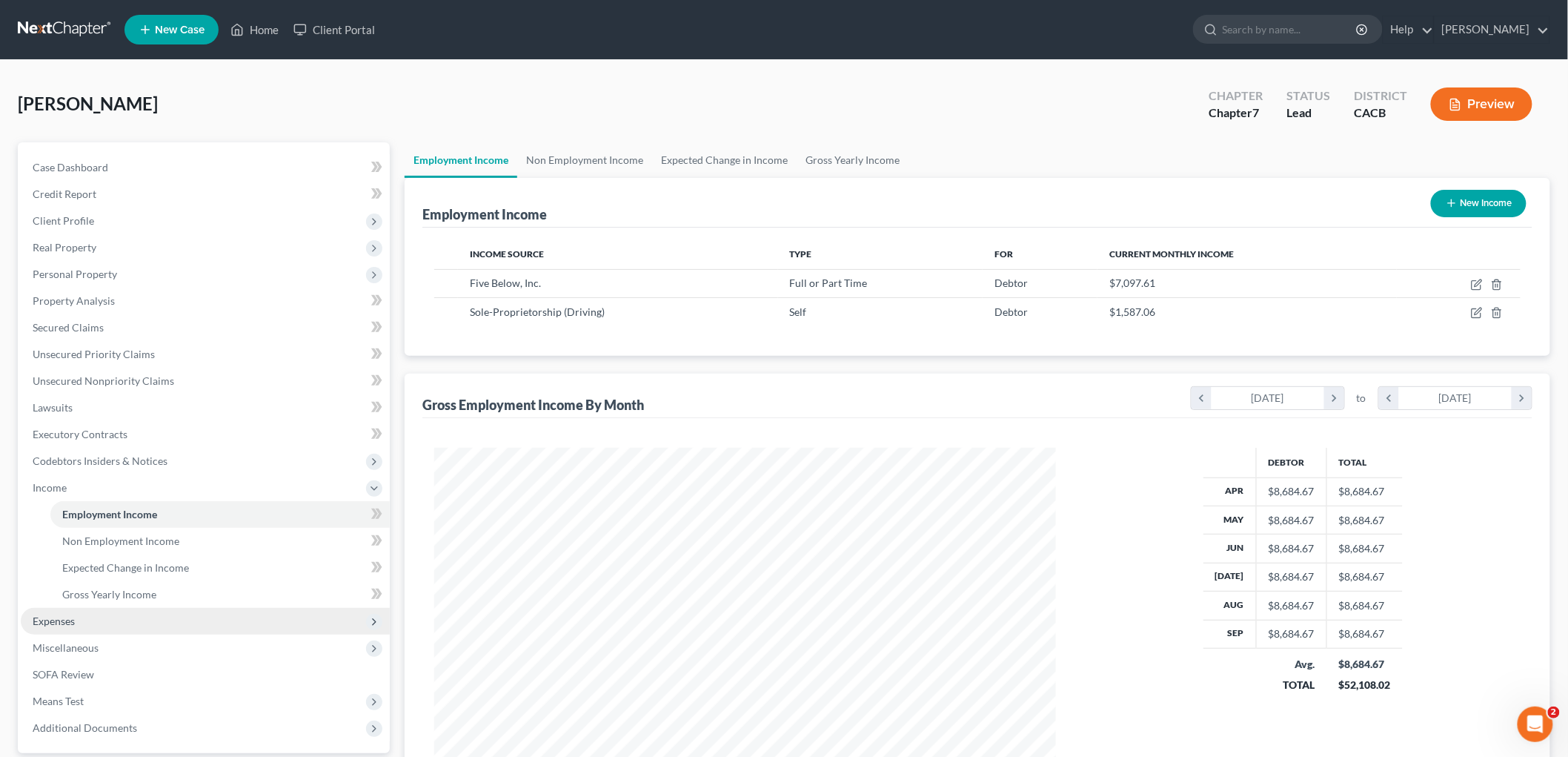
click at [81, 571] on span "Expenses" at bounding box center [206, 622] width 369 height 27
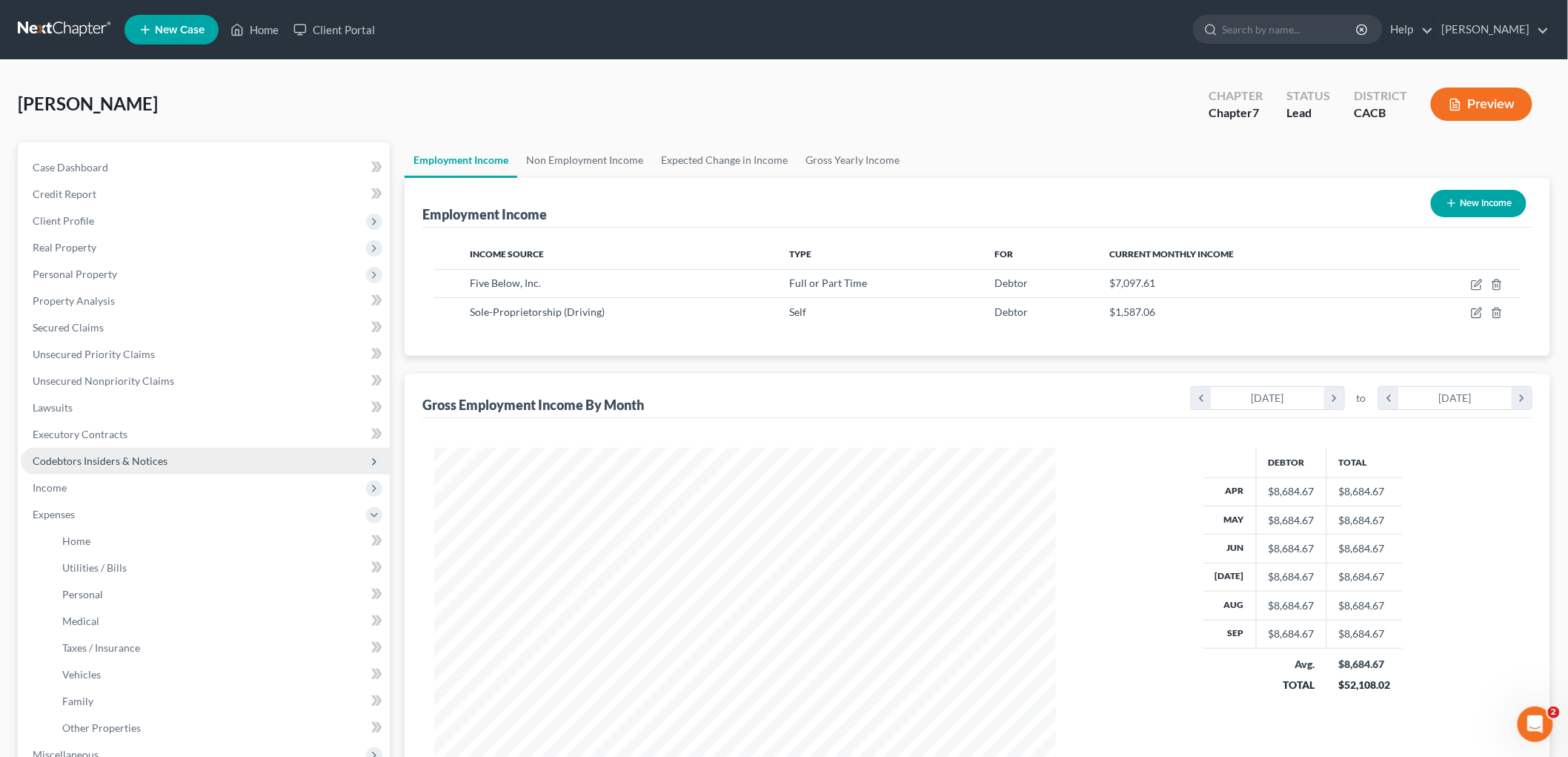
click at [75, 469] on span "Codebtors Insiders & Notices" at bounding box center [206, 461] width 369 height 27
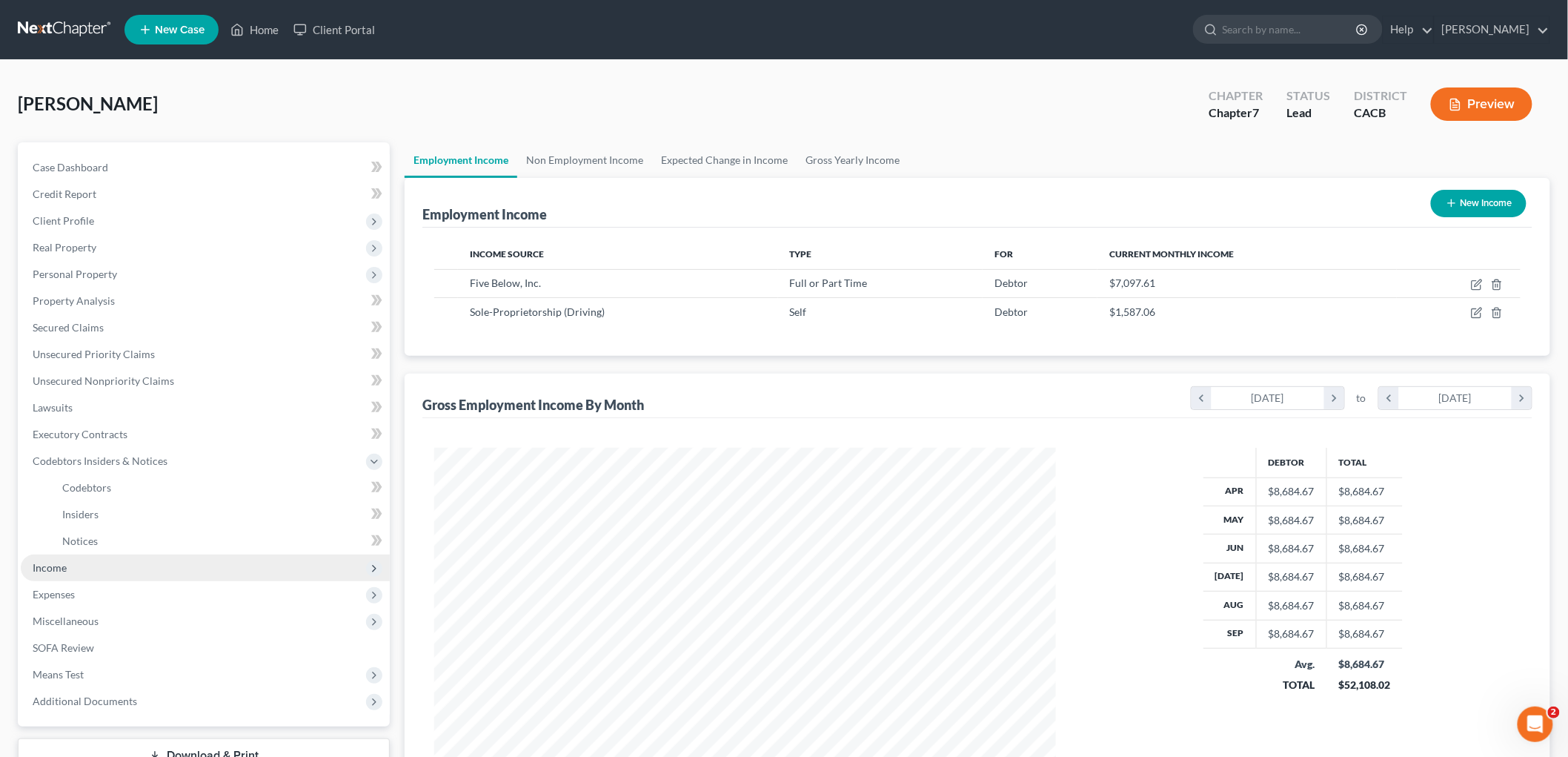
click at [55, 565] on span "Income" at bounding box center [50, 568] width 34 height 13
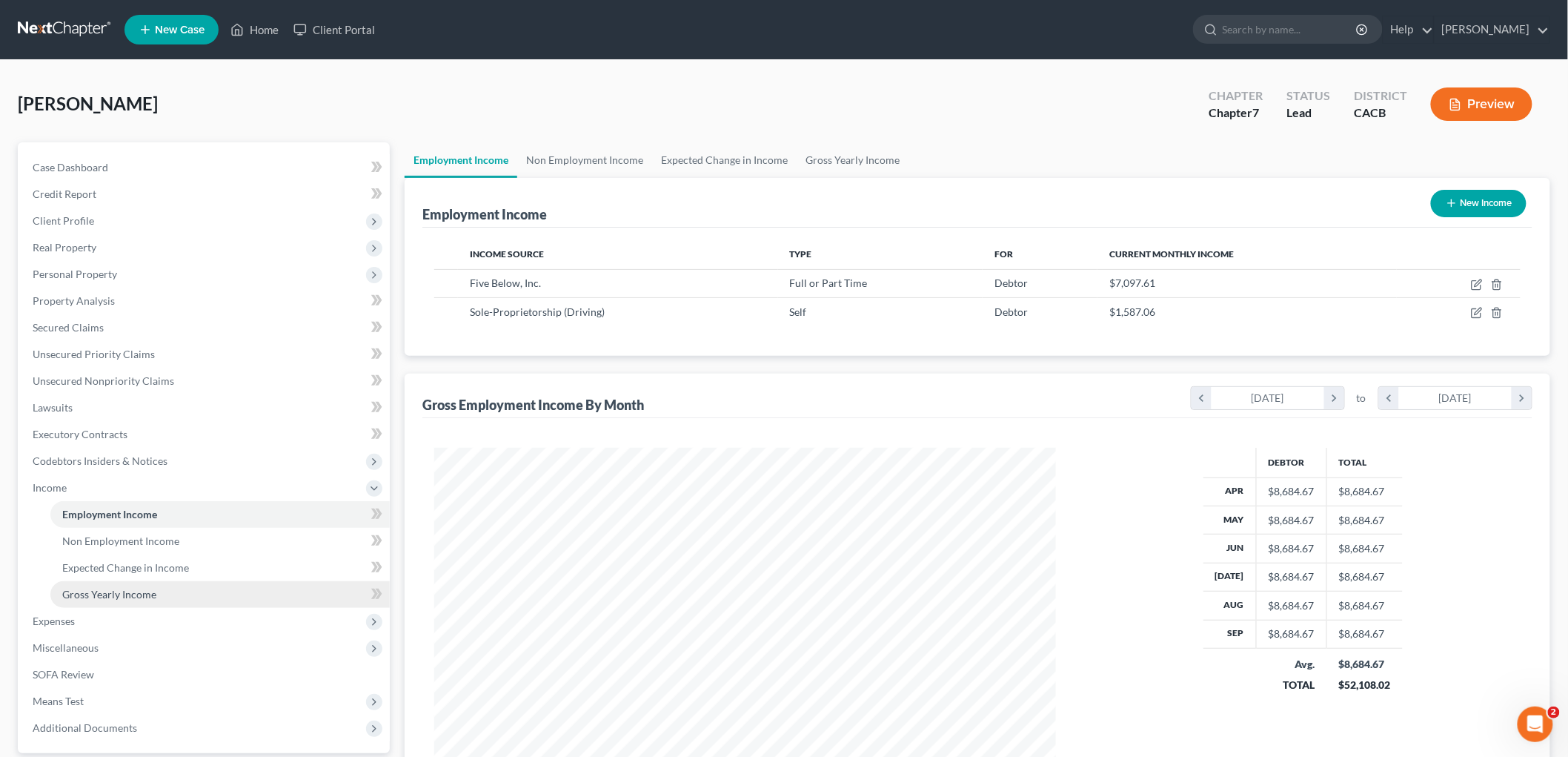
click at [141, 571] on link "Gross Yearly Income" at bounding box center [220, 594] width 339 height 27
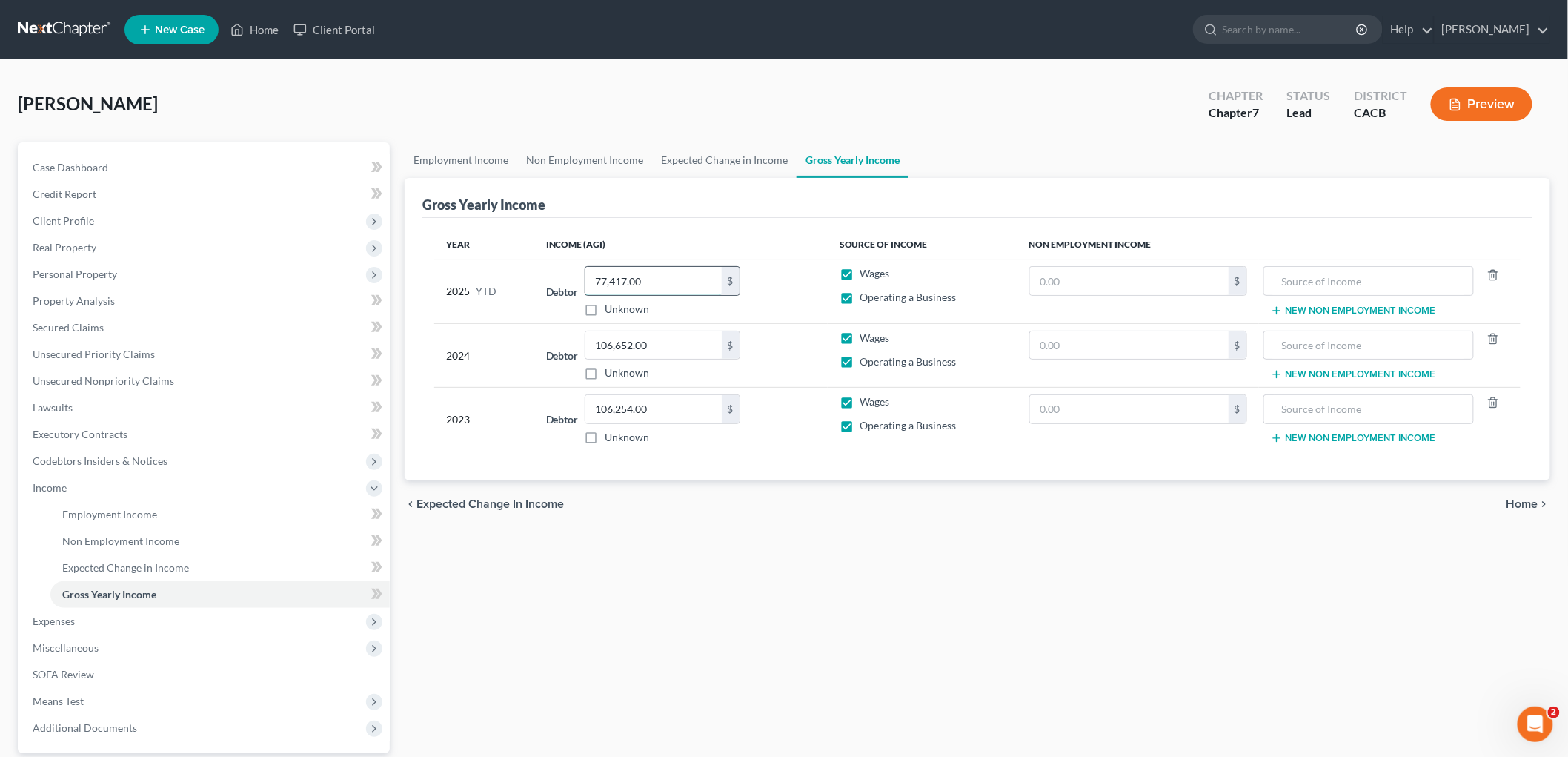
click at [702, 279] on input "77,417.00" at bounding box center [653, 281] width 136 height 28
type input "78,754"
click at [104, 520] on link "Employment Income" at bounding box center [220, 515] width 339 height 27
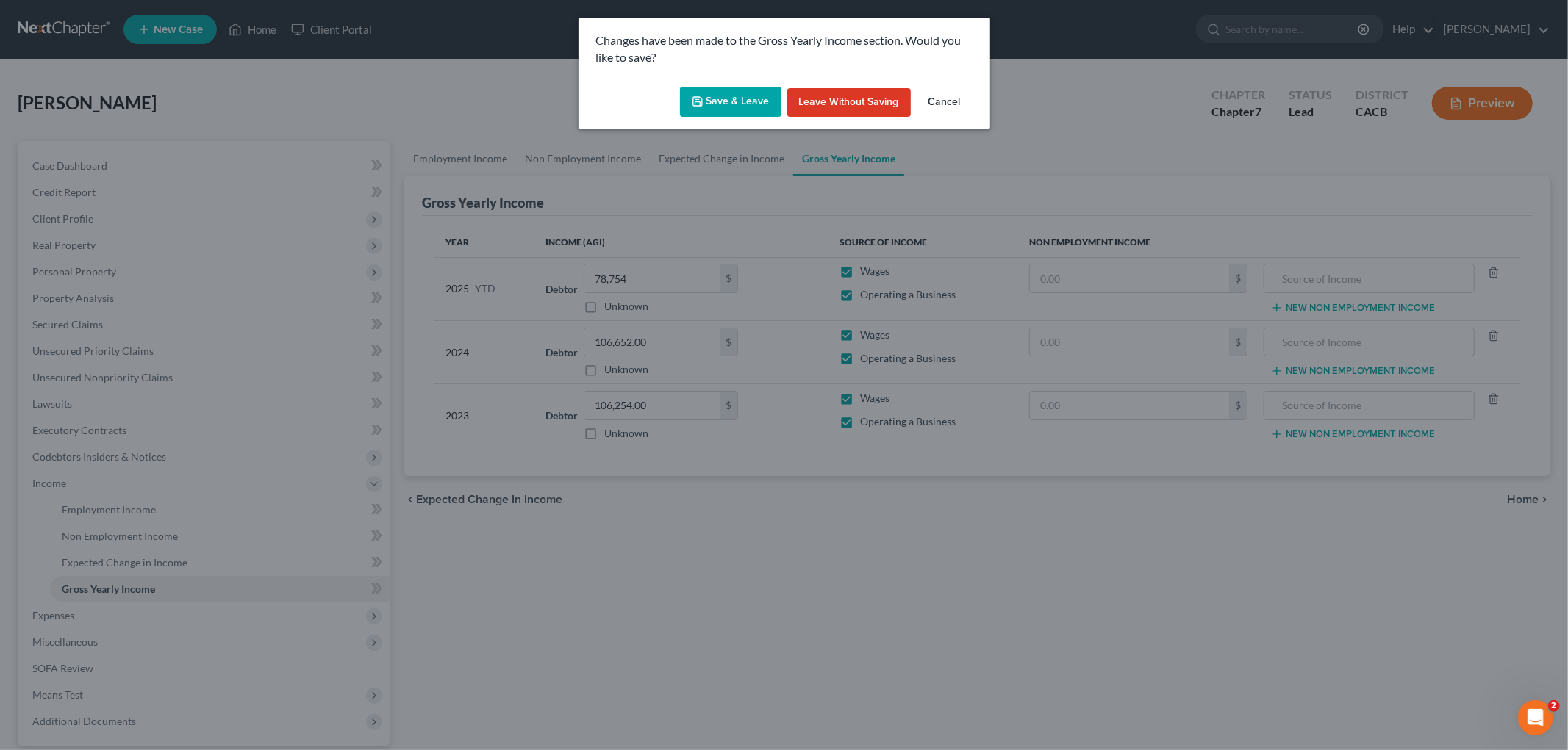
drag, startPoint x: 748, startPoint y: 108, endPoint x: 741, endPoint y: 110, distance: 7.3
click at [746, 110] on button "Save & Leave" at bounding box center [730, 102] width 102 height 31
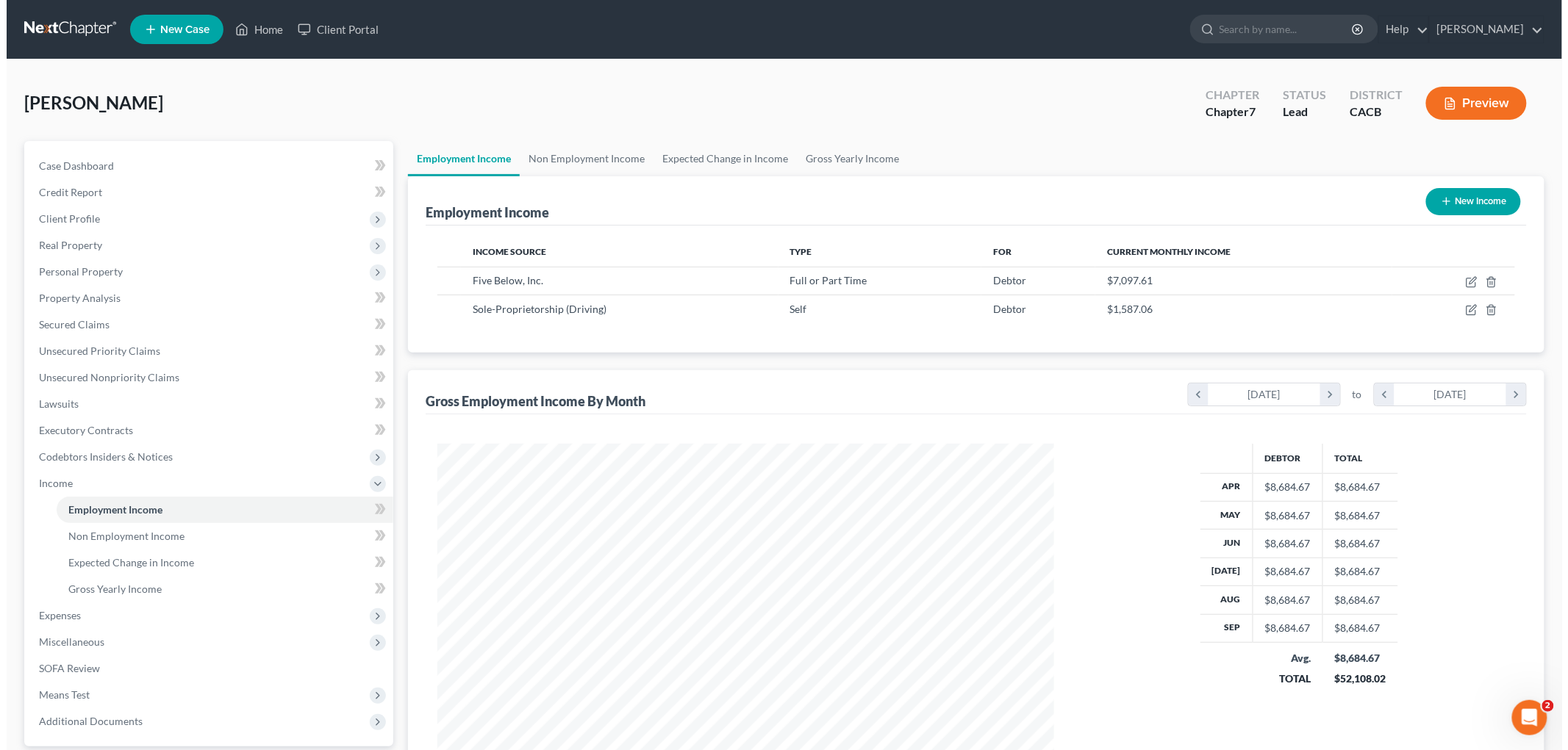
scroll to position [307, 646]
click at [1094, 107] on button "Preview" at bounding box center [1470, 103] width 101 height 33
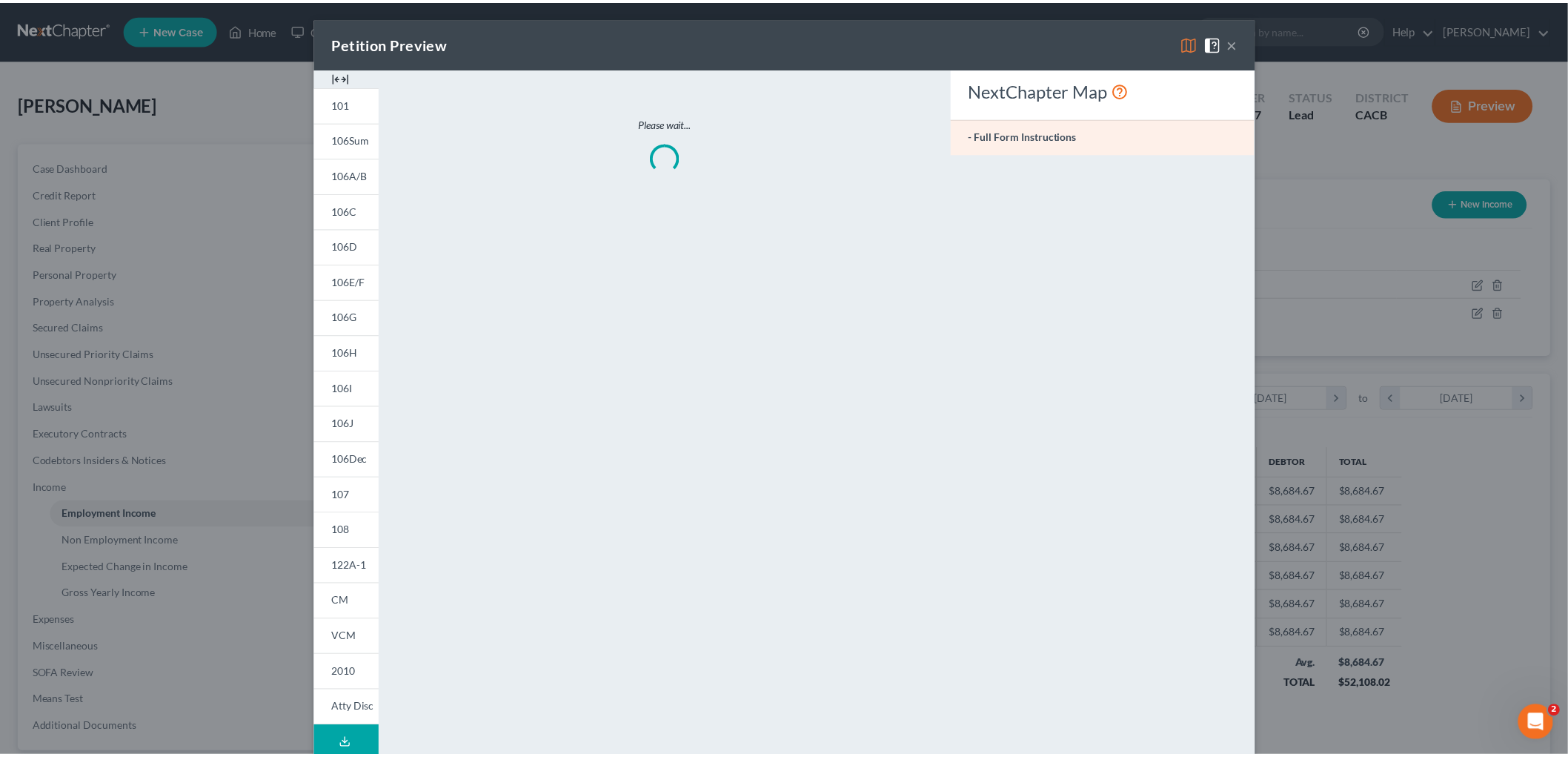
scroll to position [313, 657]
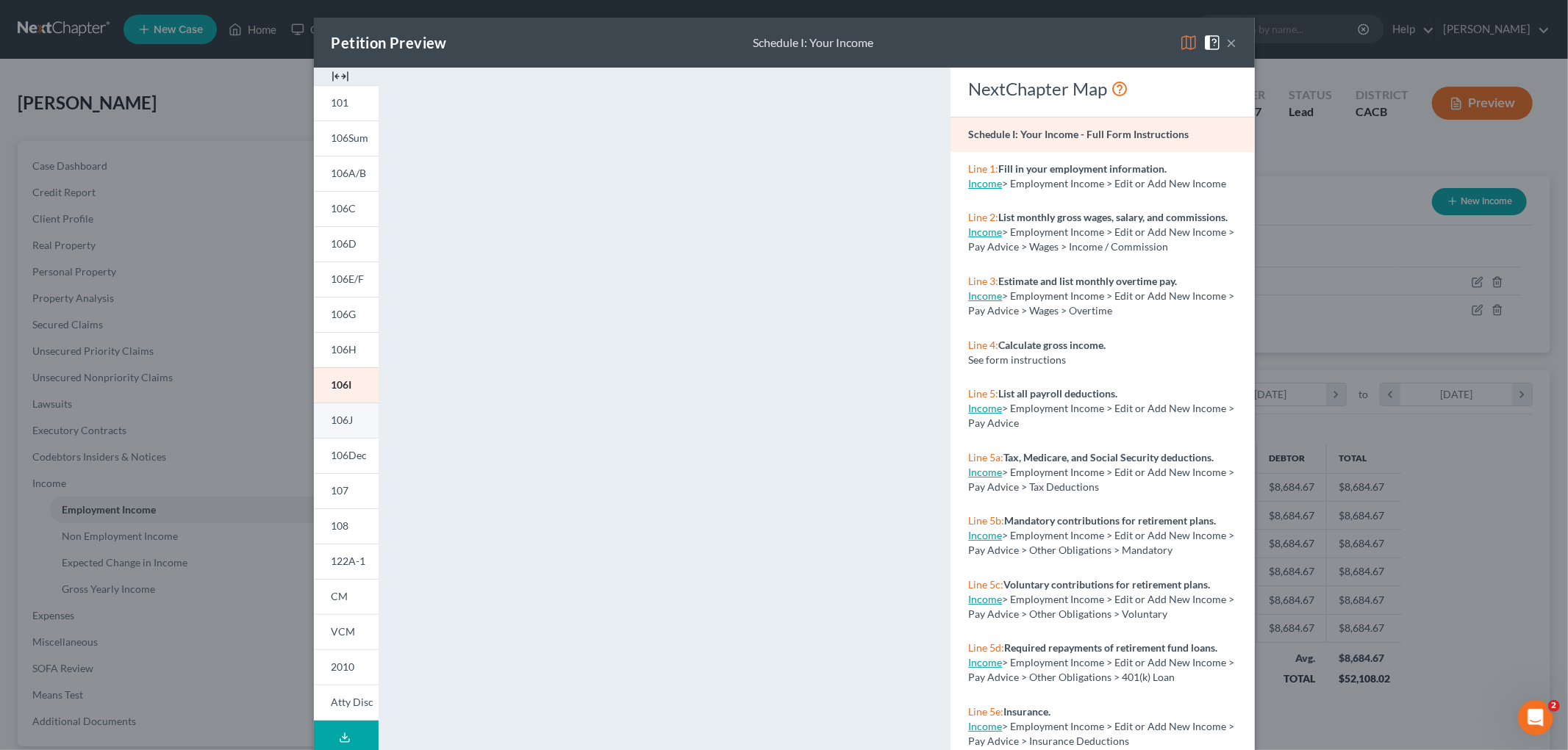
click at [332, 418] on span "106J" at bounding box center [343, 420] width 22 height 12
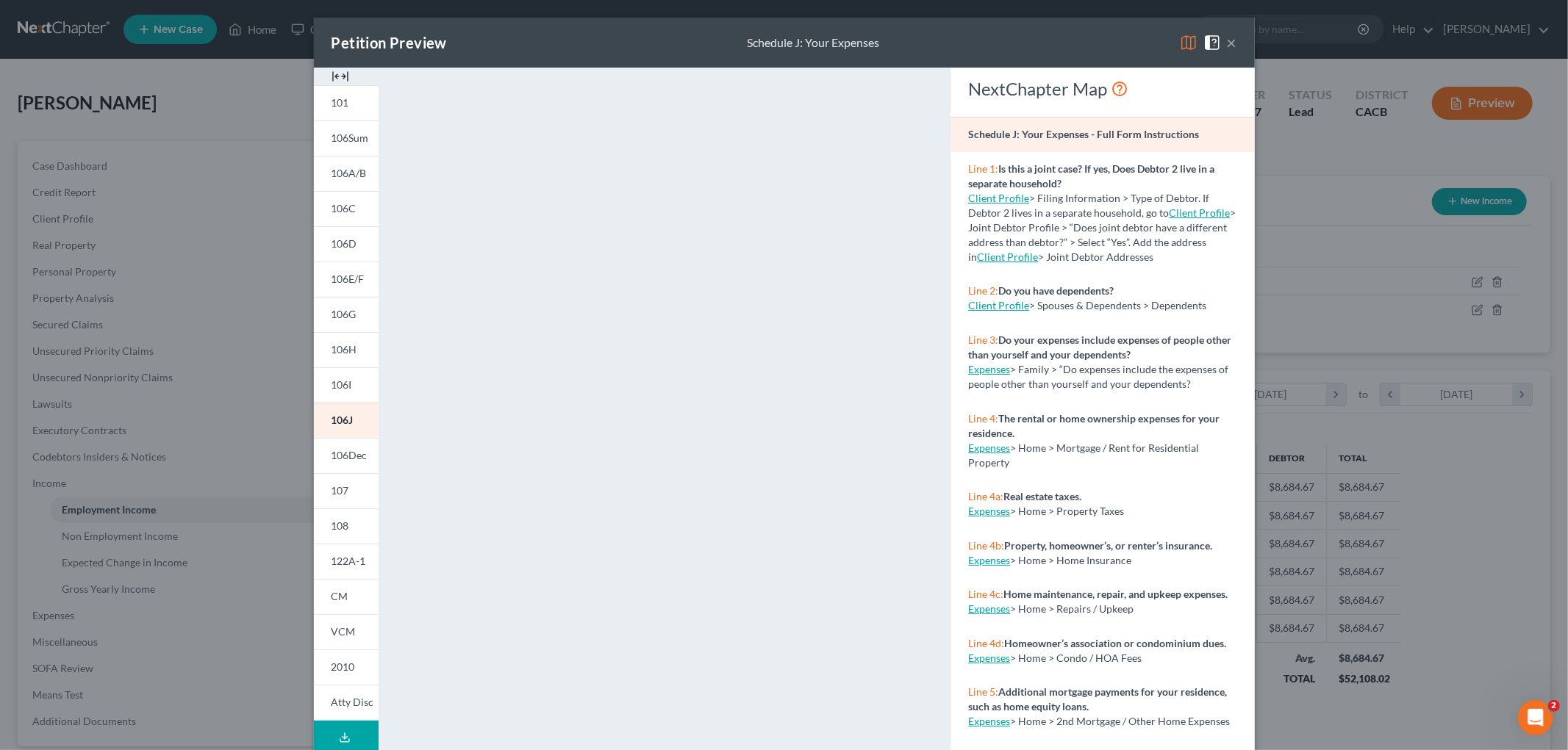
click at [1094, 40] on img at bounding box center [1188, 43] width 18 height 18
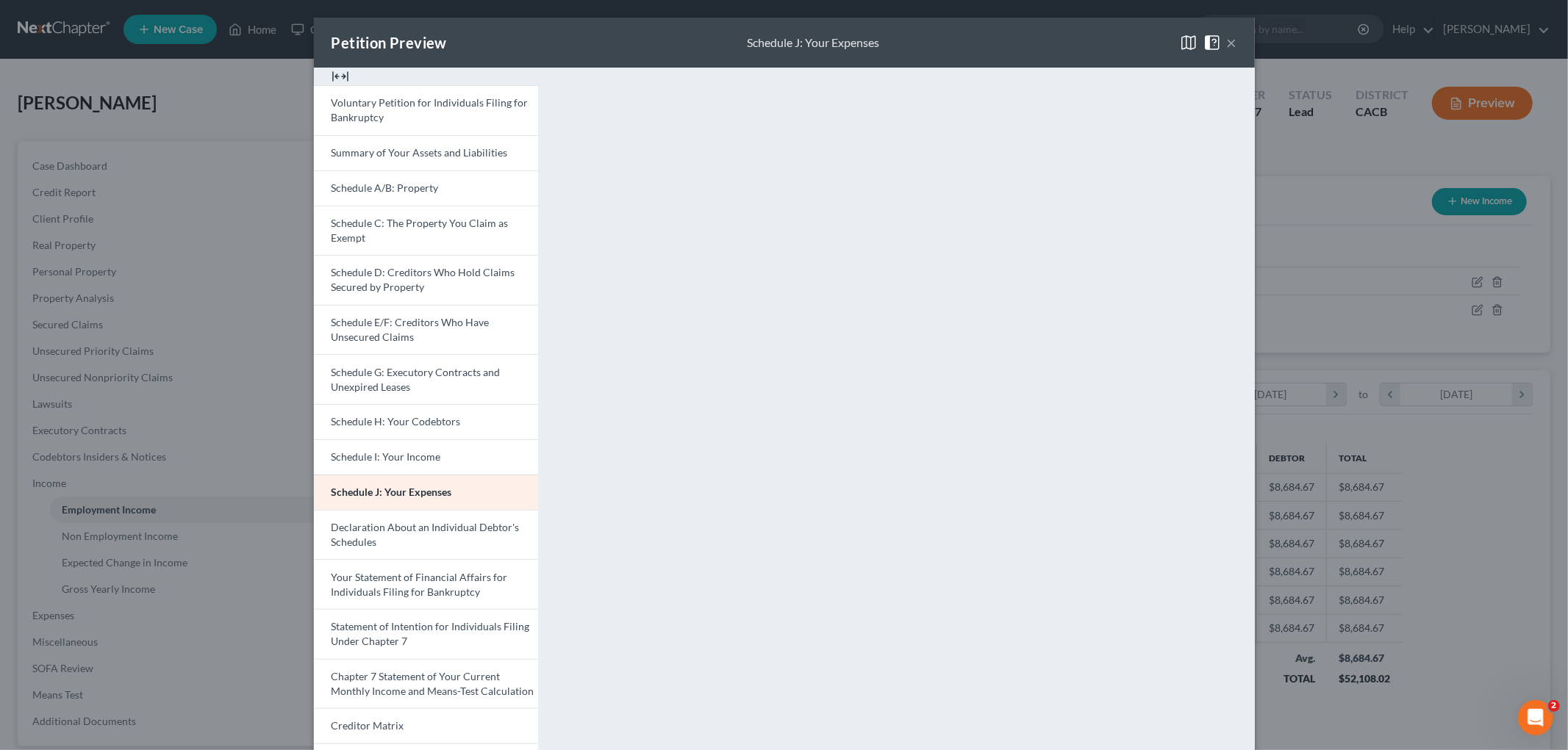
click at [1094, 459] on div "Petition Preview Schedule J: Your Expenses × Voluntary Petition for Individuals…" at bounding box center [784, 375] width 1568 height 750
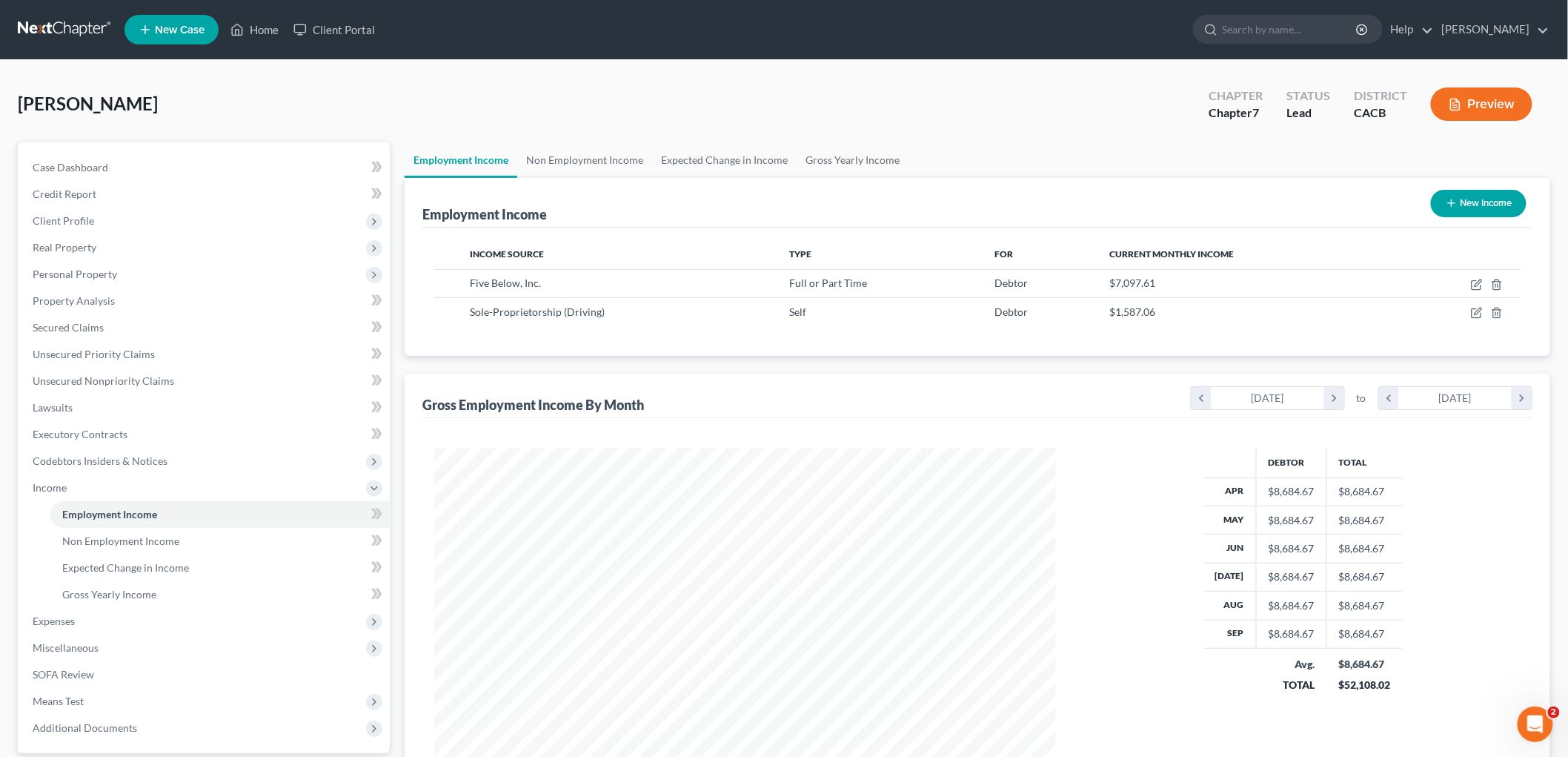
scroll to position [741207, 740515]
click at [30, 571] on span "Expenses" at bounding box center [206, 622] width 369 height 27
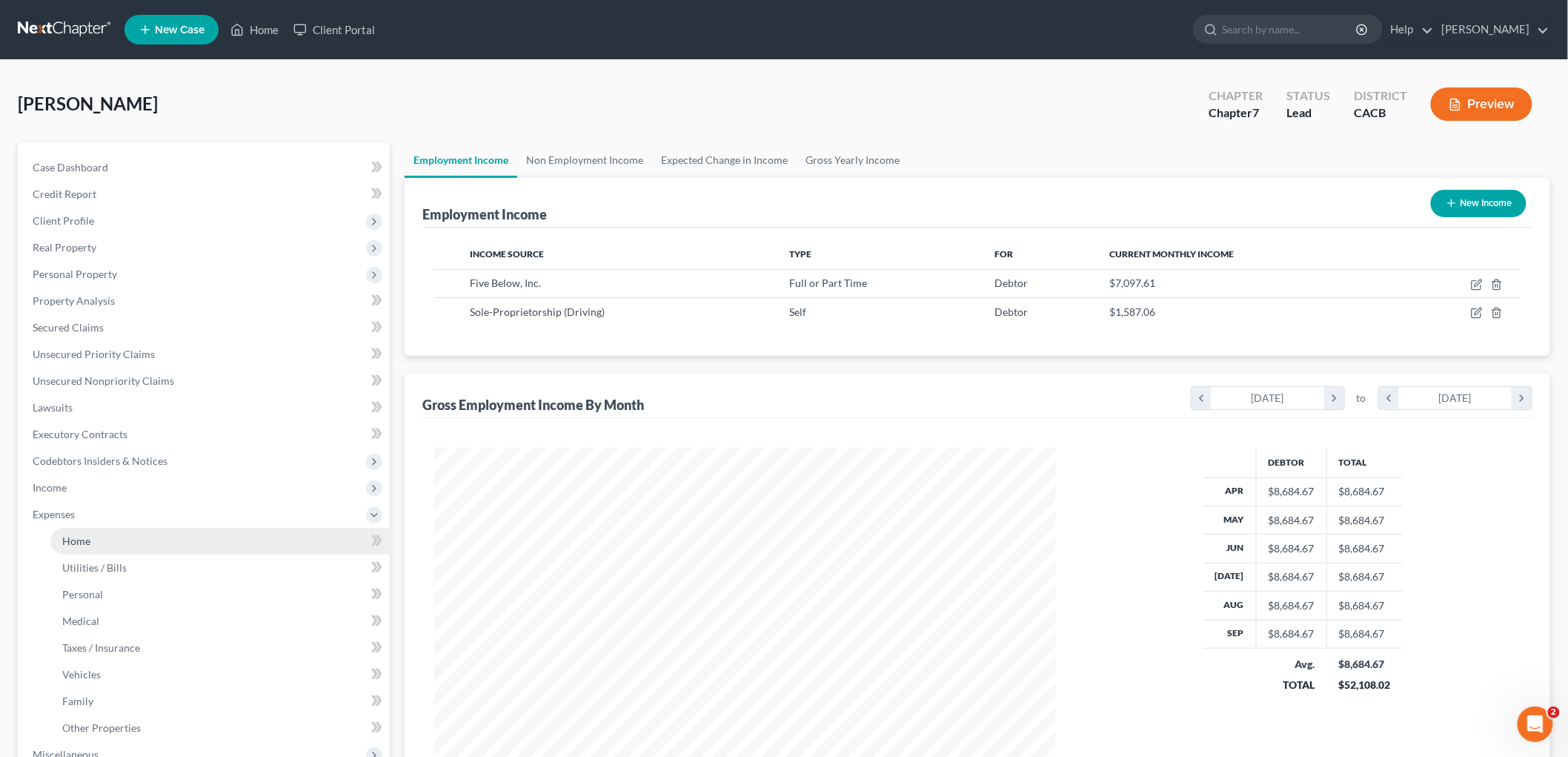
click at [96, 547] on link "Home" at bounding box center [220, 541] width 339 height 27
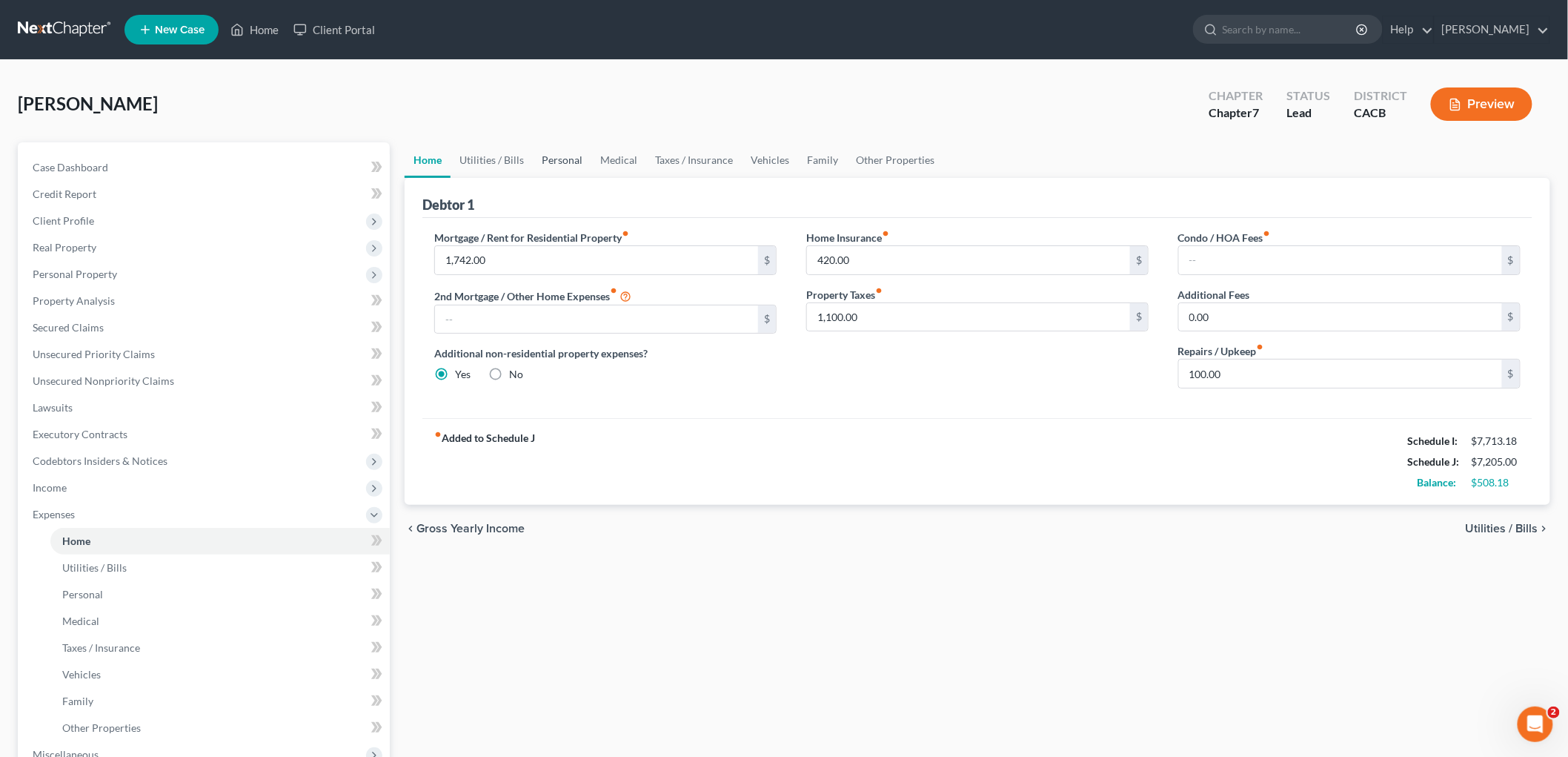
click at [557, 159] on link "Personal" at bounding box center [562, 160] width 59 height 36
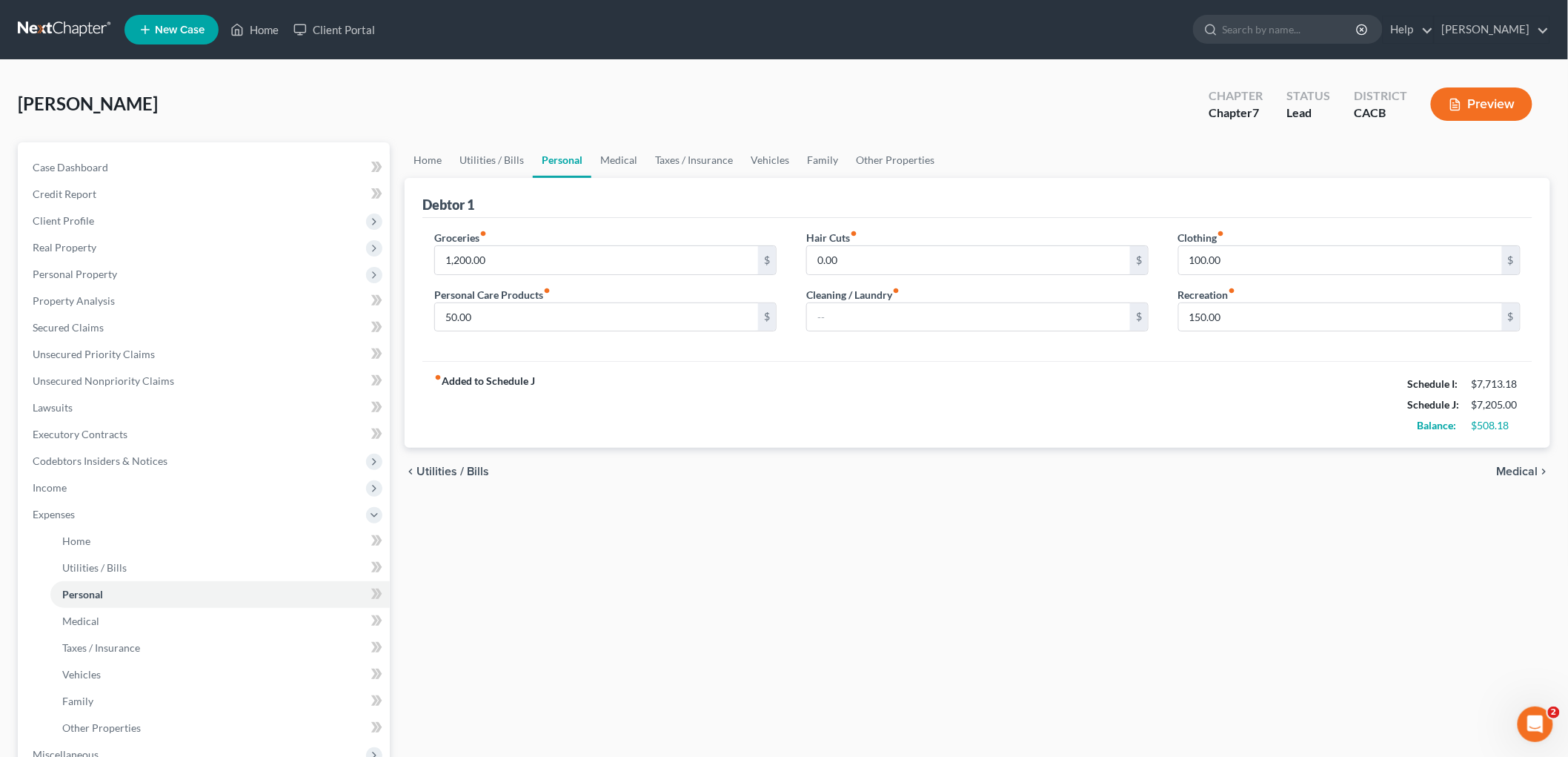
click at [495, 336] on div "Groceries fiber_manual_record 1,200.00 $ Personal Care Products fiber_manual_re…" at bounding box center [606, 287] width 372 height 114
click at [507, 322] on input "50.00" at bounding box center [596, 318] width 323 height 28
type input "200"
drag, startPoint x: 1282, startPoint y: 239, endPoint x: 1286, endPoint y: 253, distance: 14.6
click at [1104, 241] on div "Clothing fiber_manual_record 100.00 $" at bounding box center [1350, 253] width 342 height 45
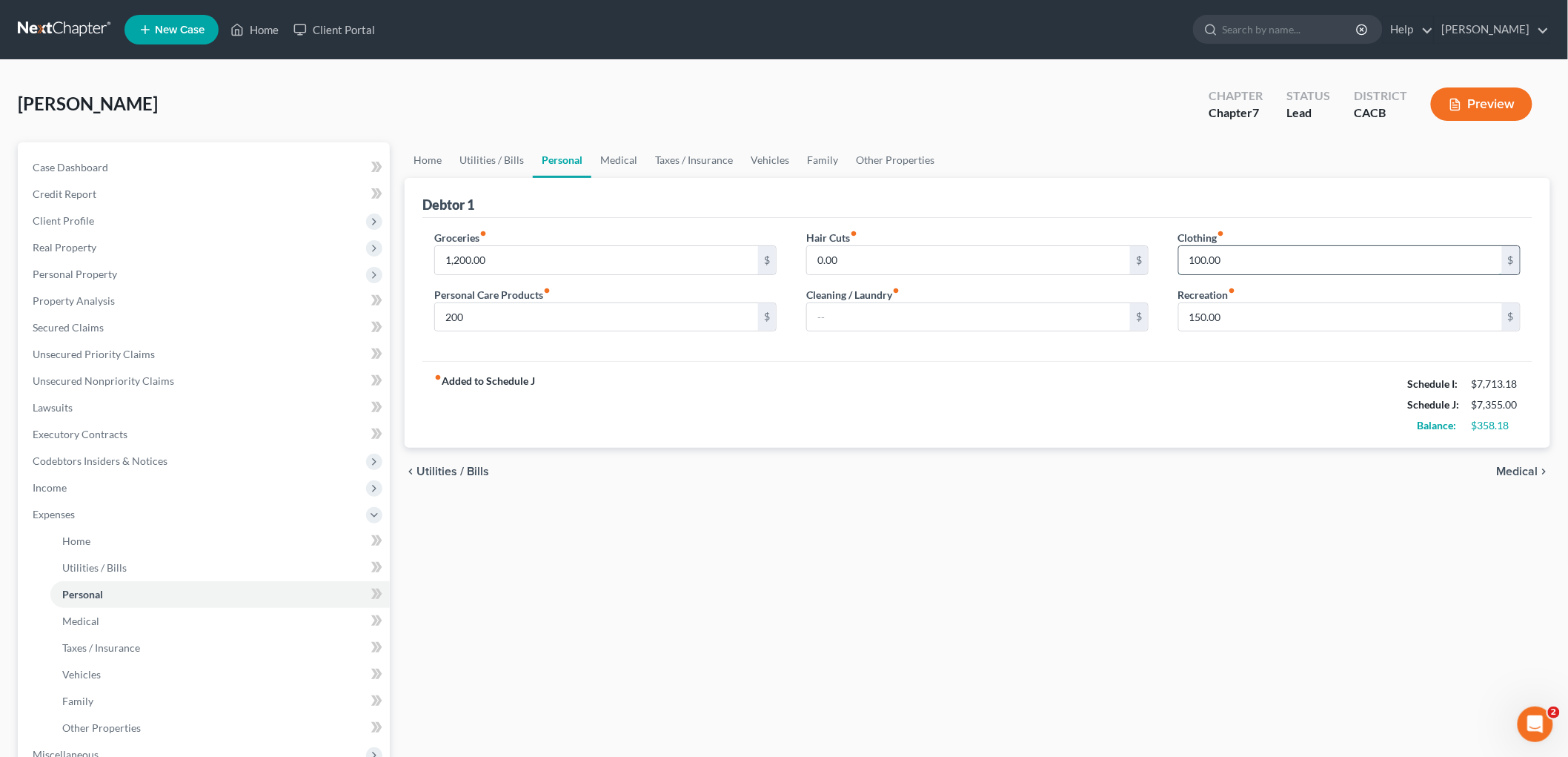
click at [1104, 253] on input "100.00" at bounding box center [1341, 260] width 323 height 28
type input "200"
drag, startPoint x: 1253, startPoint y: 336, endPoint x: 1249, endPoint y: 326, distance: 10.8
click at [1104, 336] on div "Clothing fiber_manual_record 200 $ Recreation fiber_manual_record 150.00 $" at bounding box center [1350, 287] width 372 height 114
click at [1104, 321] on input "150.00" at bounding box center [1341, 318] width 323 height 28
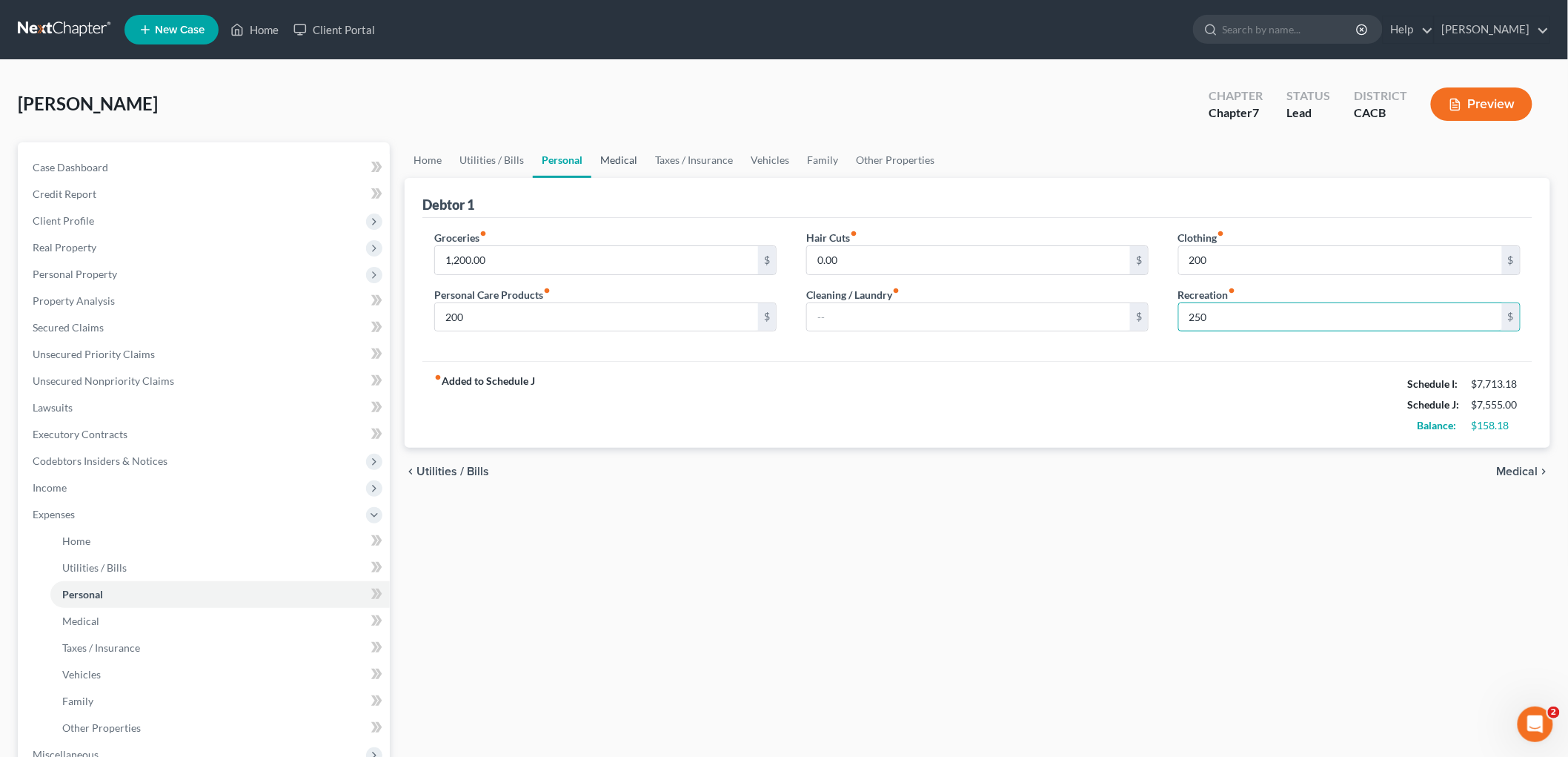
type input "250"
drag, startPoint x: 612, startPoint y: 160, endPoint x: 665, endPoint y: 160, distance: 53.0
click at [612, 160] on link "Medical" at bounding box center [619, 160] width 55 height 36
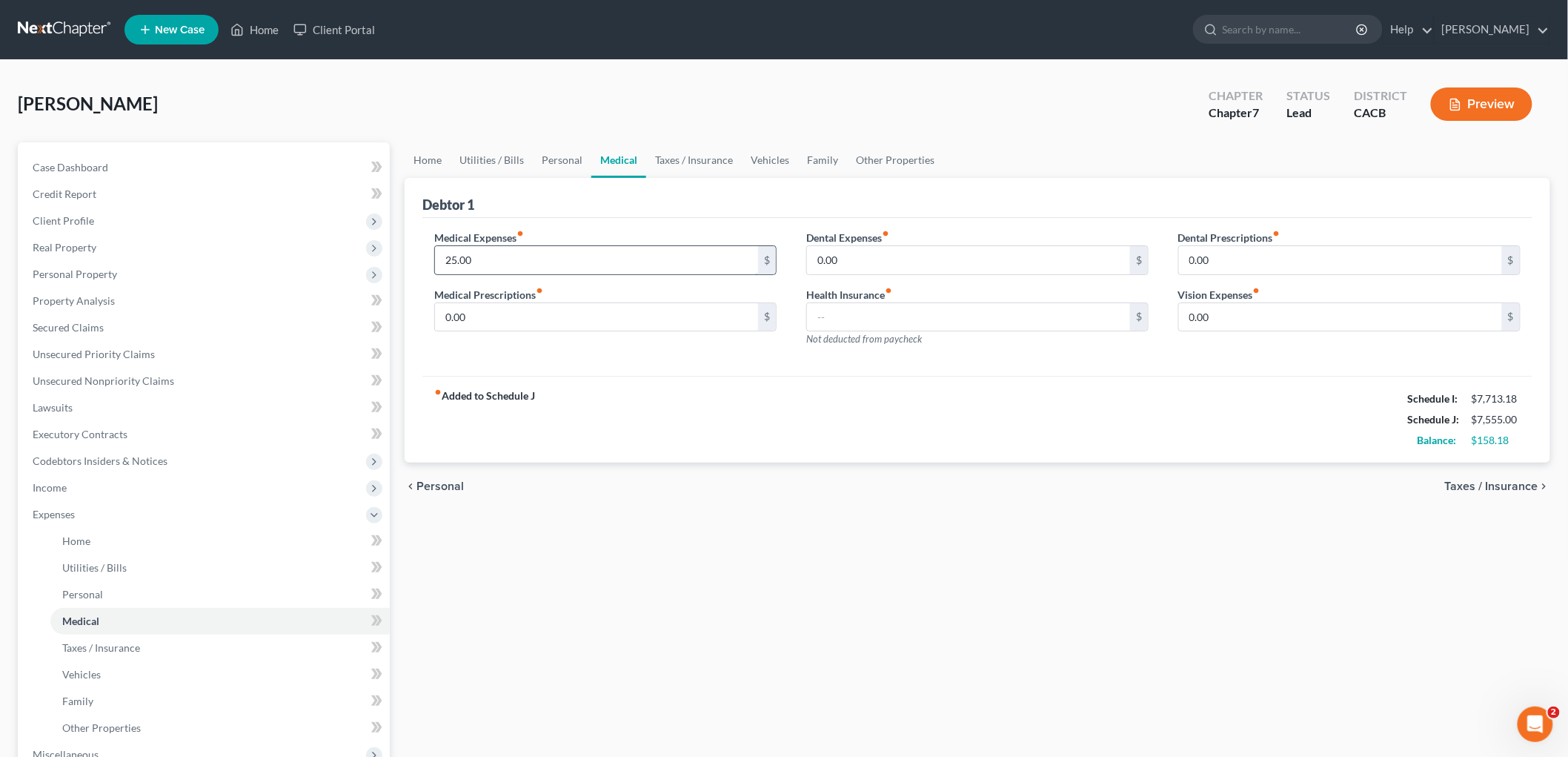
click at [524, 248] on input "25.00" at bounding box center [596, 260] width 323 height 28
type input "100"
click at [696, 153] on link "Taxes / Insurance" at bounding box center [694, 160] width 95 height 36
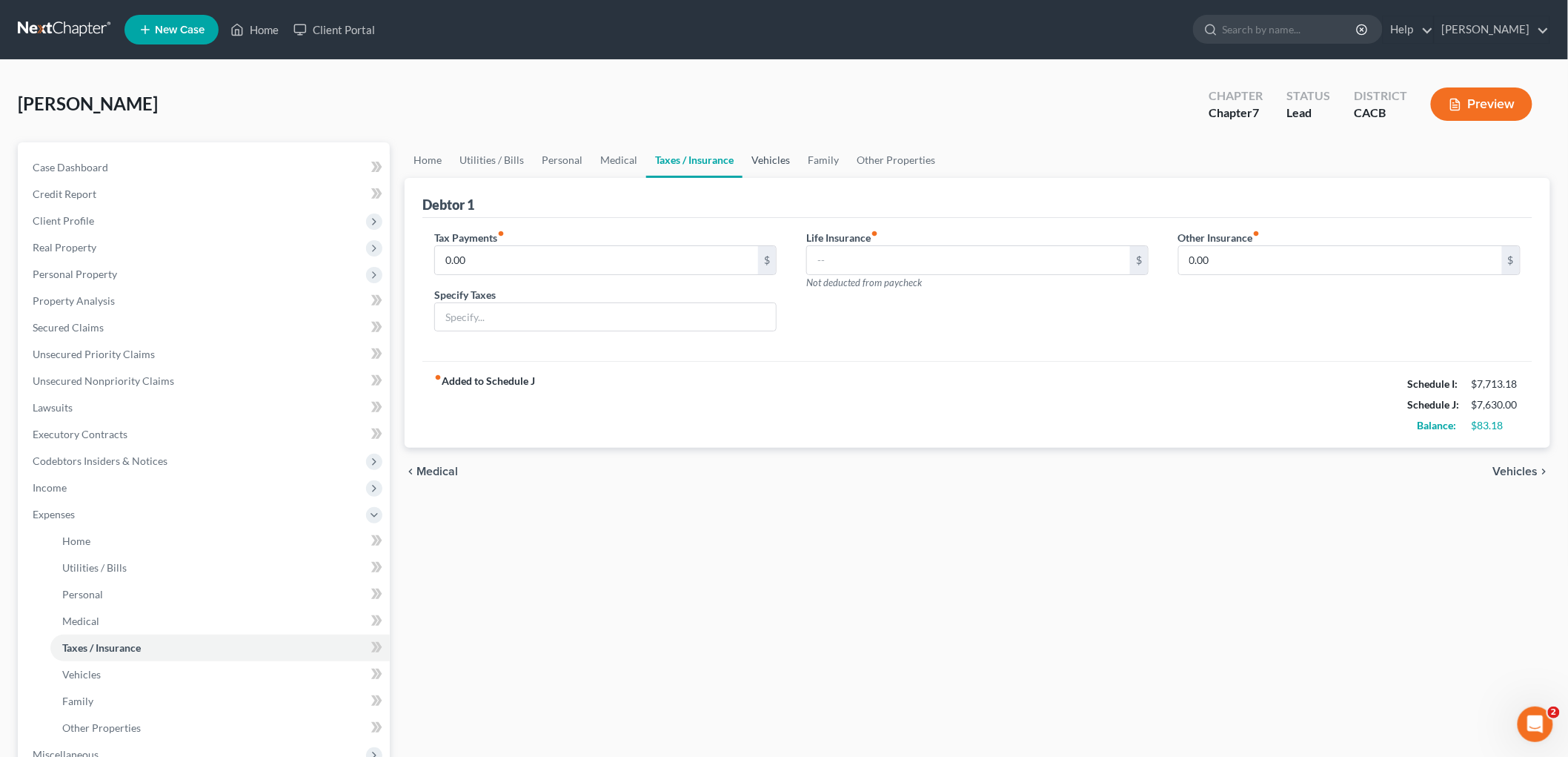
click at [769, 156] on link "Vehicles" at bounding box center [771, 160] width 56 height 36
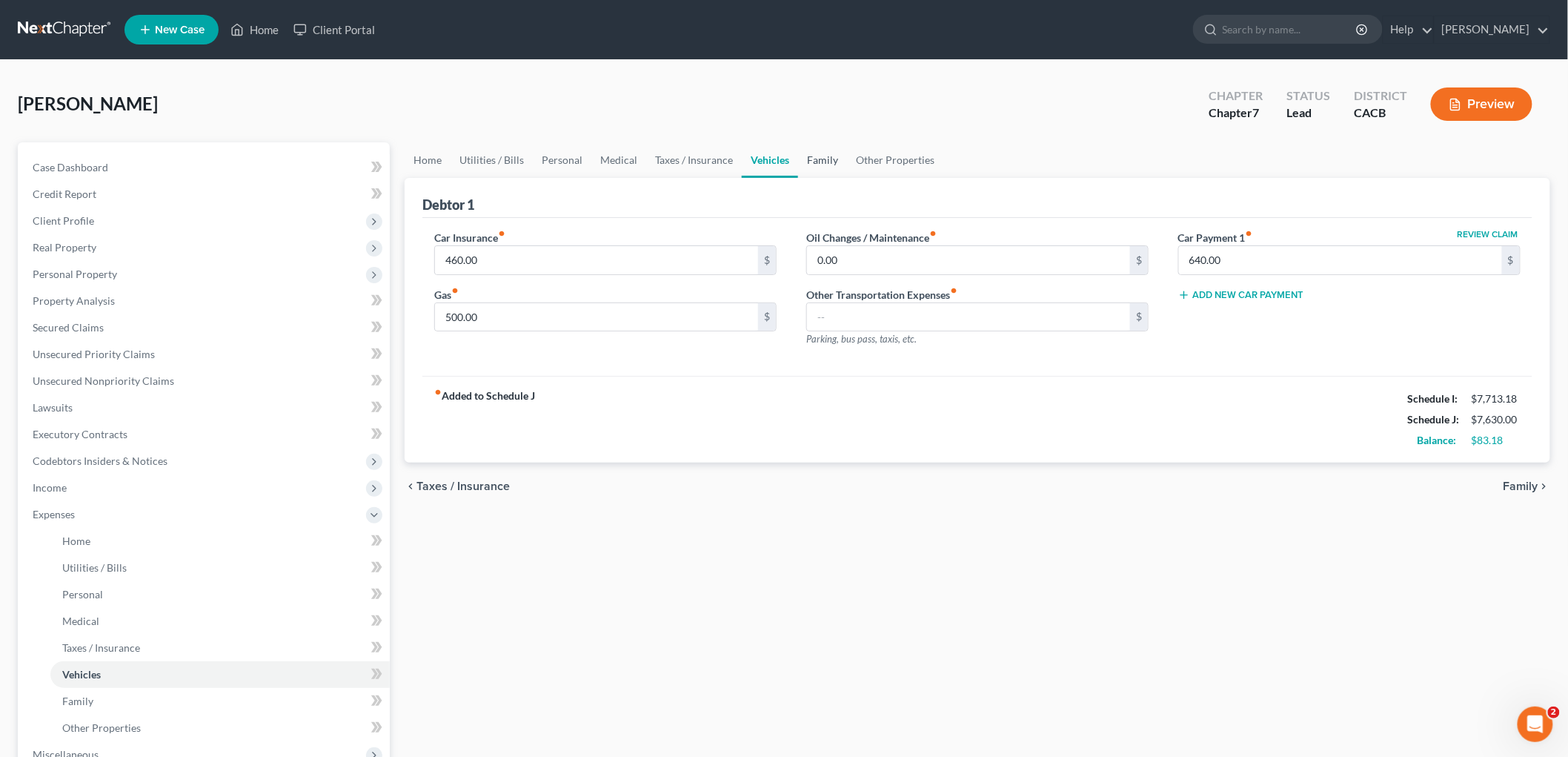
click at [816, 160] on link "Family" at bounding box center [822, 160] width 49 height 36
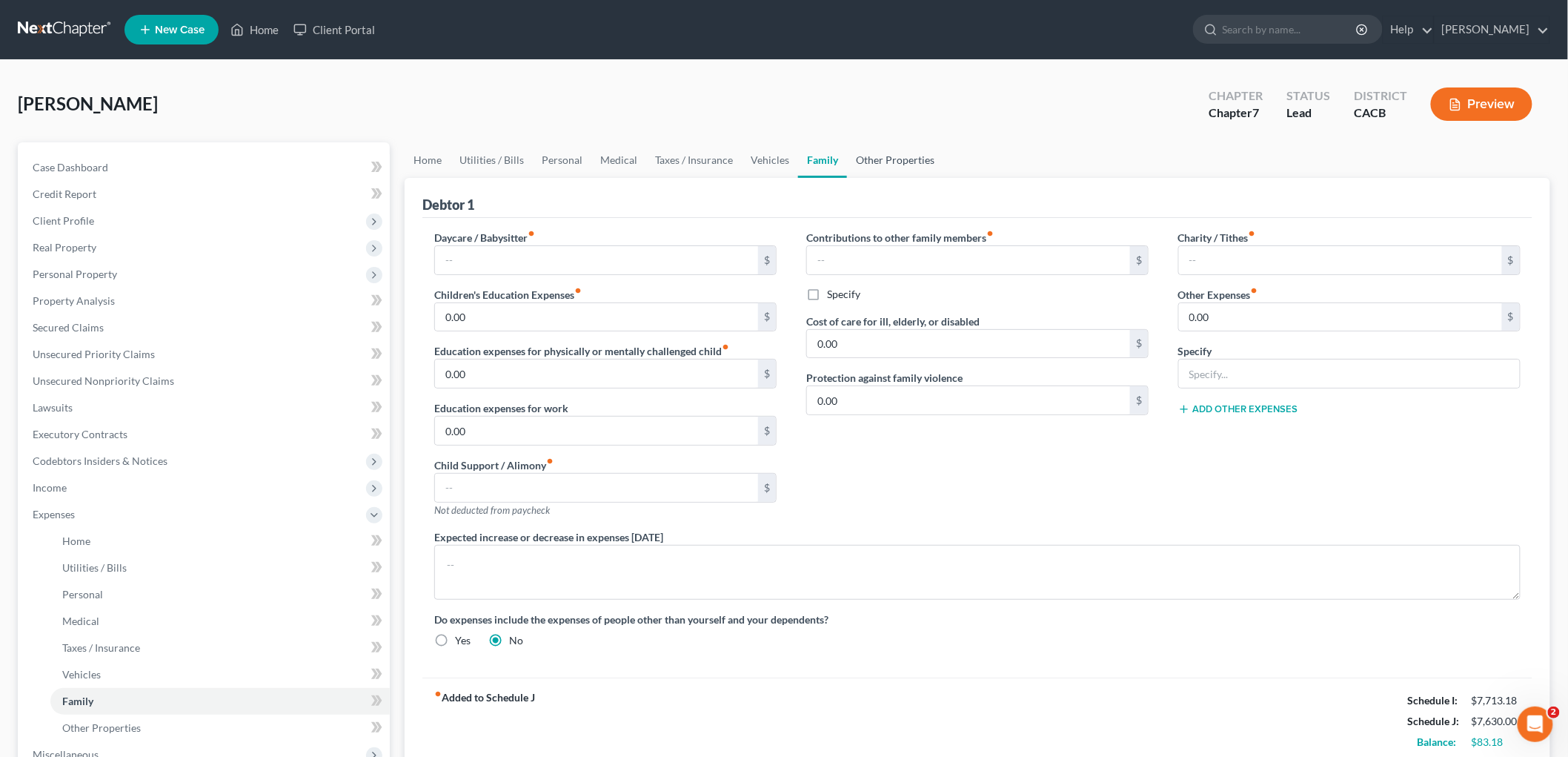
click at [891, 164] on link "Other Properties" at bounding box center [895, 160] width 96 height 36
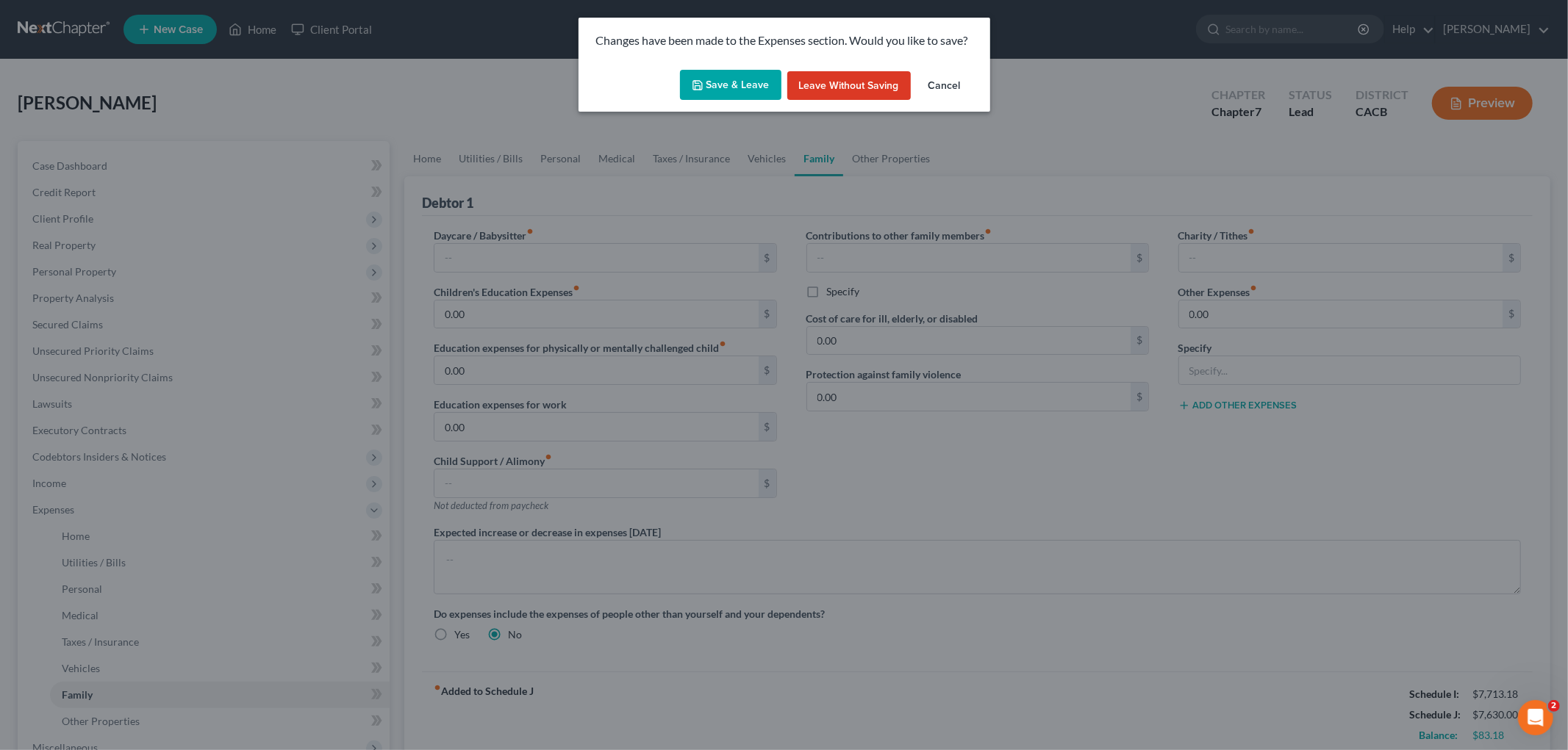
click at [704, 67] on div "Save & Leave Leave without Saving Cancel" at bounding box center [784, 88] width 412 height 49
click at [719, 87] on button "Save & Leave" at bounding box center [730, 85] width 102 height 31
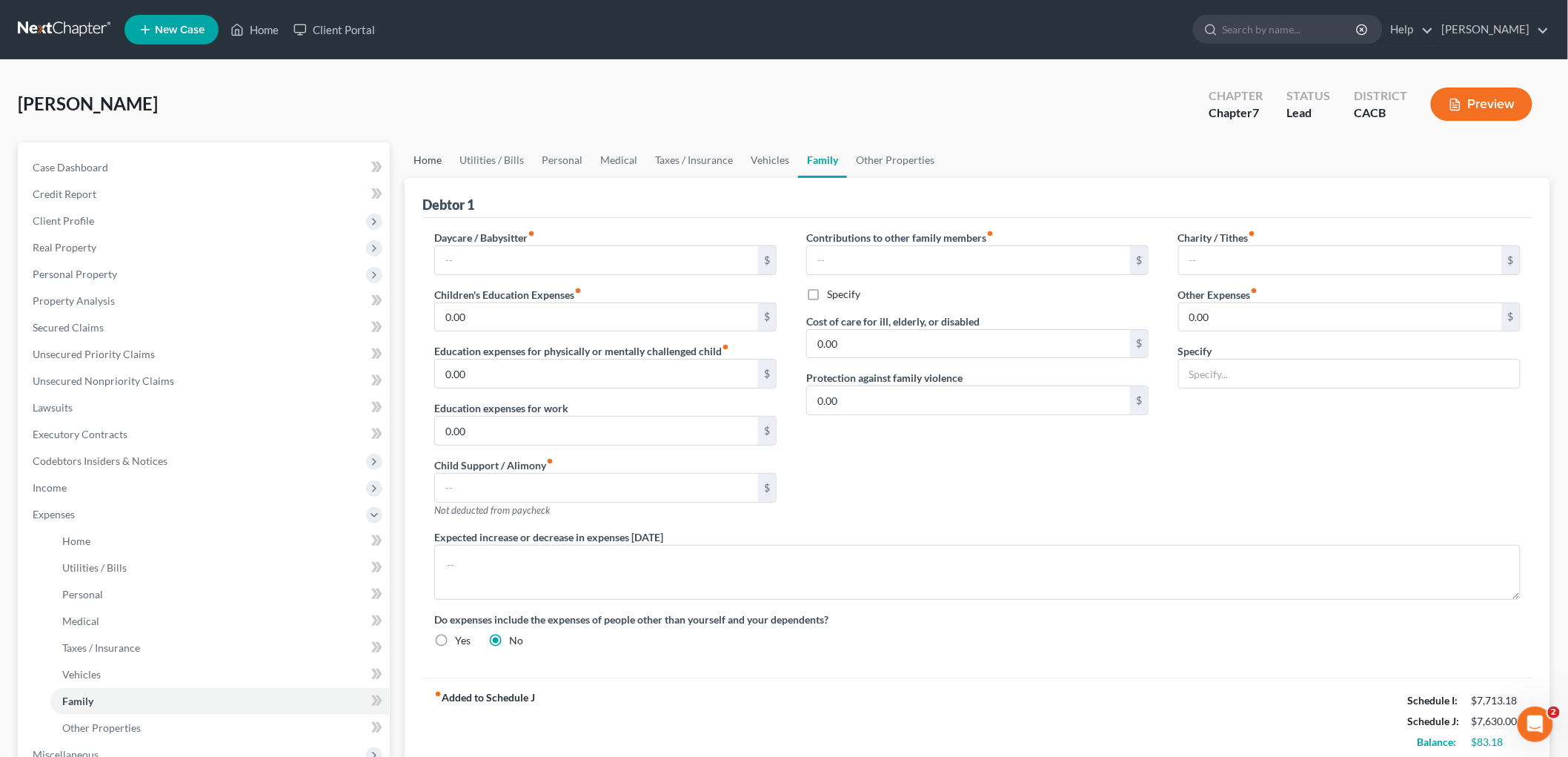
click at [433, 153] on link "Home" at bounding box center [428, 160] width 46 height 36
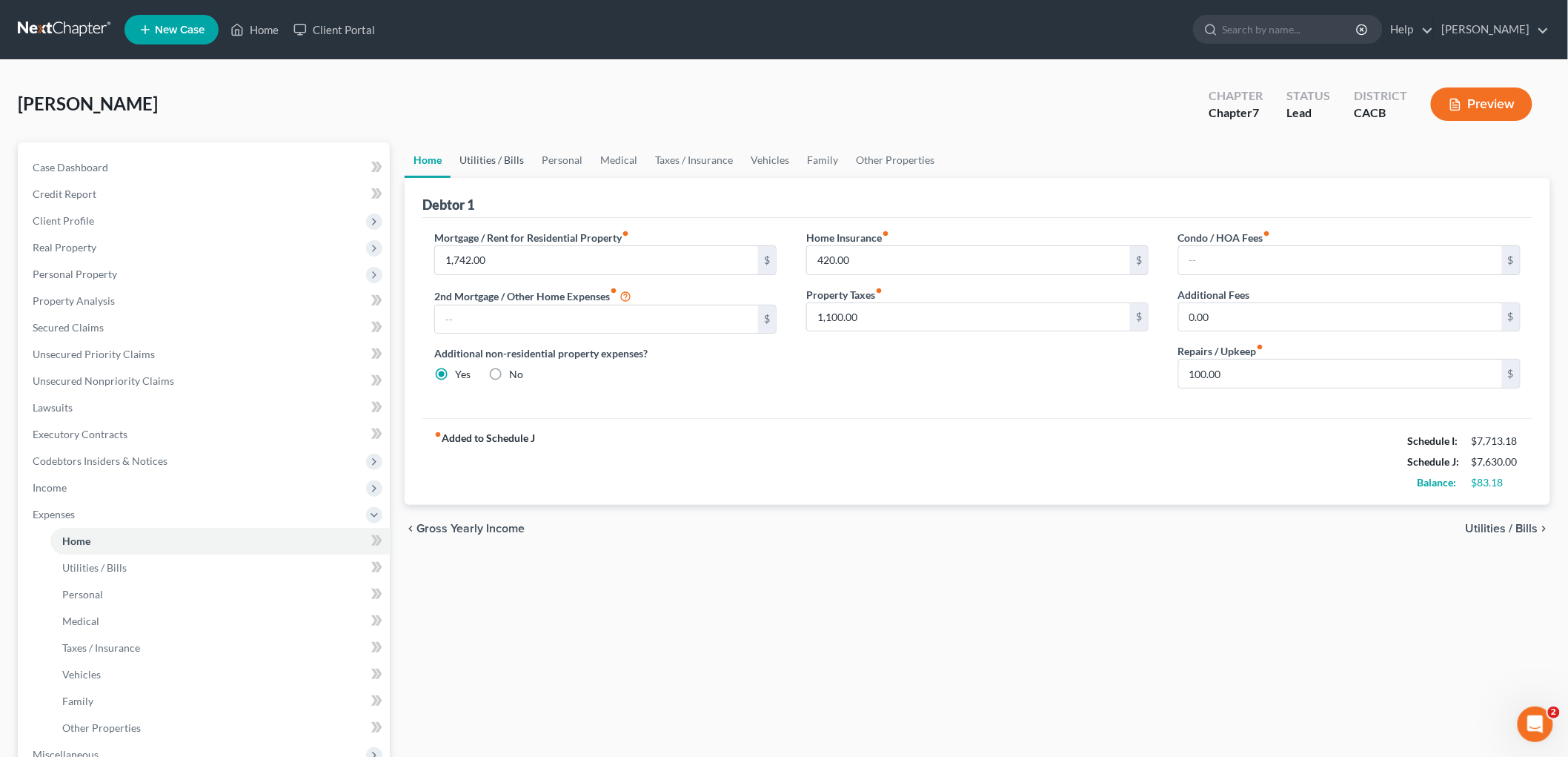
click at [528, 154] on link "Utilities / Bills" at bounding box center [492, 160] width 82 height 36
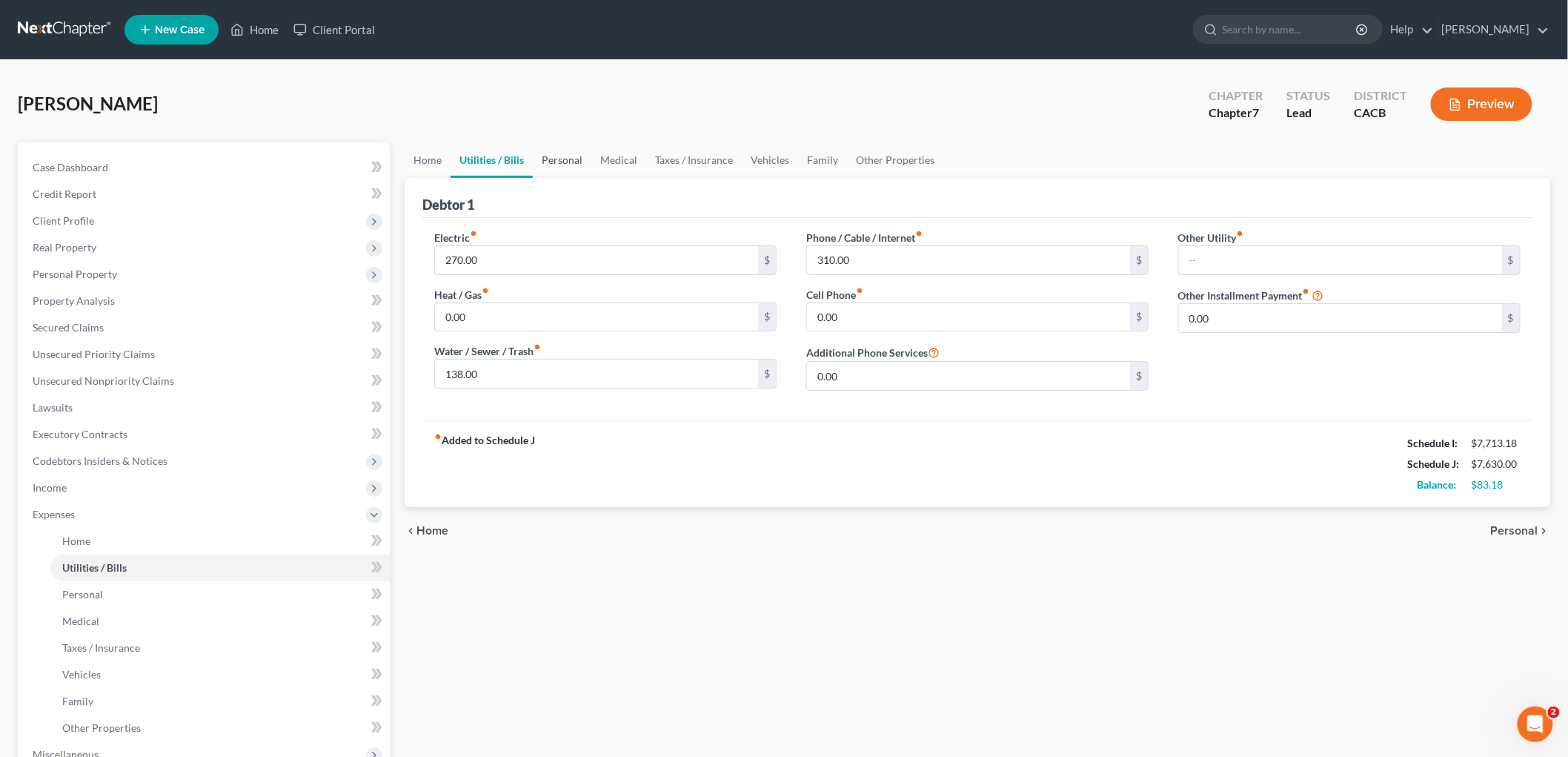
click at [565, 153] on link "Personal" at bounding box center [562, 160] width 59 height 36
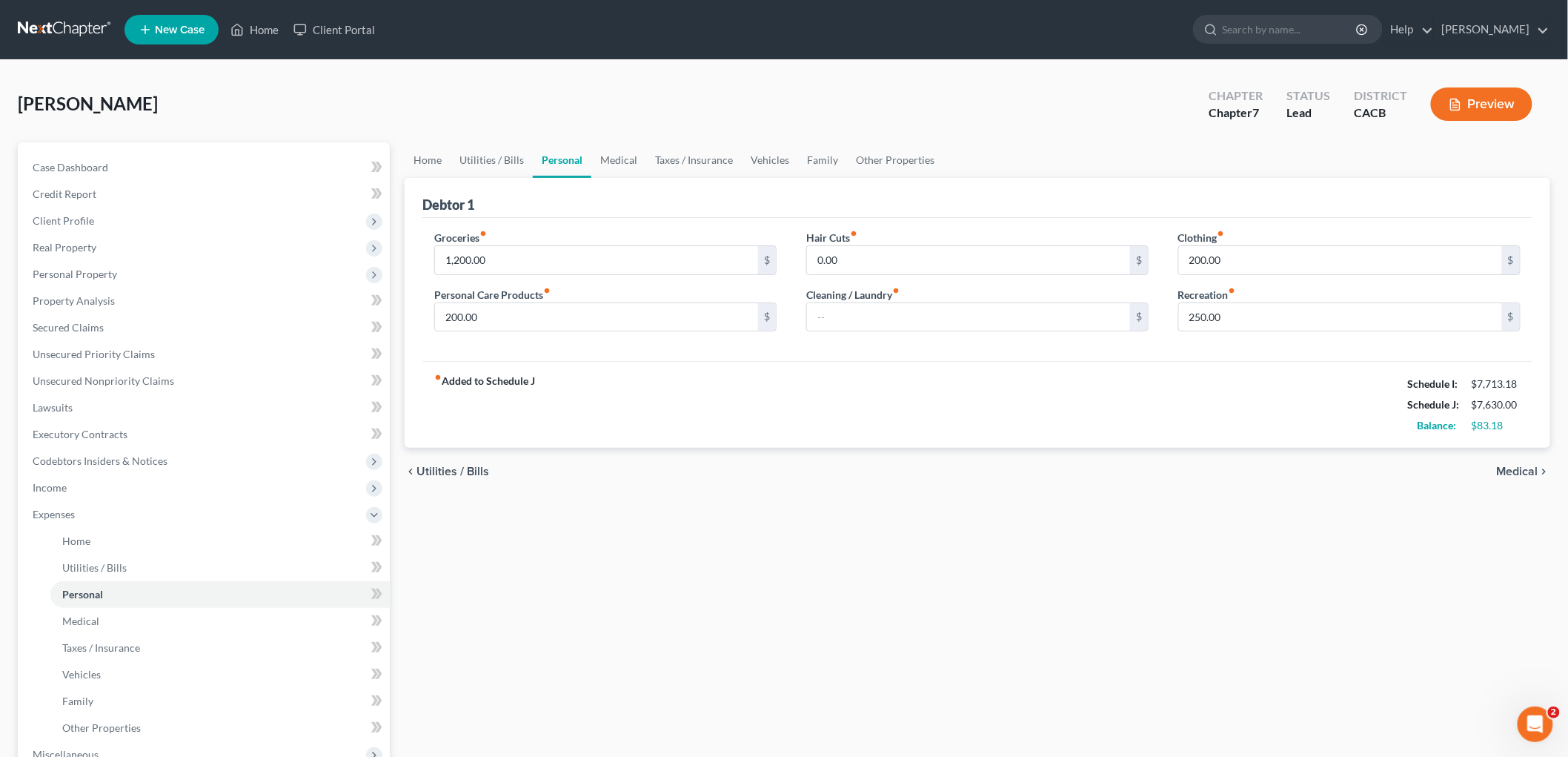
drag, startPoint x: 1540, startPoint y: 90, endPoint x: 1510, endPoint y: 99, distance: 31.3
click at [1104, 91] on div "Preview" at bounding box center [1485, 106] width 131 height 44
click at [1104, 99] on button "Preview" at bounding box center [1482, 104] width 102 height 34
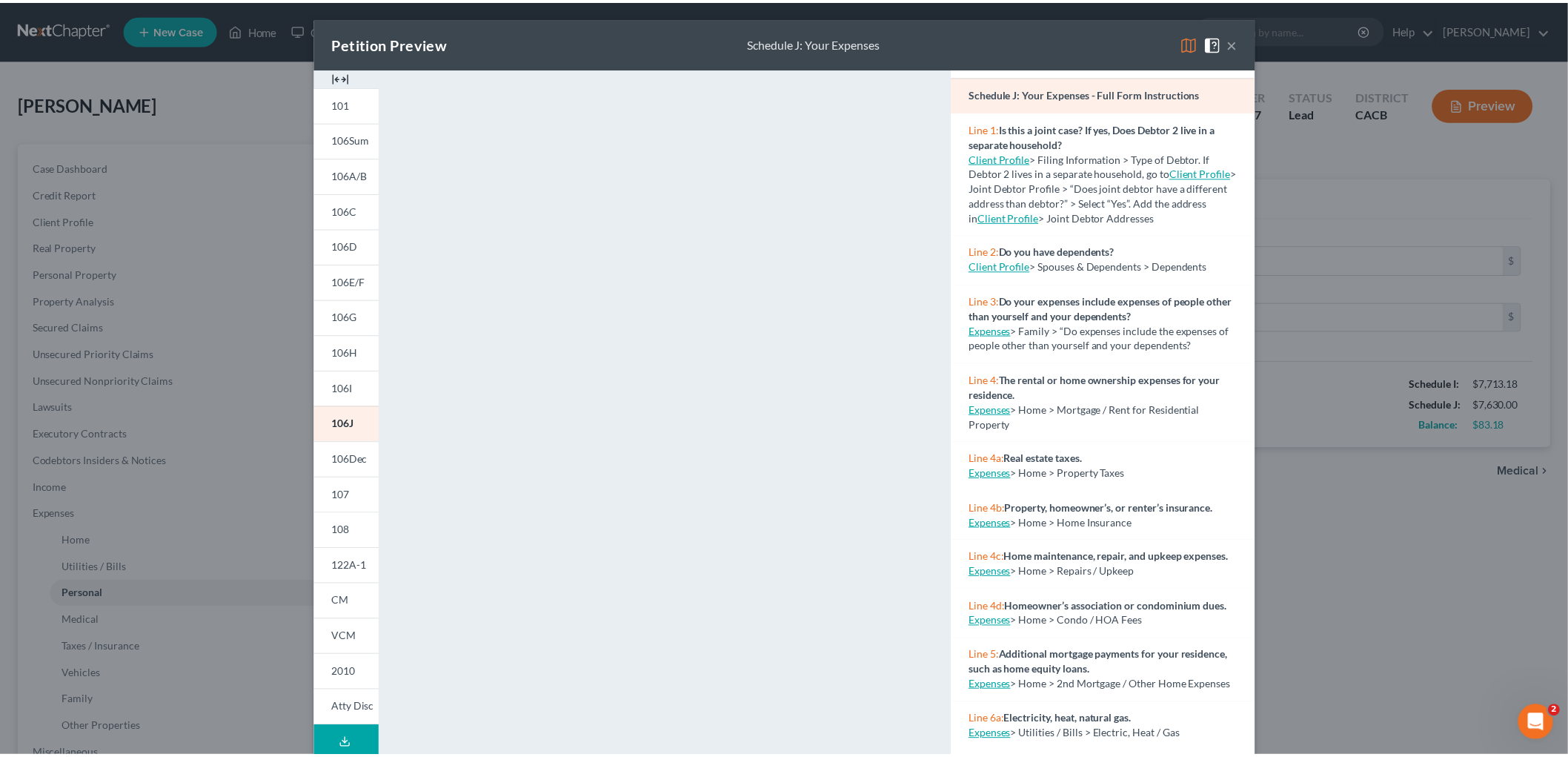
scroll to position [82, 0]
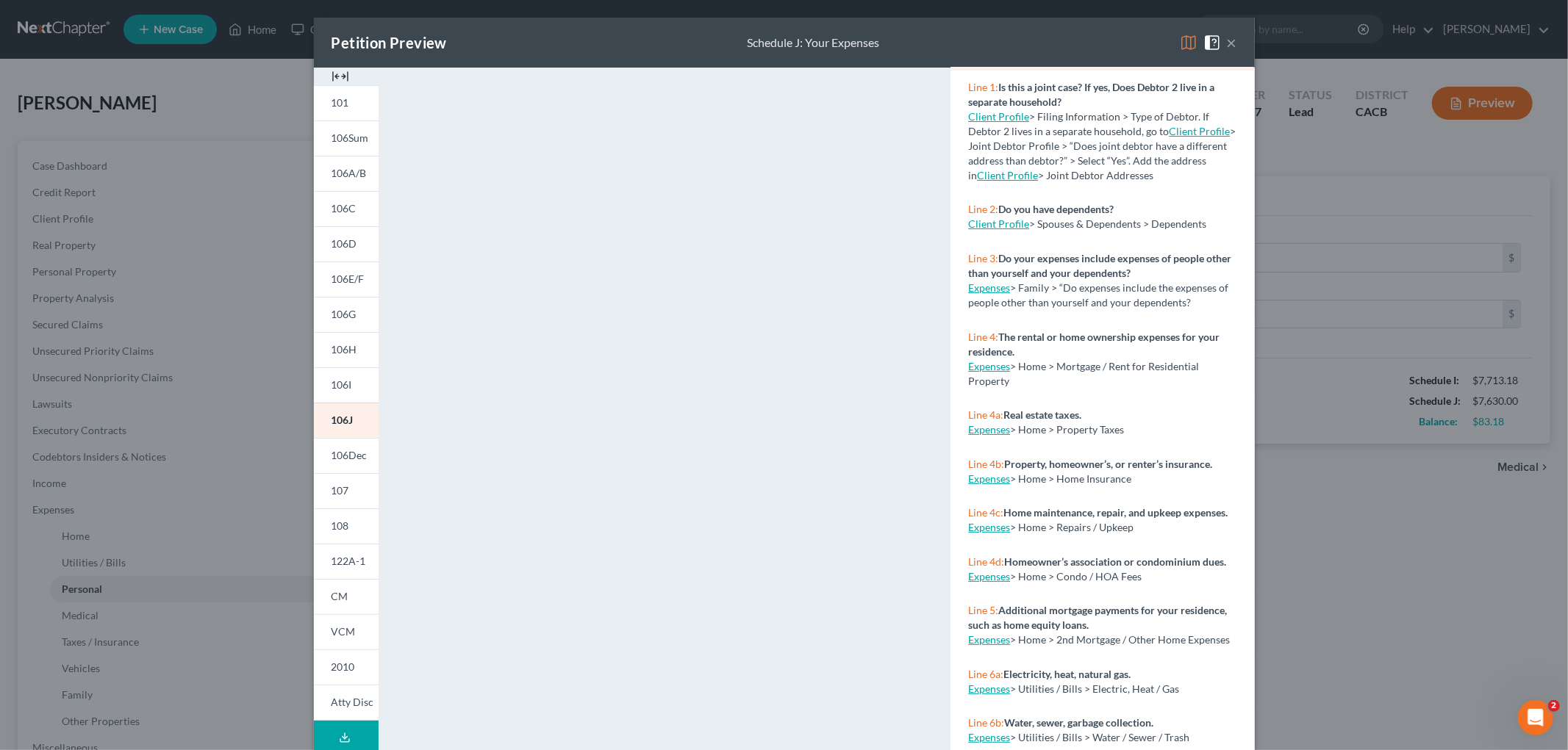
click at [1094, 547] on div "Petition Preview Schedule J: Your Expenses × 101 106Sum 106A/B 106C 106D 106E/F…" at bounding box center [784, 375] width 1568 height 750
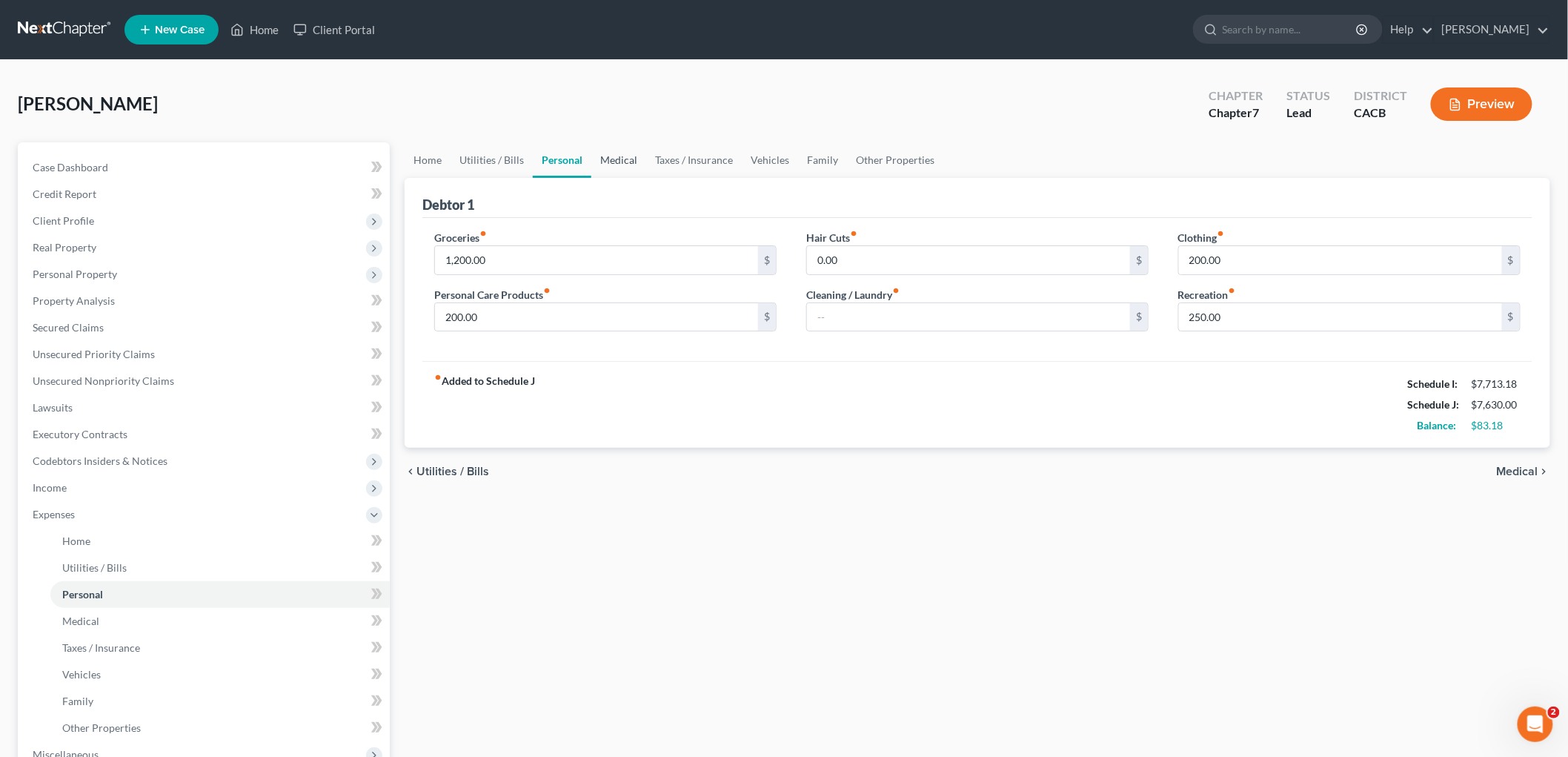
click at [631, 163] on link "Medical" at bounding box center [619, 160] width 55 height 36
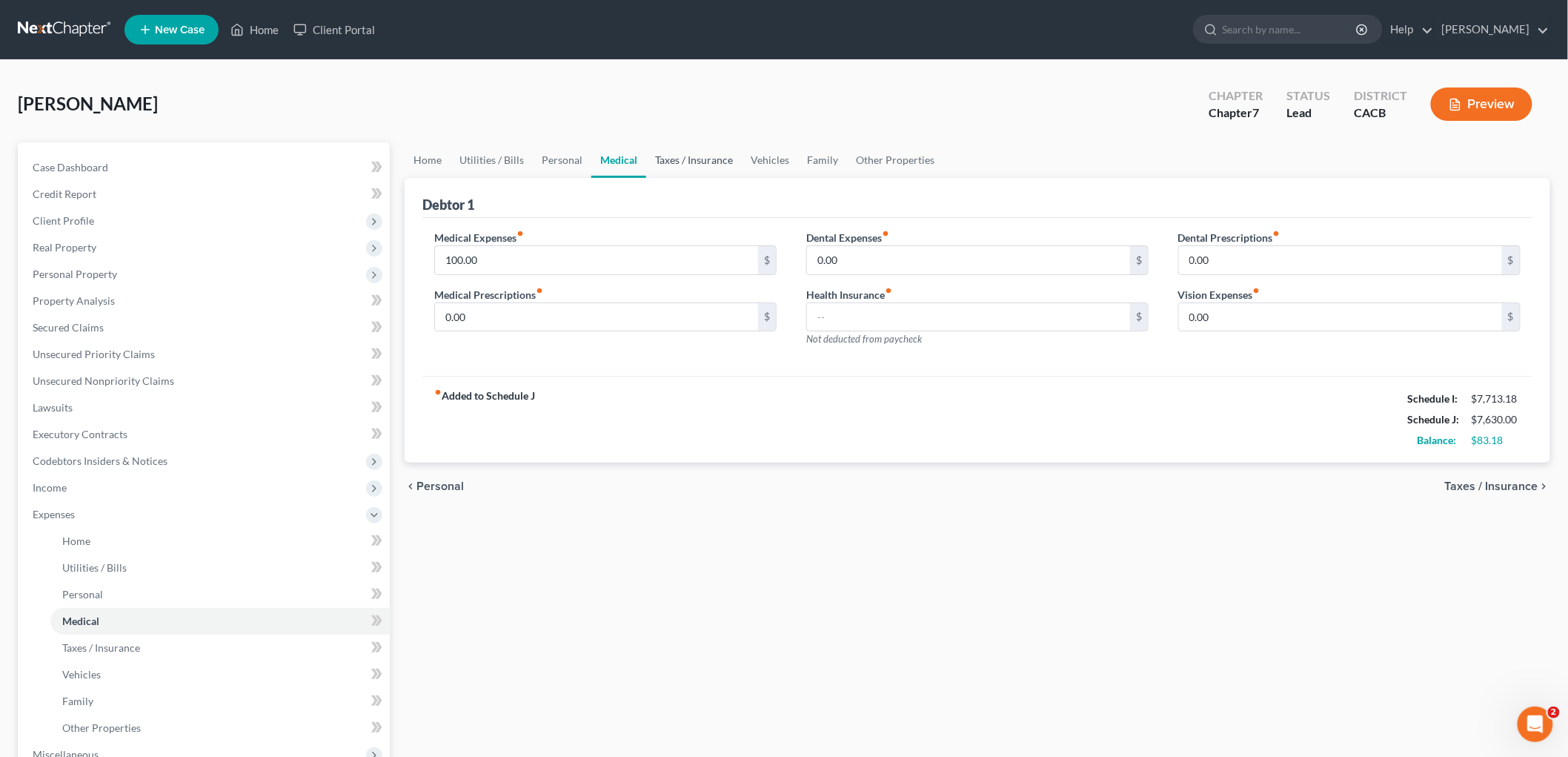
click at [707, 157] on link "Taxes / Insurance" at bounding box center [694, 160] width 95 height 36
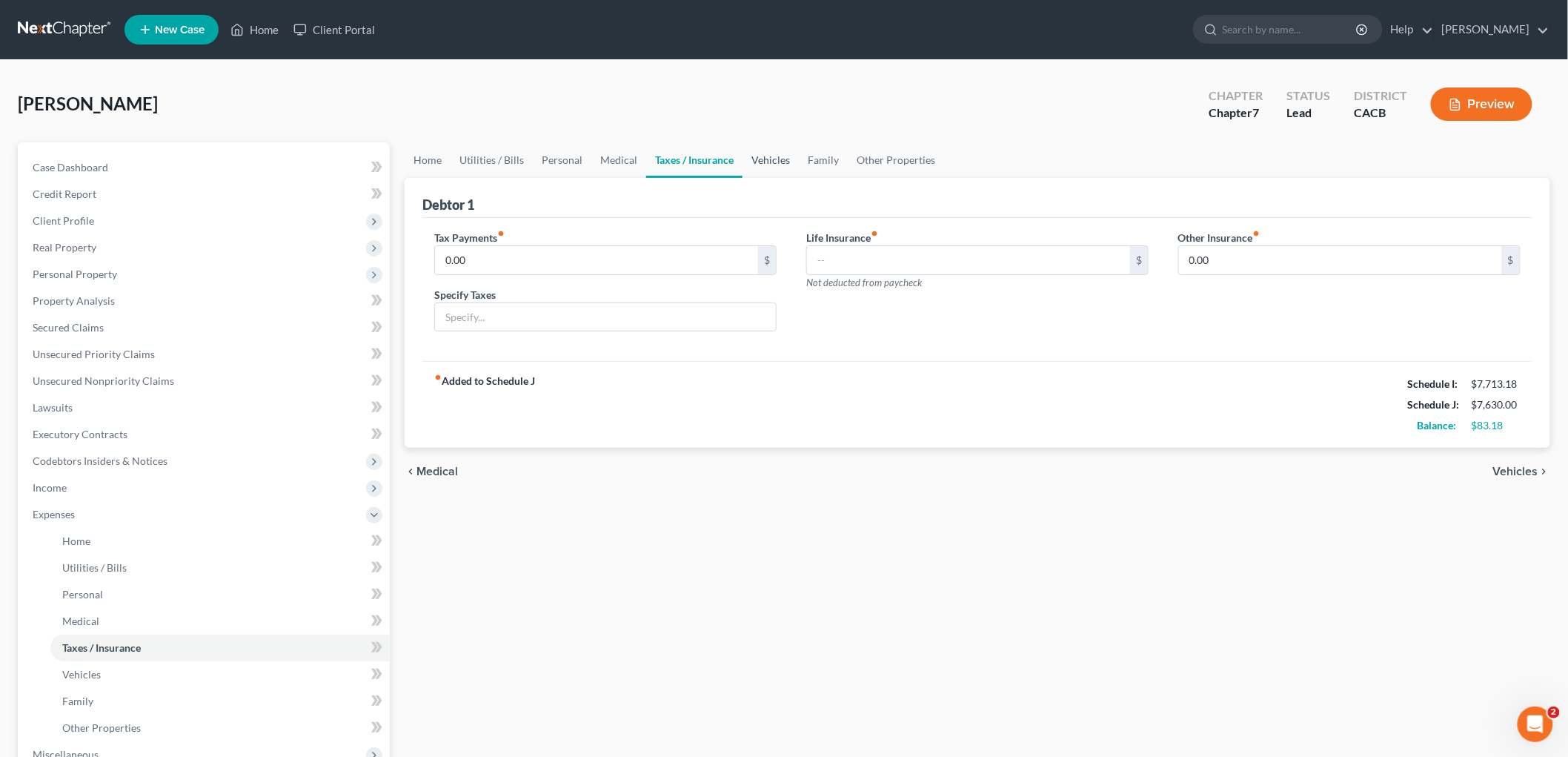
click at [764, 156] on link "Vehicles" at bounding box center [771, 160] width 56 height 36
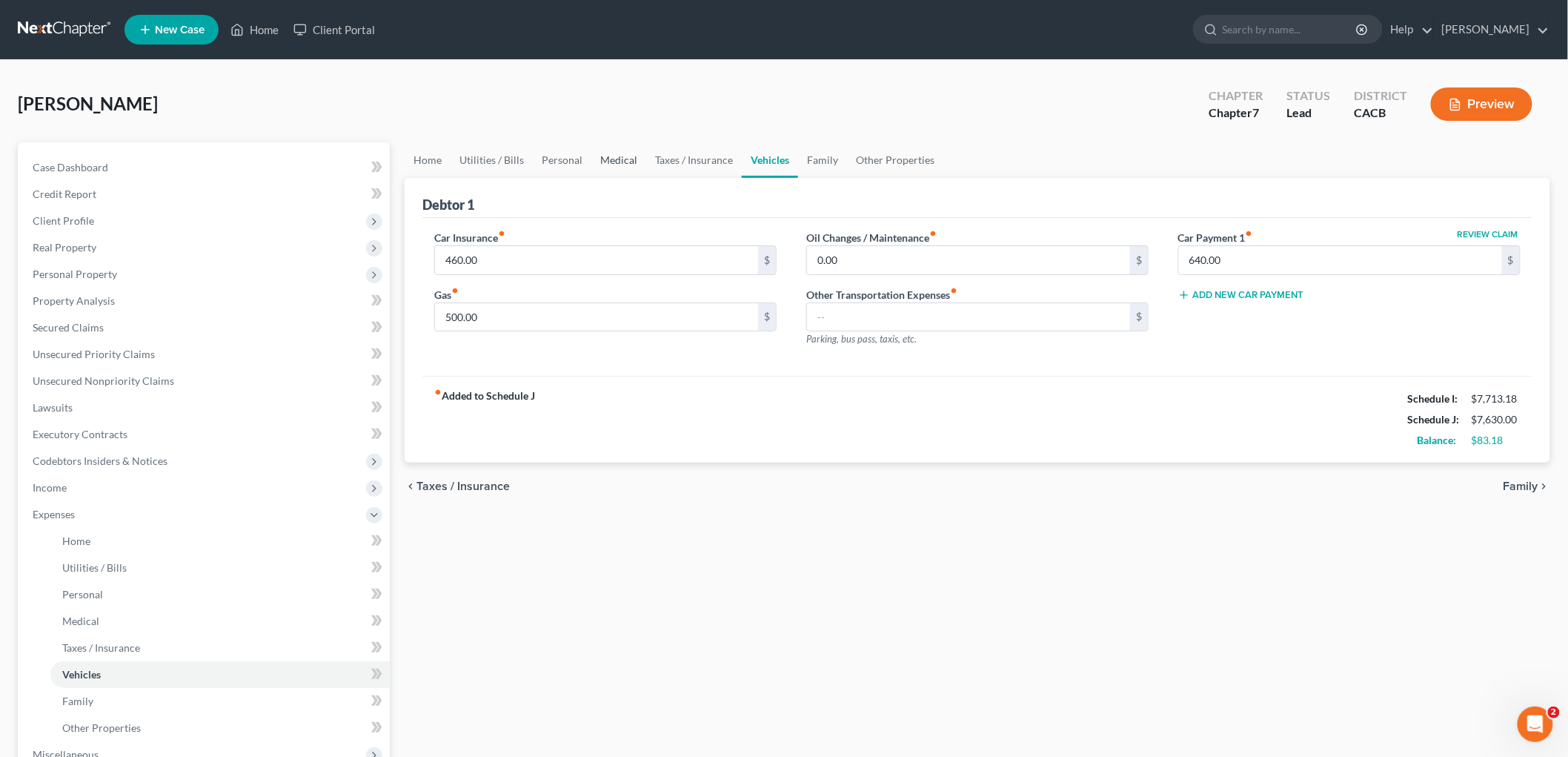
click at [595, 156] on link "Medical" at bounding box center [619, 160] width 55 height 36
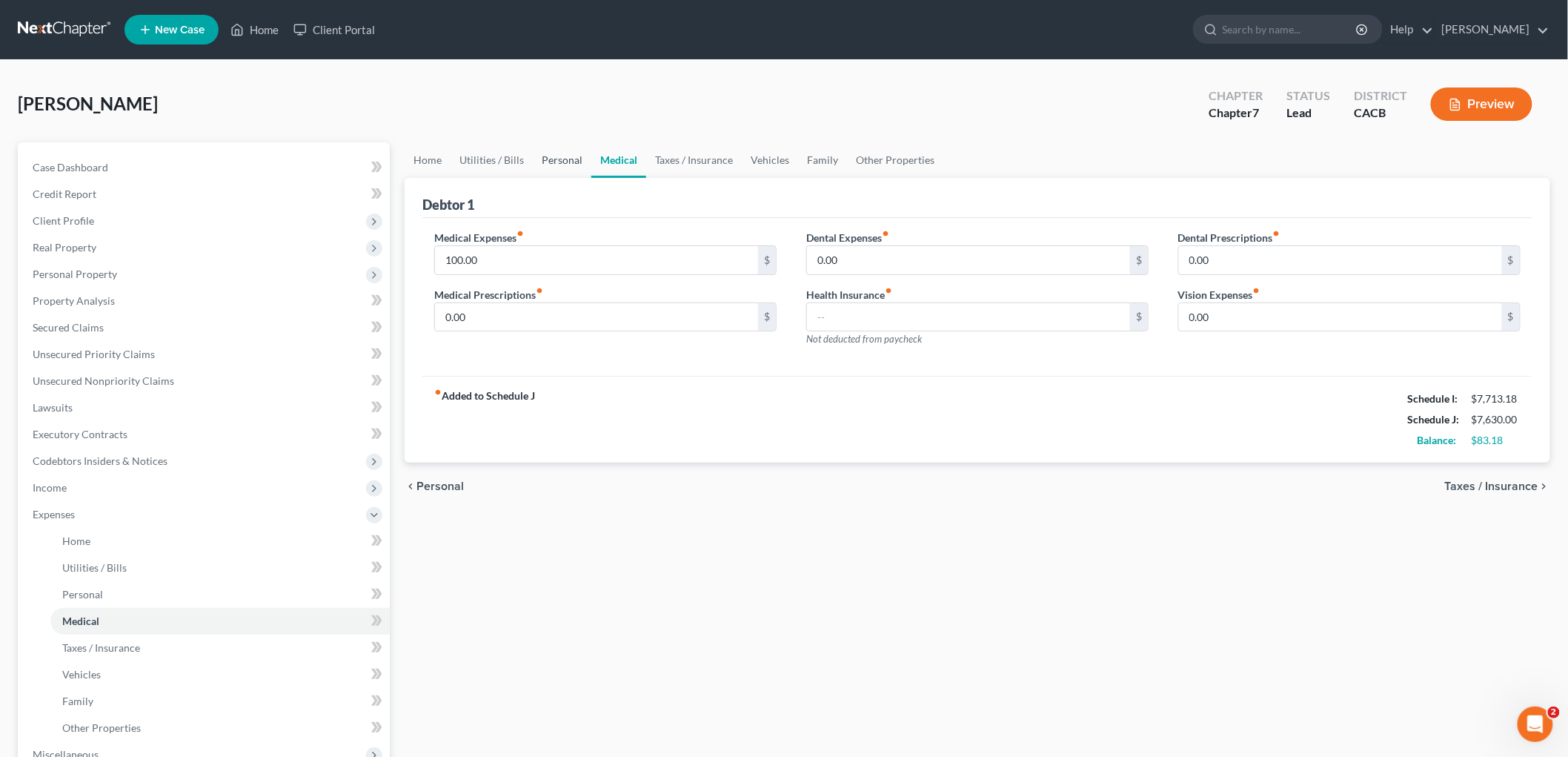
click at [573, 156] on link "Personal" at bounding box center [562, 160] width 59 height 36
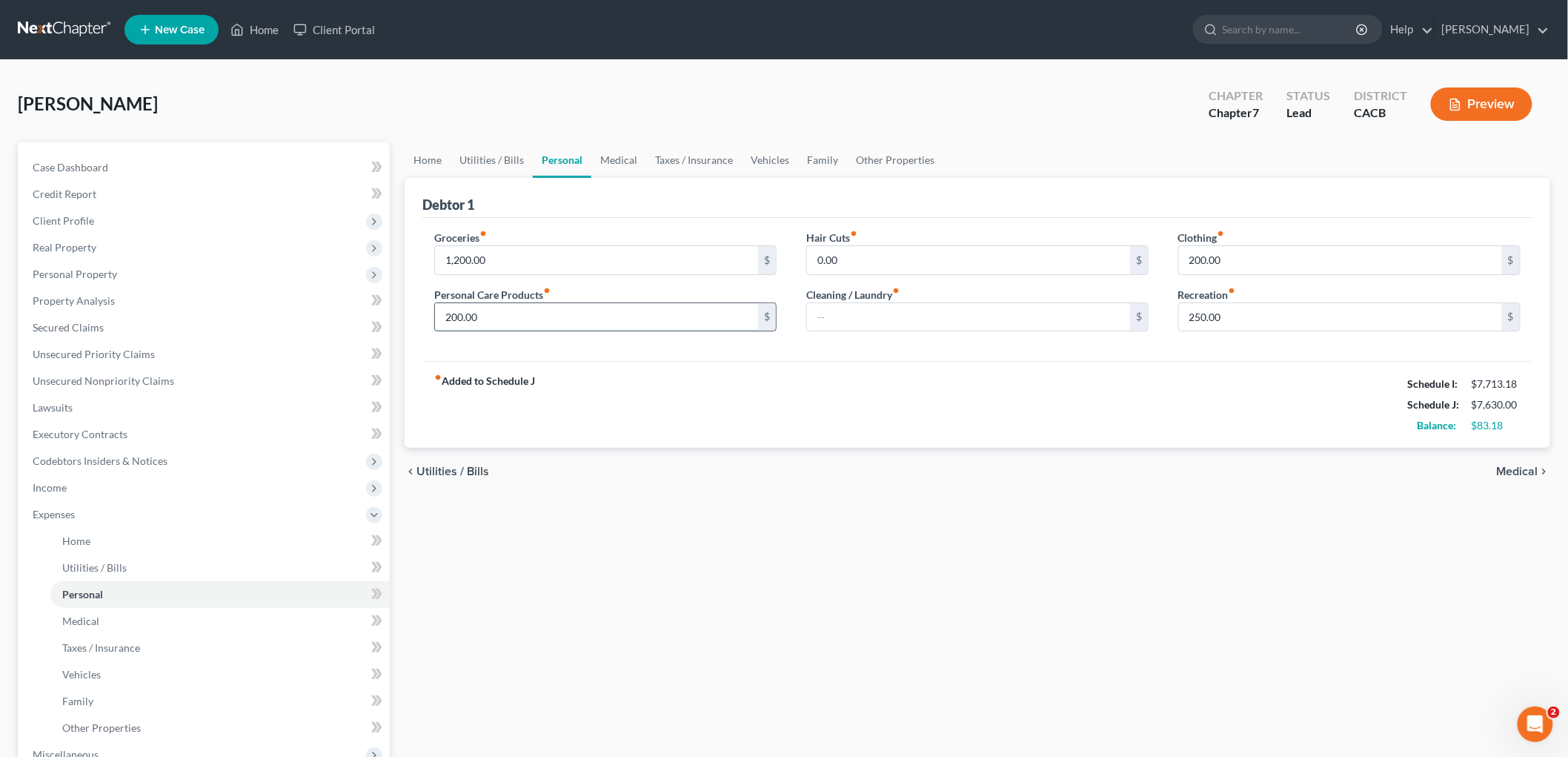
click at [604, 308] on input "200.00" at bounding box center [596, 318] width 323 height 28
type input "225"
click at [1104, 257] on input "200.00" at bounding box center [1341, 260] width 323 height 28
type input "225"
drag, startPoint x: 650, startPoint y: 261, endPoint x: 667, endPoint y: 238, distance: 28.6
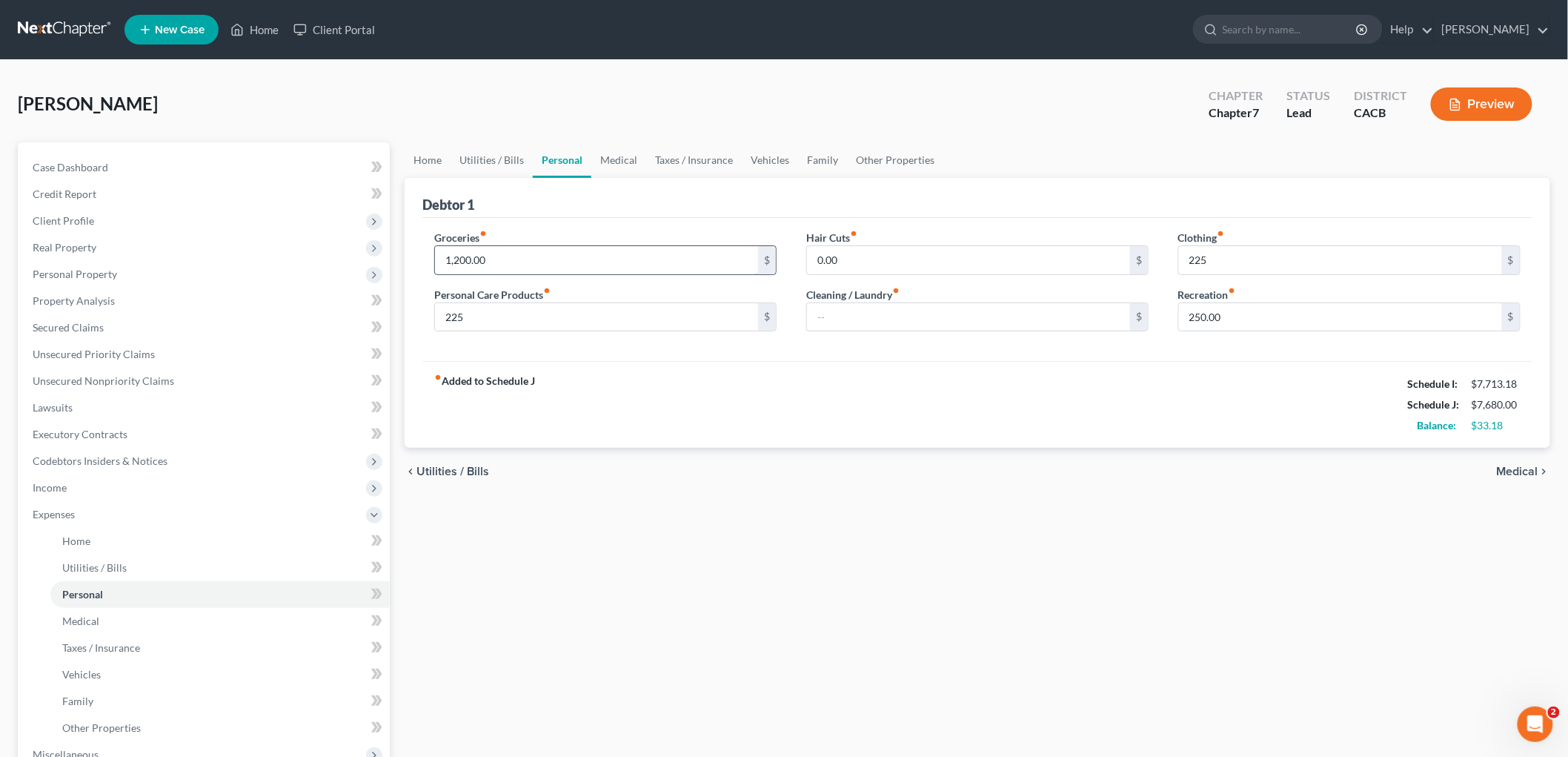
click at [650, 260] on input "1,200.00" at bounding box center [596, 260] width 323 height 28
type input "1,250"
click at [888, 479] on div "chevron_left Utilities / Bills Medical chevron_right" at bounding box center [978, 472] width 1146 height 48
click at [436, 157] on link "Home" at bounding box center [428, 160] width 46 height 36
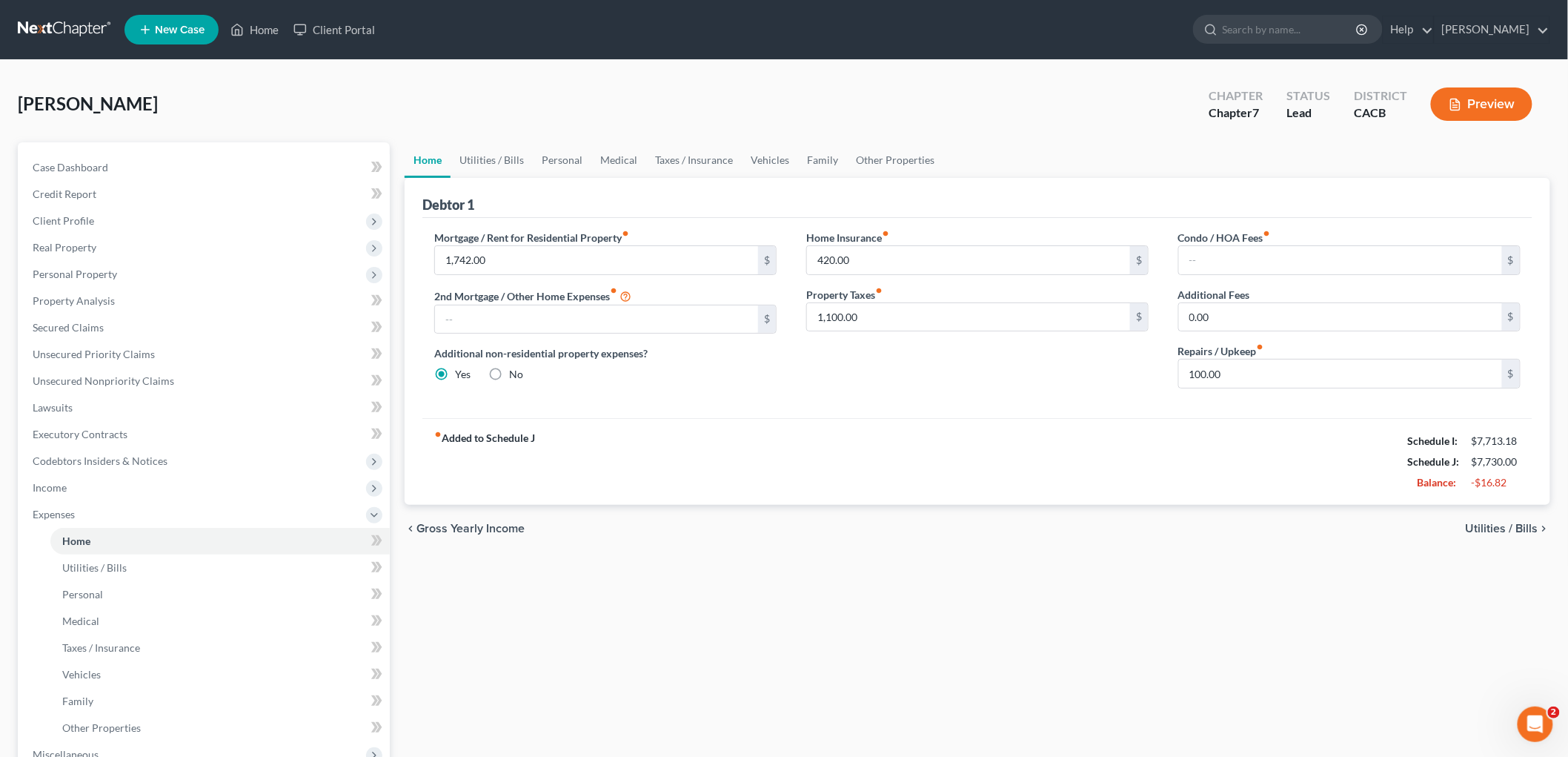
scroll to position [242, 0]
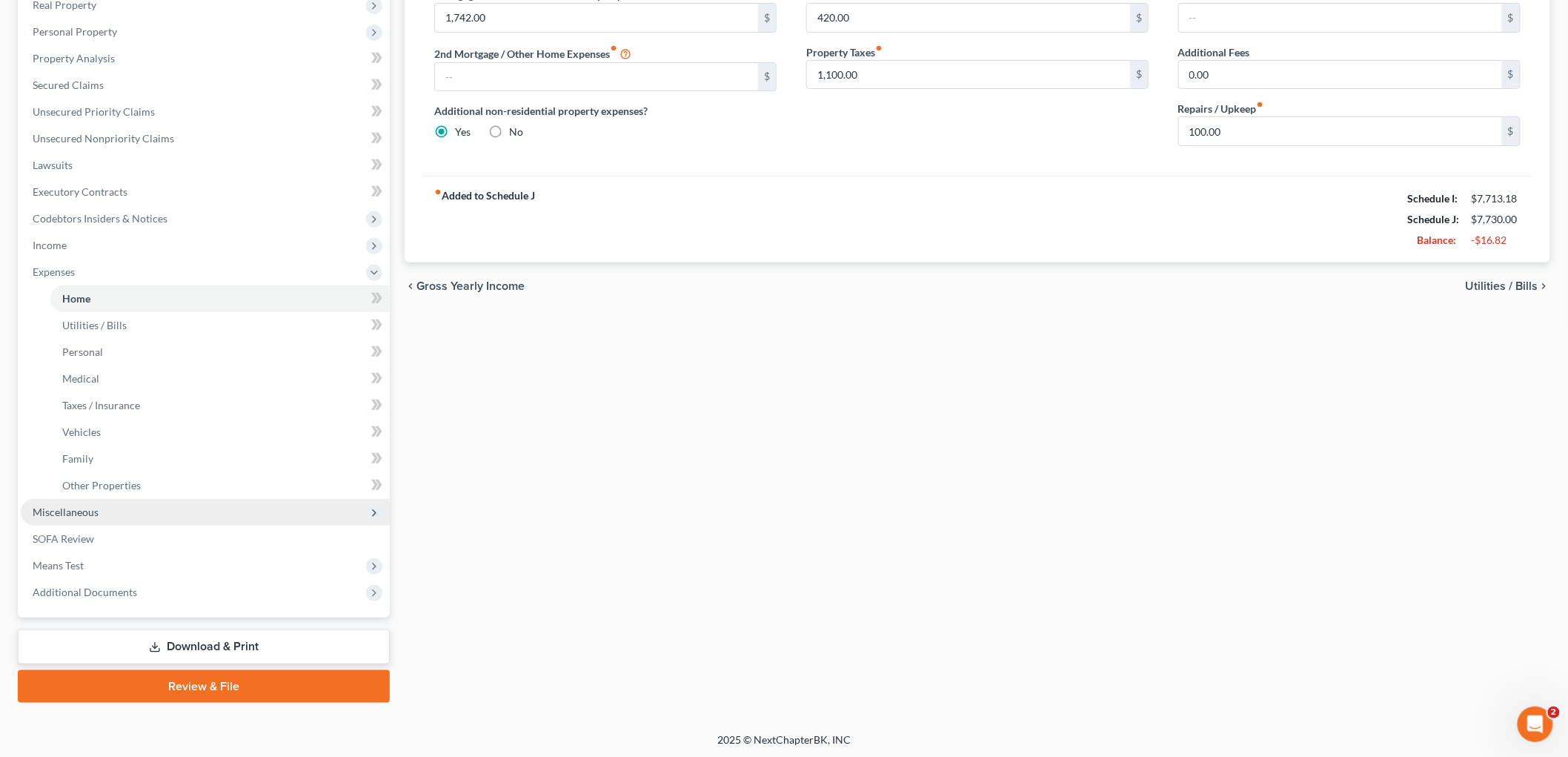
click at [90, 515] on span "Miscellaneous" at bounding box center [66, 512] width 66 height 13
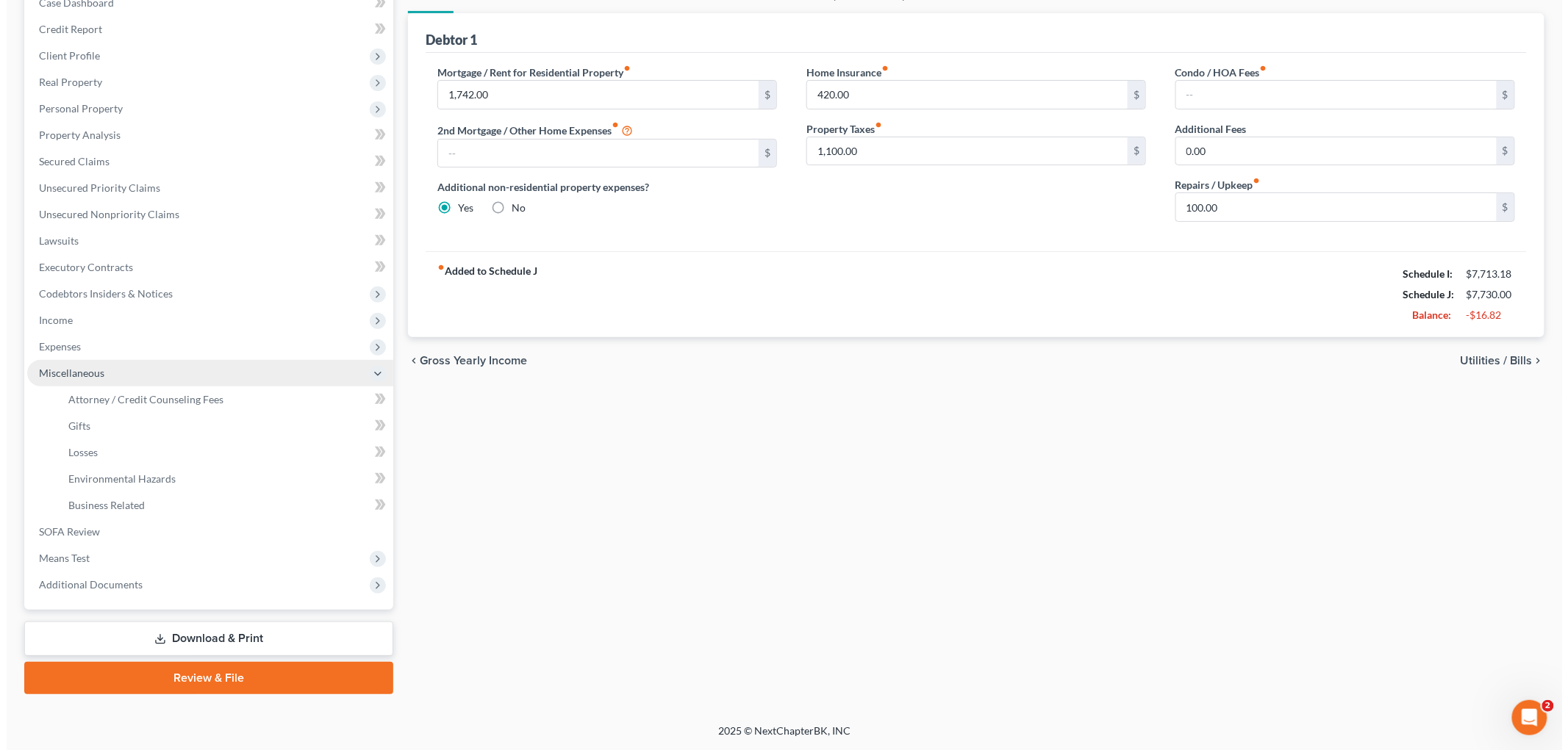
scroll to position [162, 0]
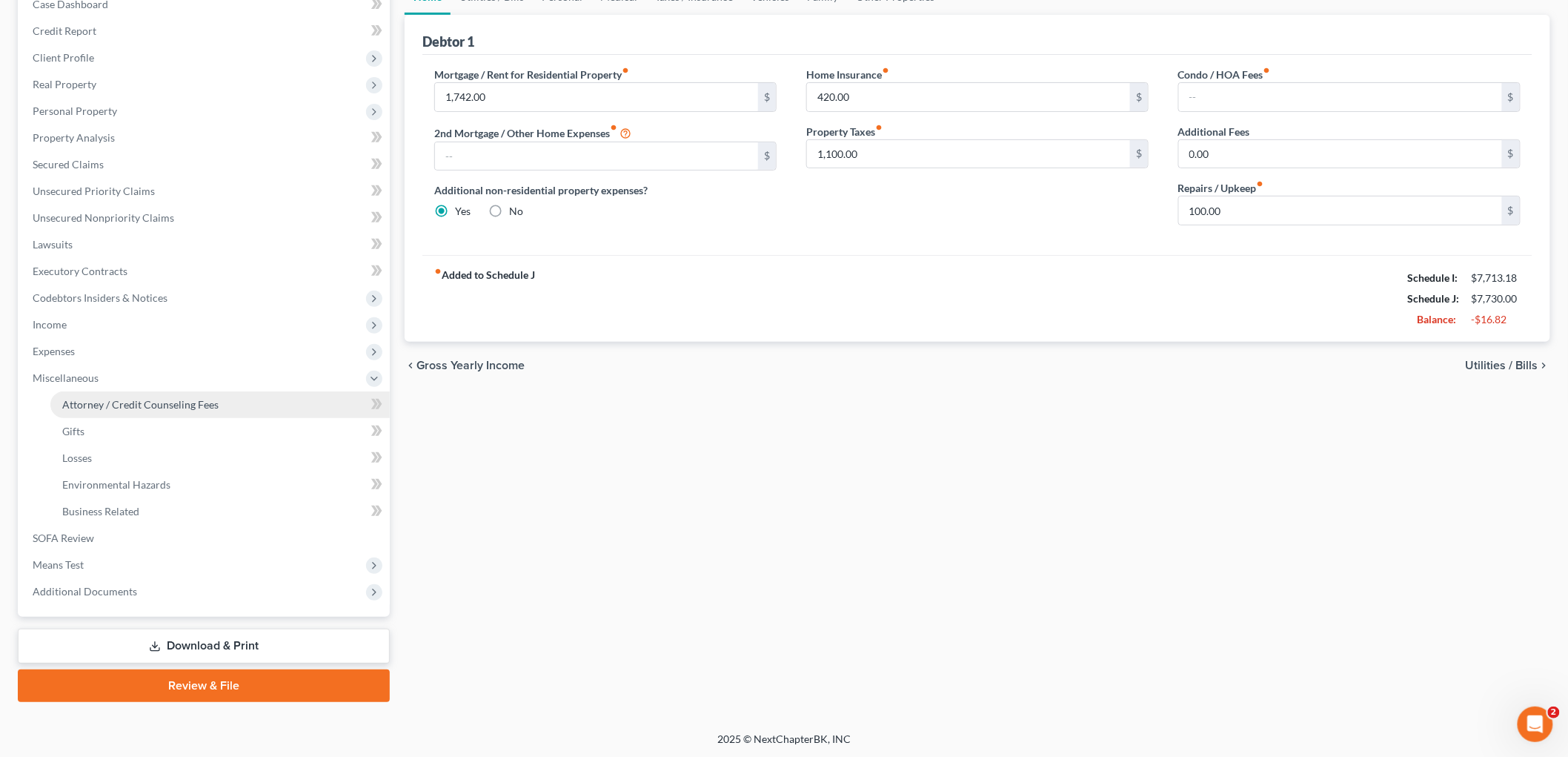
click at [129, 408] on span "Attorney / Credit Counseling Fees" at bounding box center [141, 404] width 156 height 13
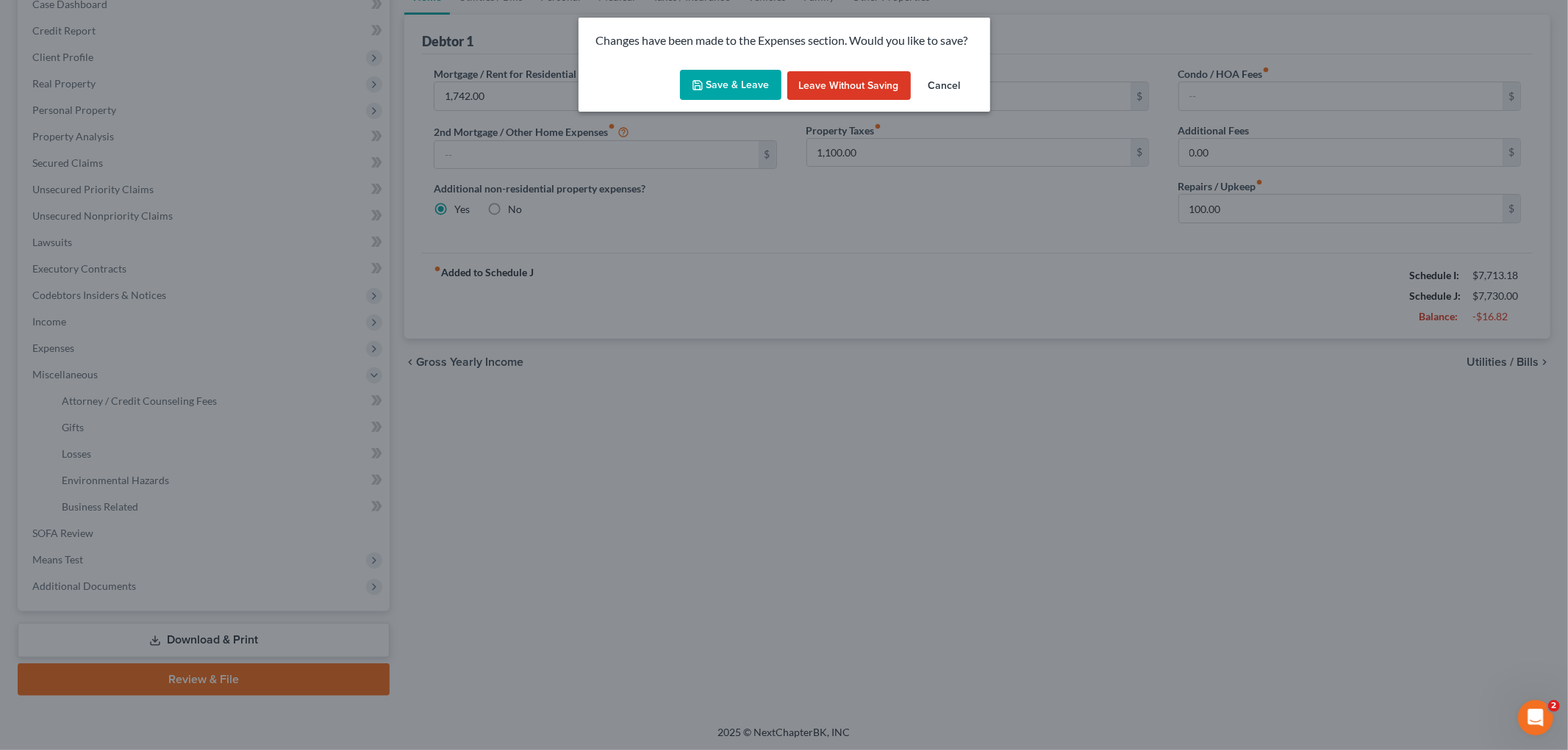
click at [732, 77] on button "Save & Leave" at bounding box center [730, 85] width 102 height 31
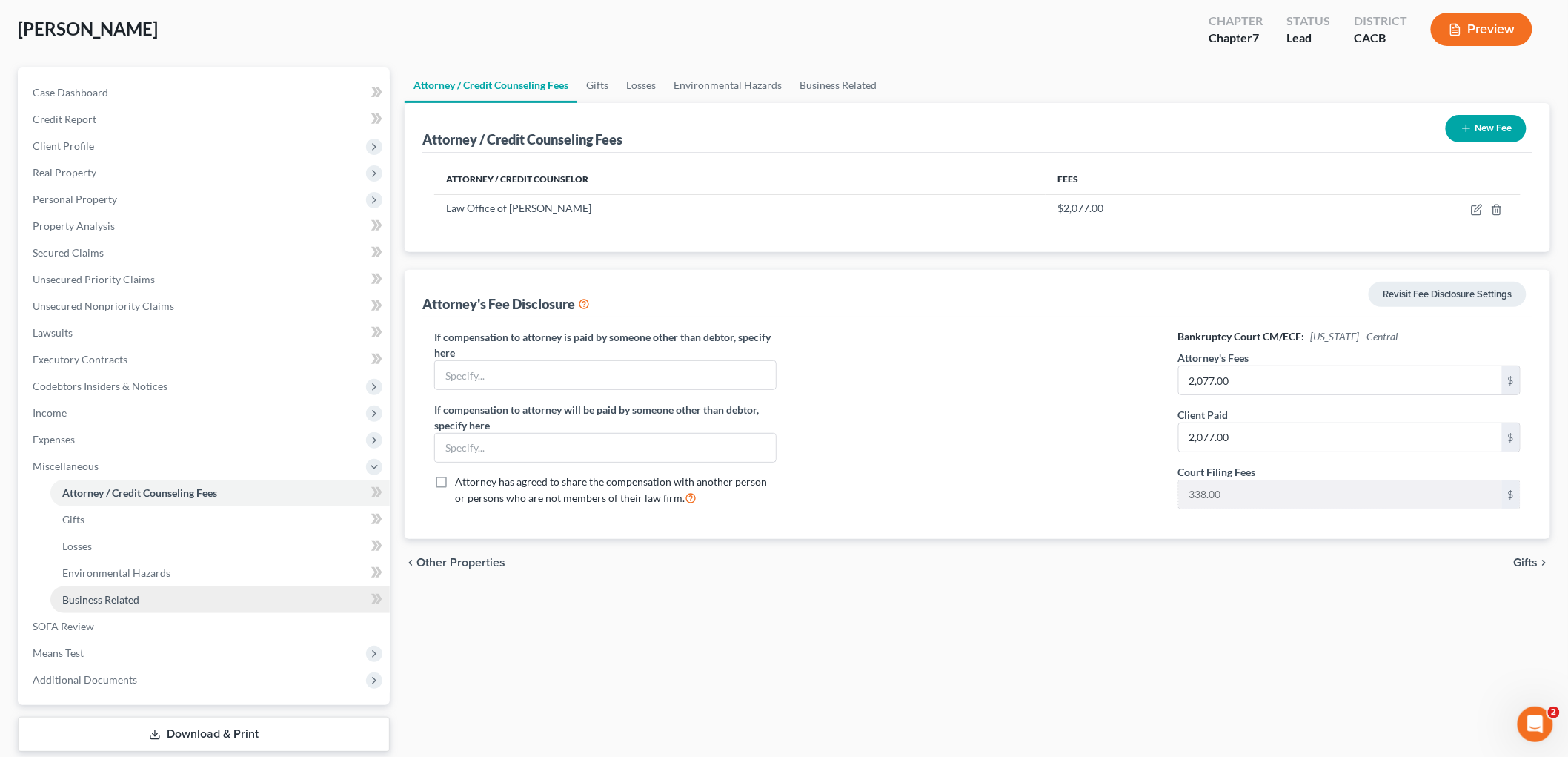
scroll to position [163, 0]
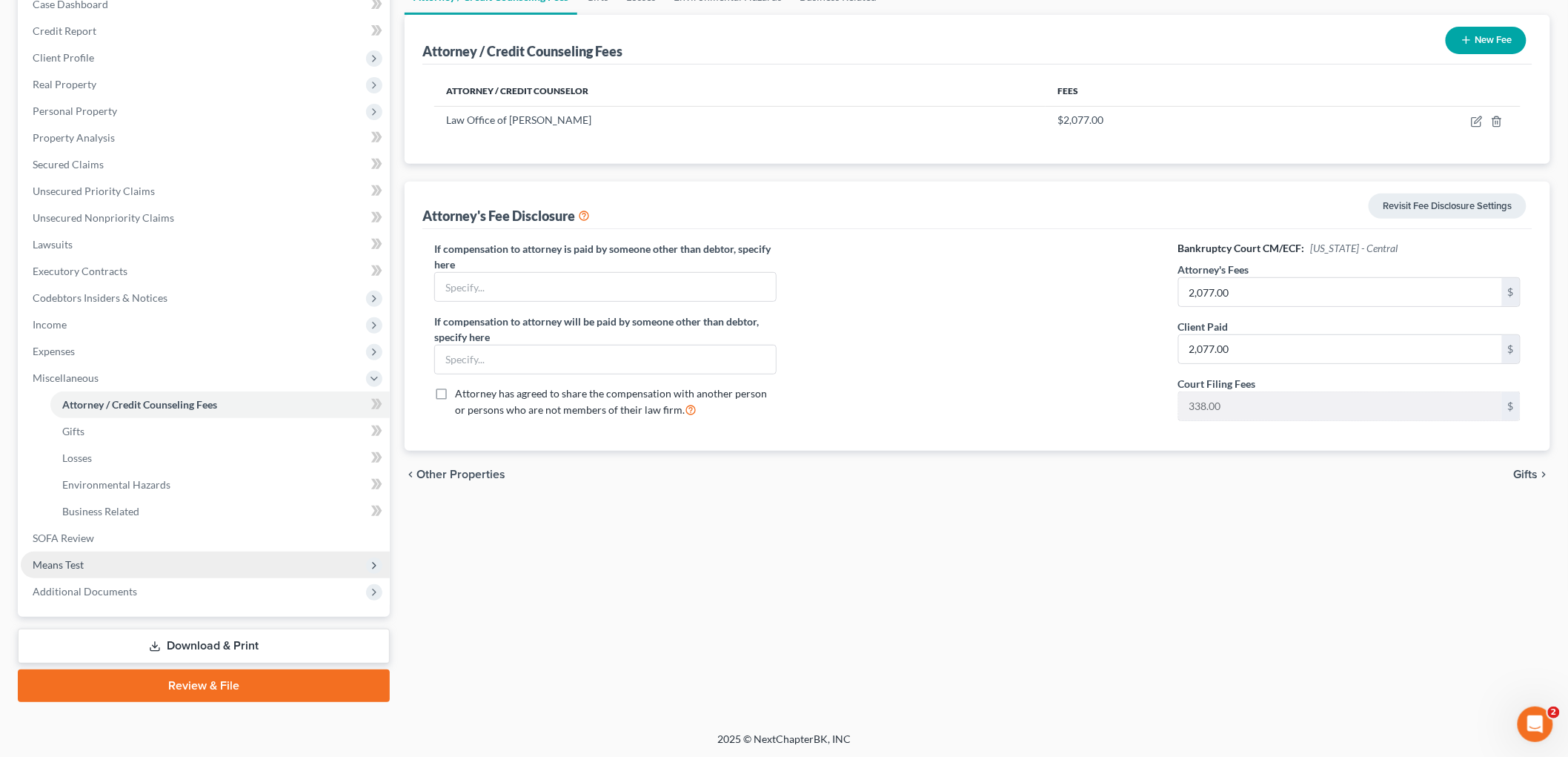
click at [69, 561] on span "Means Test" at bounding box center [58, 565] width 51 height 13
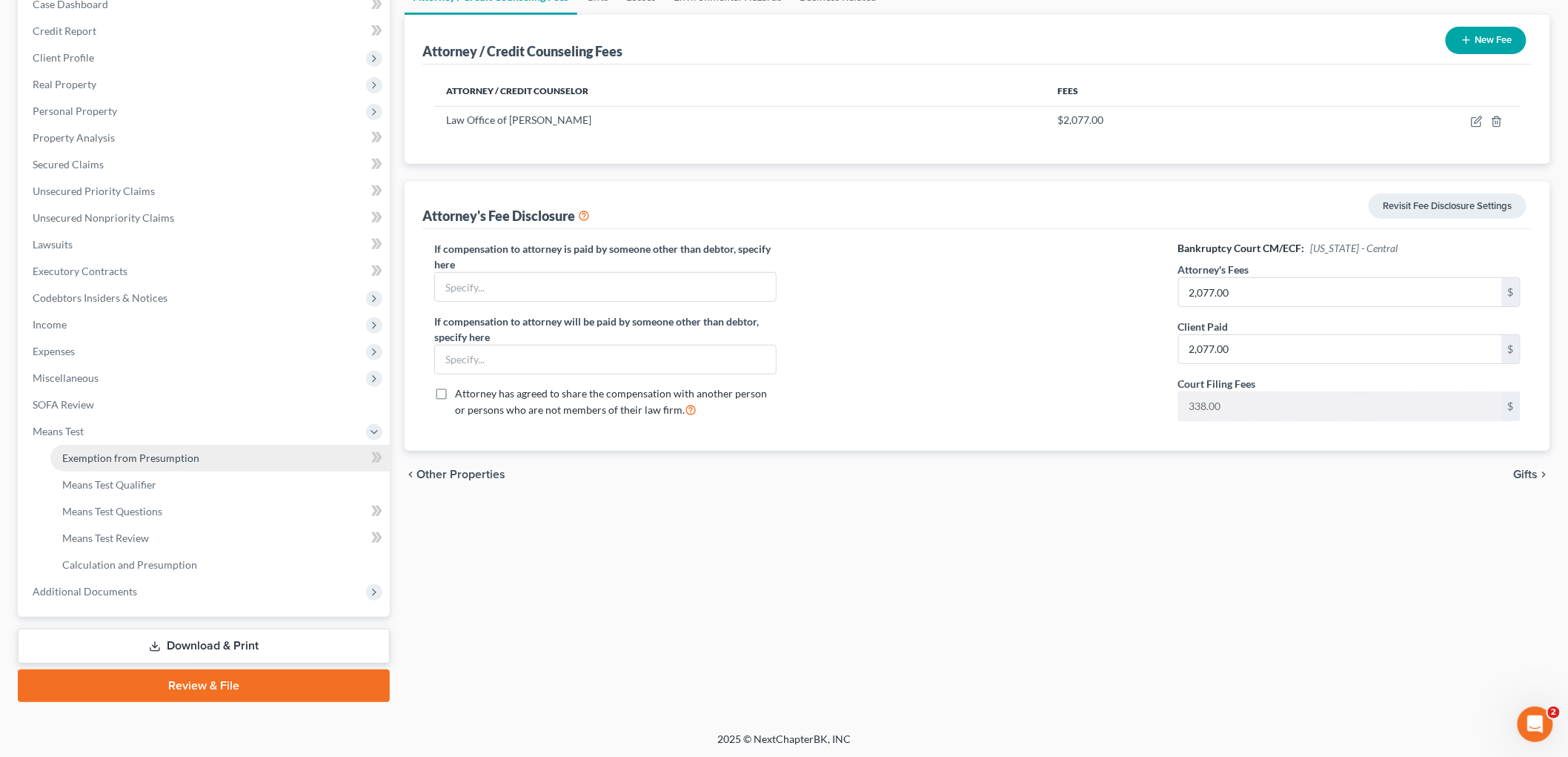
click at [123, 457] on span "Exemption from Presumption" at bounding box center [131, 457] width 137 height 13
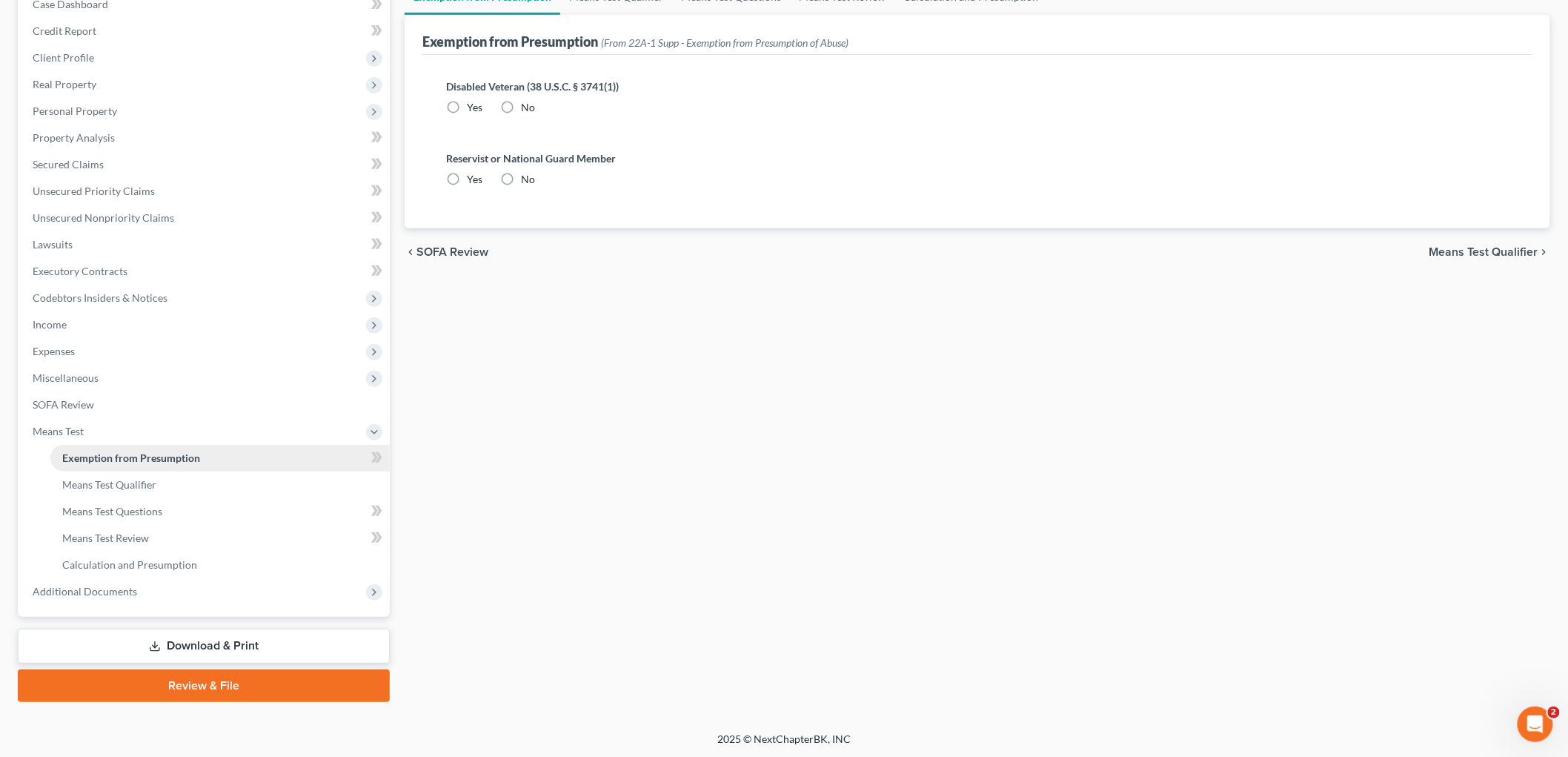
radio input "true"
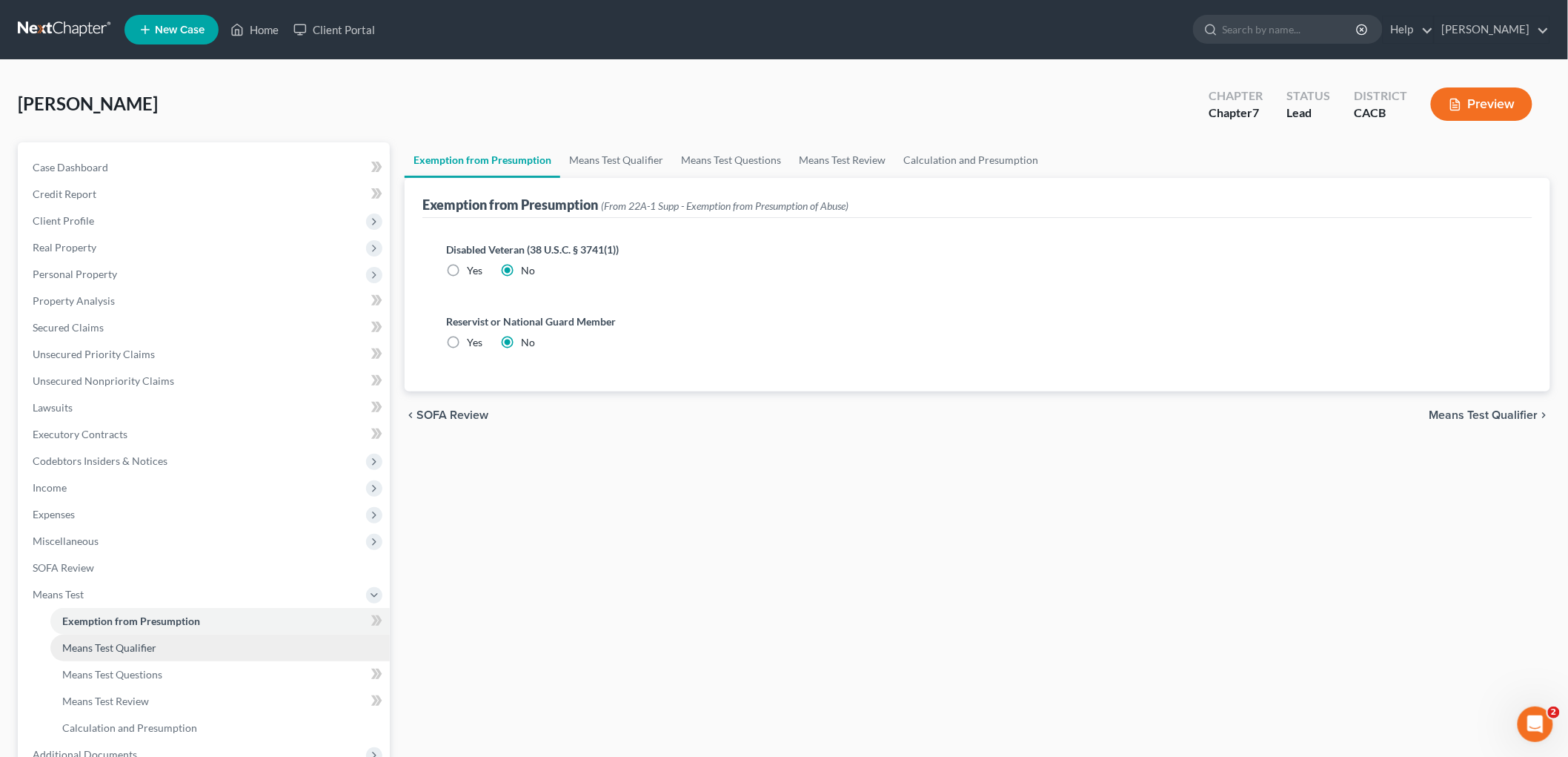
click at [84, 571] on span "Means Test Qualifier" at bounding box center [109, 648] width 94 height 13
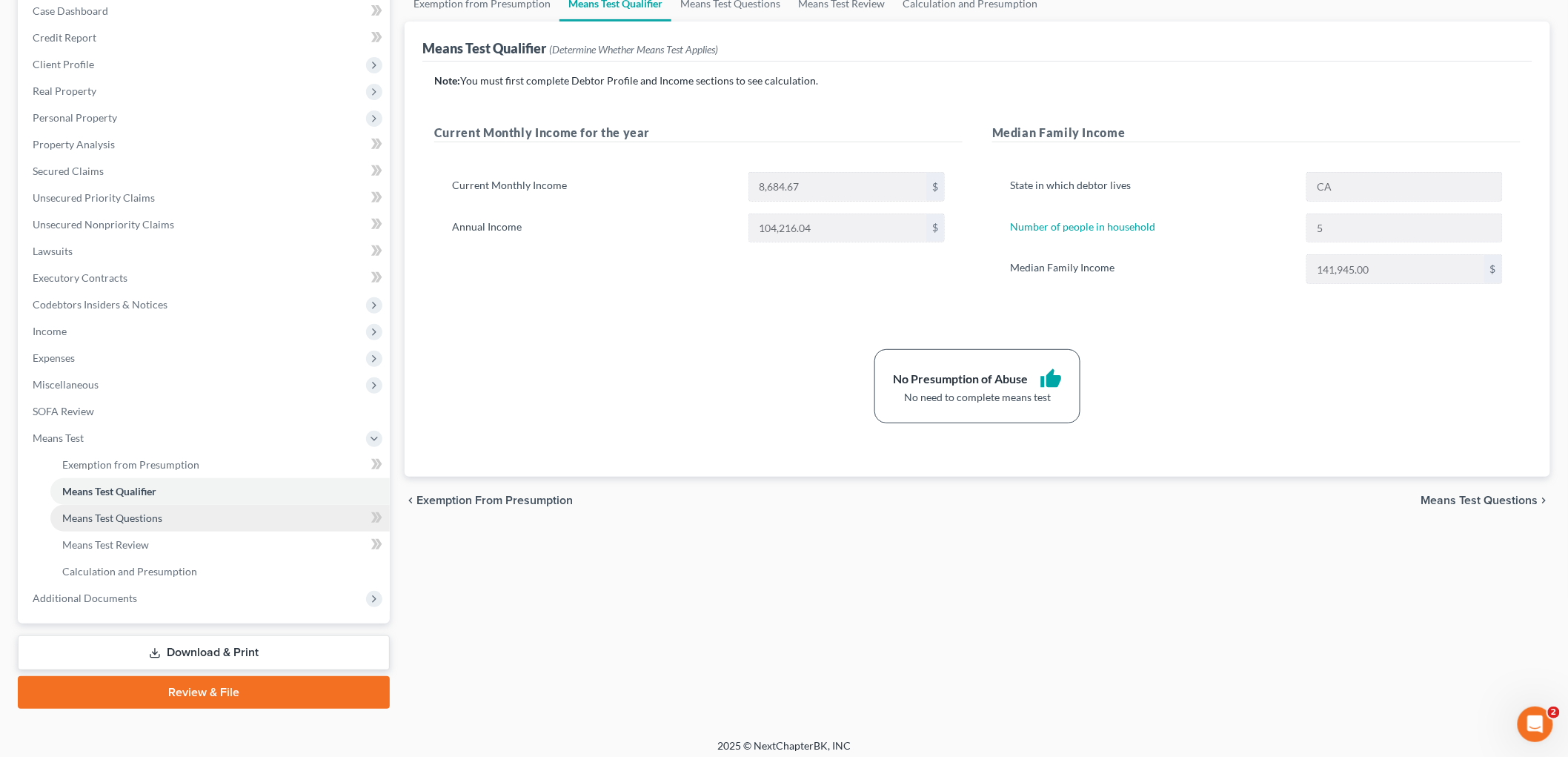
scroll to position [163, 0]
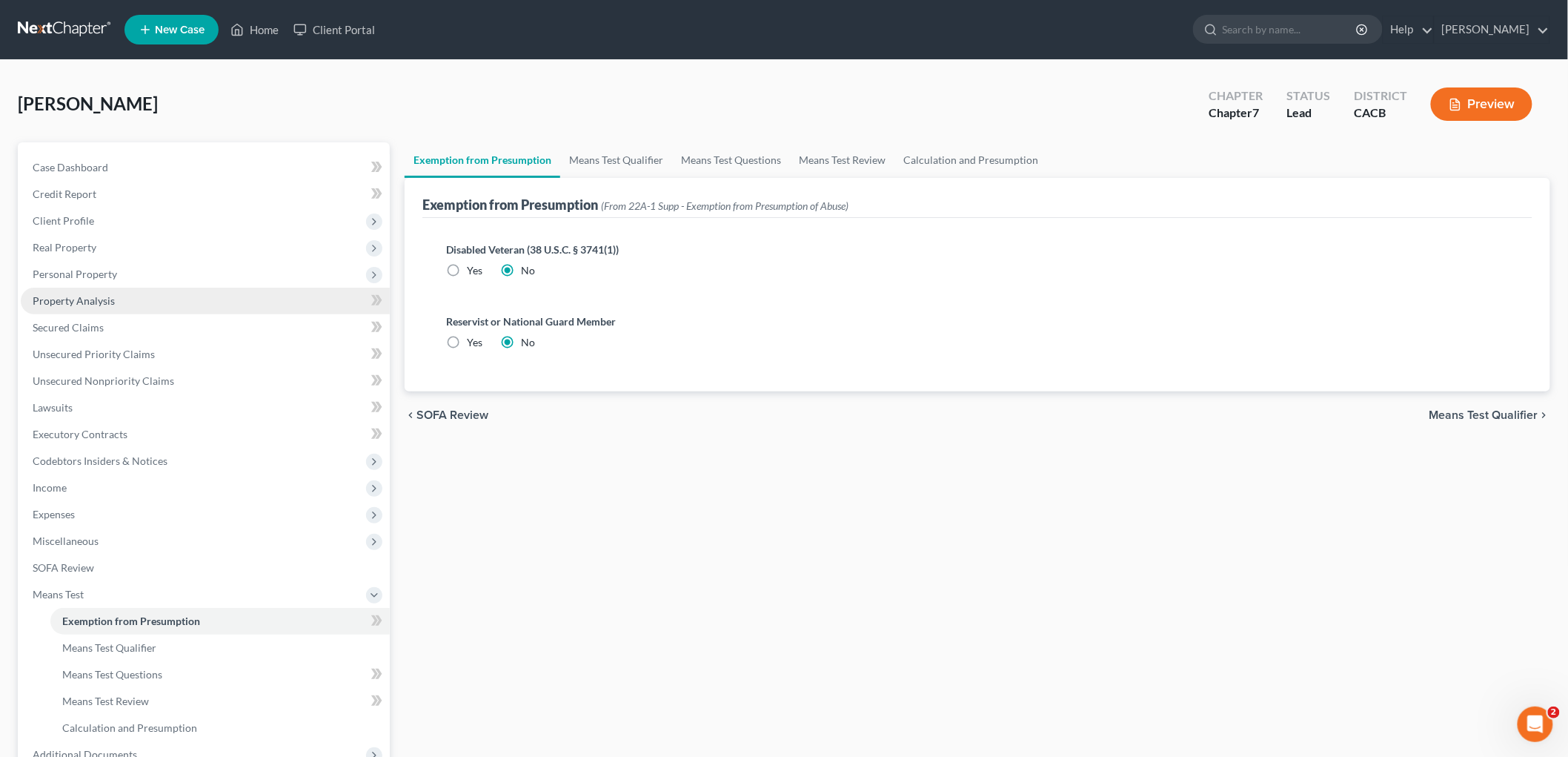
click at [143, 295] on link "Property Analysis" at bounding box center [206, 301] width 369 height 27
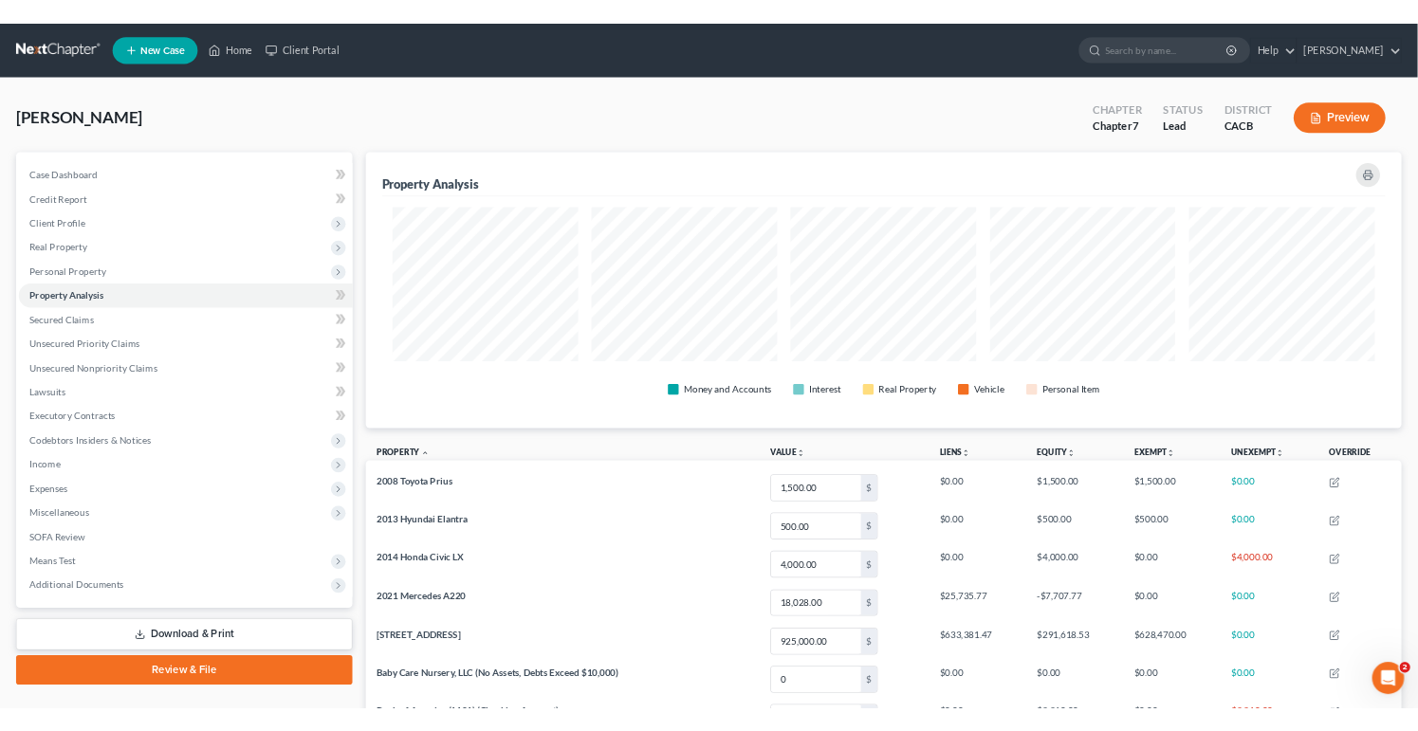
scroll to position [947884, 947176]
